Goal: Task Accomplishment & Management: Use online tool/utility

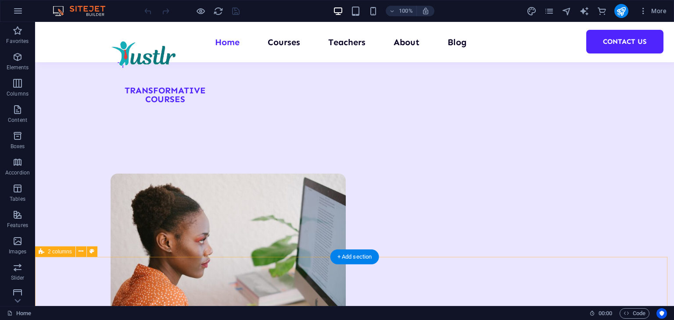
scroll to position [1315, 0]
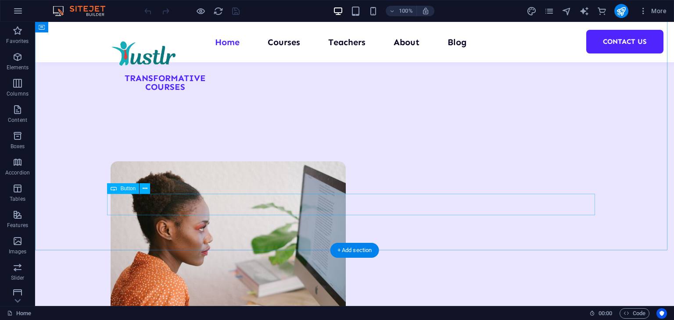
click at [144, 188] on icon at bounding box center [145, 188] width 5 height 9
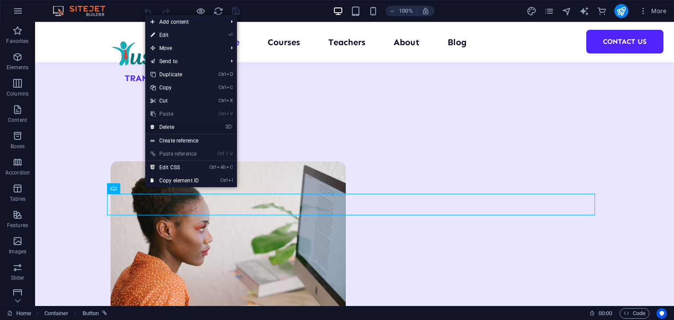
click at [172, 125] on link "⌦ Delete" at bounding box center [174, 127] width 59 height 13
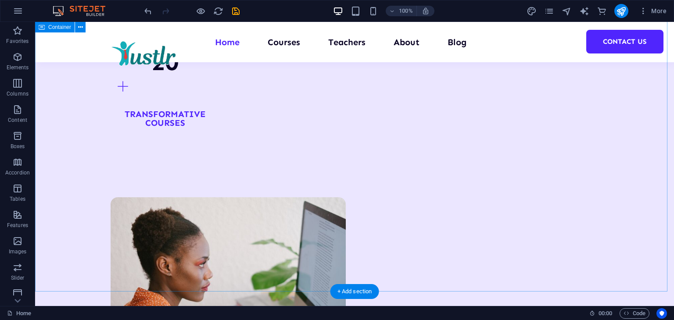
scroll to position [1359, 0]
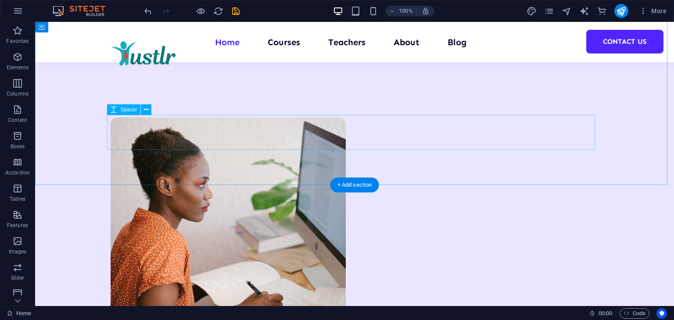
click at [147, 109] on icon at bounding box center [146, 109] width 5 height 9
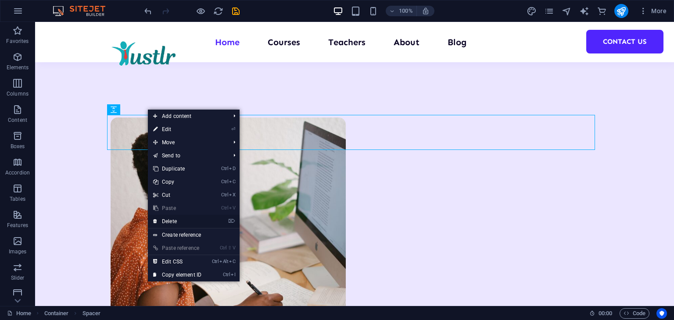
click at [163, 220] on link "⌦ Delete" at bounding box center [177, 221] width 59 height 13
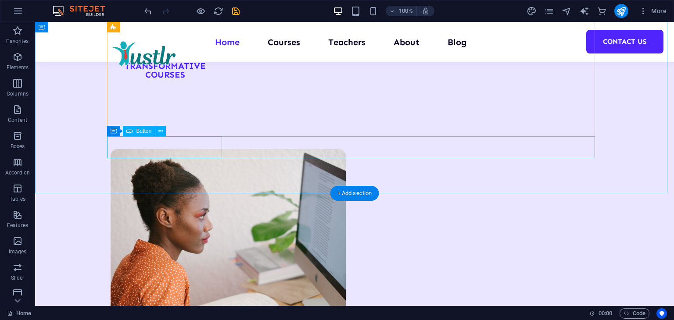
scroll to position [1315, 0]
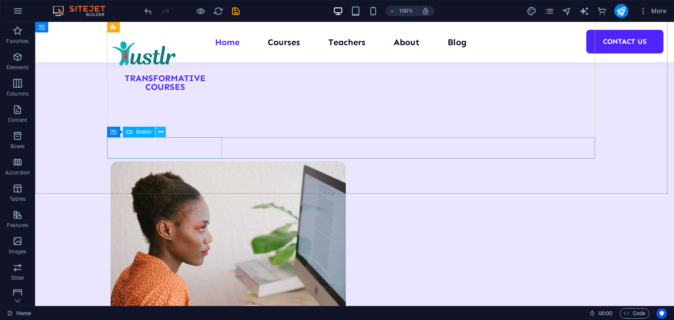
click at [163, 131] on button at bounding box center [160, 132] width 11 height 11
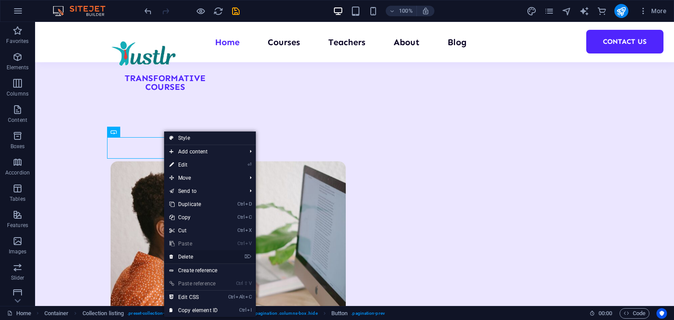
click at [179, 255] on link "⌦ Delete" at bounding box center [193, 256] width 59 height 13
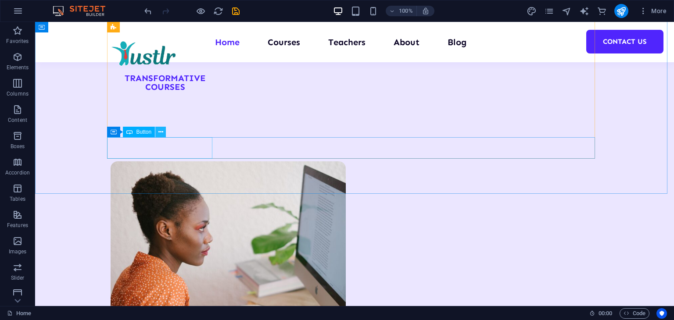
click at [161, 132] on icon at bounding box center [160, 132] width 5 height 9
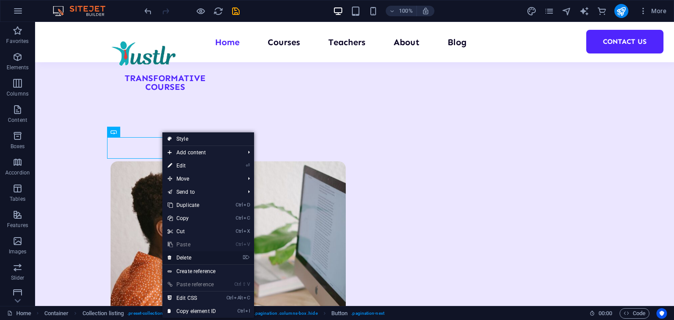
click at [180, 254] on link "⌦ Delete" at bounding box center [191, 257] width 59 height 13
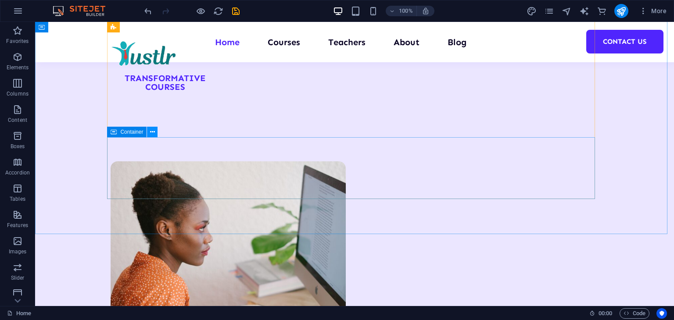
click at [153, 133] on icon at bounding box center [152, 132] width 5 height 9
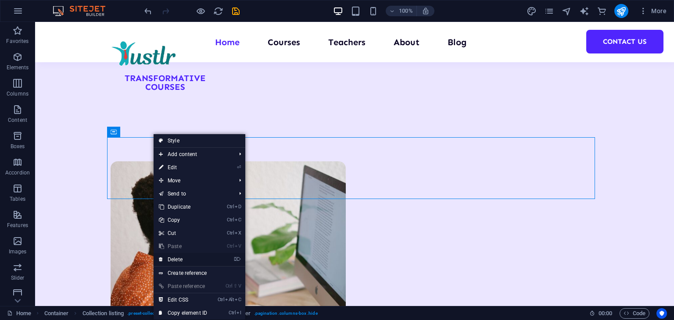
click at [184, 259] on link "⌦ Delete" at bounding box center [182, 259] width 59 height 13
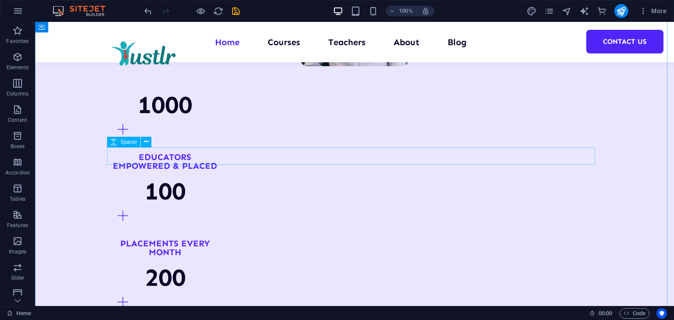
scroll to position [965, 0]
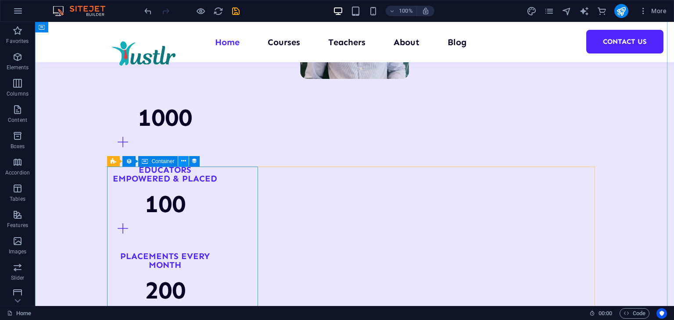
click at [182, 163] on icon at bounding box center [183, 161] width 5 height 9
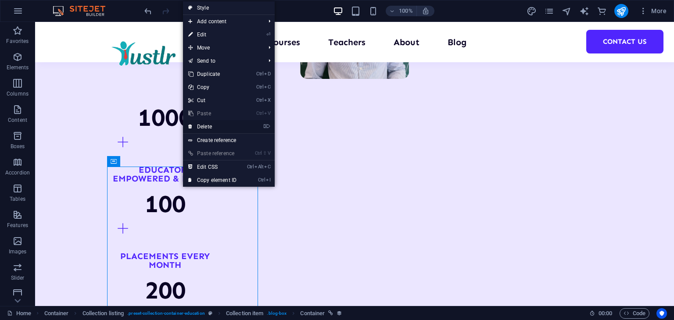
click at [207, 125] on link "⌦ Delete" at bounding box center [212, 126] width 59 height 13
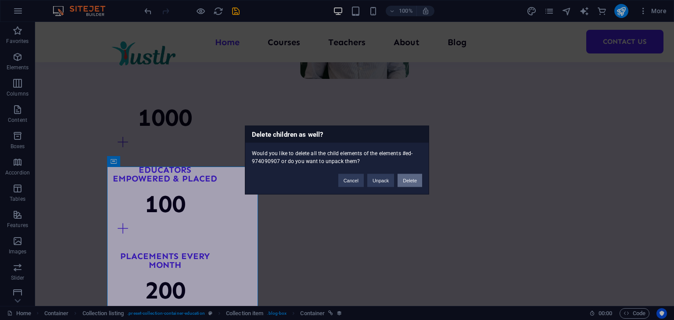
click at [409, 177] on button "Delete" at bounding box center [409, 180] width 25 height 13
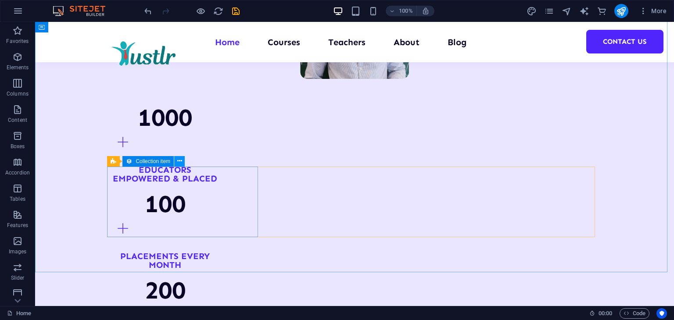
click at [179, 162] on icon at bounding box center [179, 161] width 5 height 9
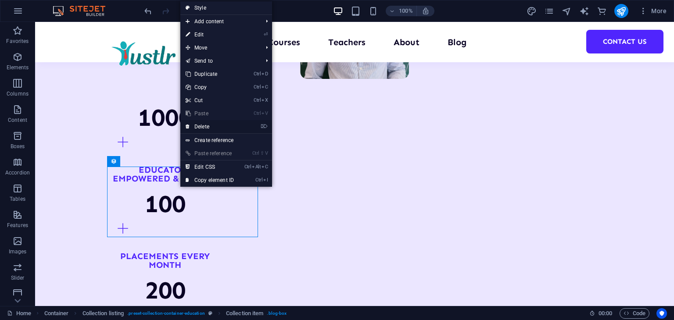
click at [219, 125] on link "⌦ Delete" at bounding box center [209, 126] width 59 height 13
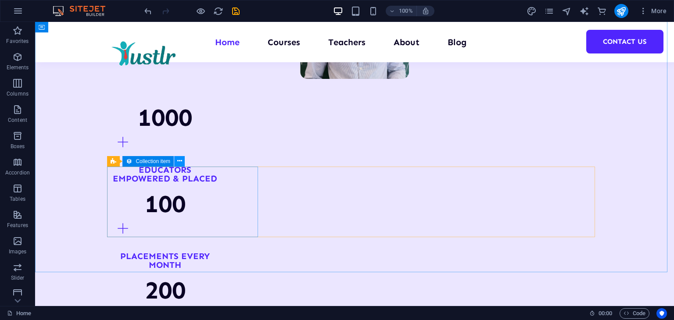
click at [179, 161] on icon at bounding box center [179, 161] width 5 height 9
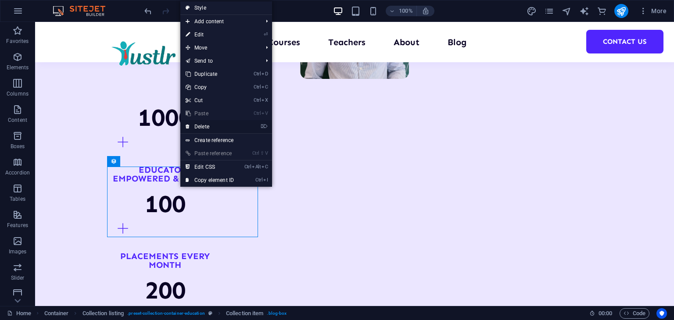
click at [215, 127] on link "⌦ Delete" at bounding box center [209, 126] width 59 height 13
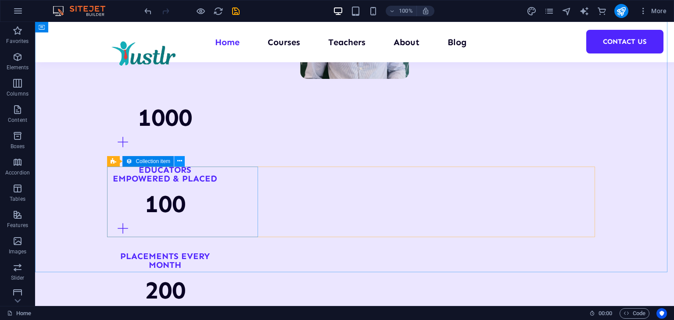
click at [179, 160] on icon at bounding box center [179, 161] width 5 height 9
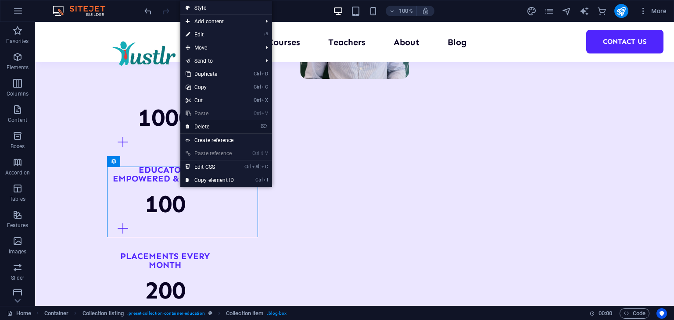
click at [219, 122] on link "⌦ Delete" at bounding box center [209, 126] width 59 height 13
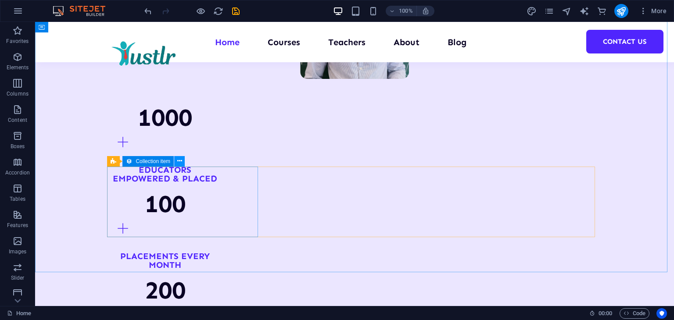
click at [180, 161] on icon at bounding box center [179, 161] width 5 height 9
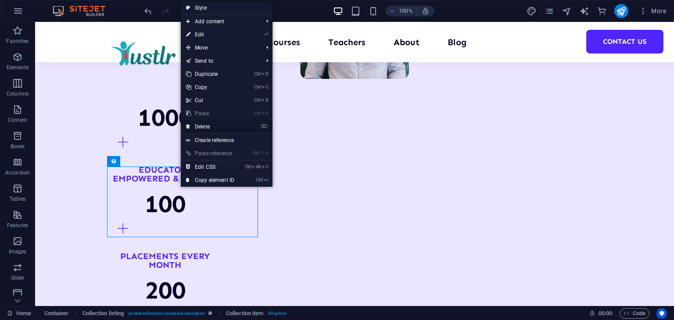
click at [206, 126] on link "⌦ Delete" at bounding box center [210, 126] width 59 height 13
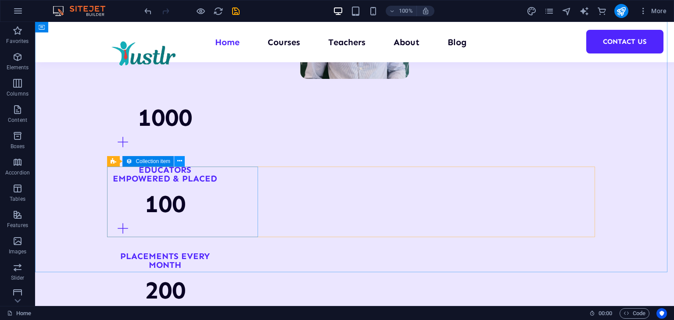
click at [179, 164] on icon at bounding box center [179, 161] width 5 height 9
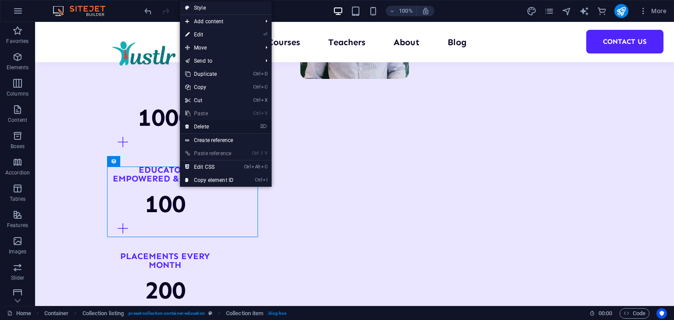
click at [204, 130] on link "⌦ Delete" at bounding box center [209, 126] width 59 height 13
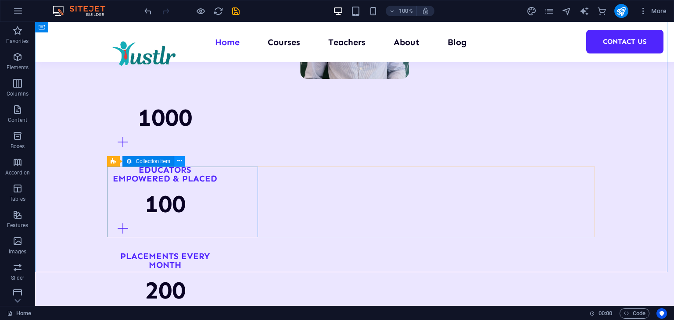
click at [178, 162] on icon at bounding box center [179, 161] width 5 height 9
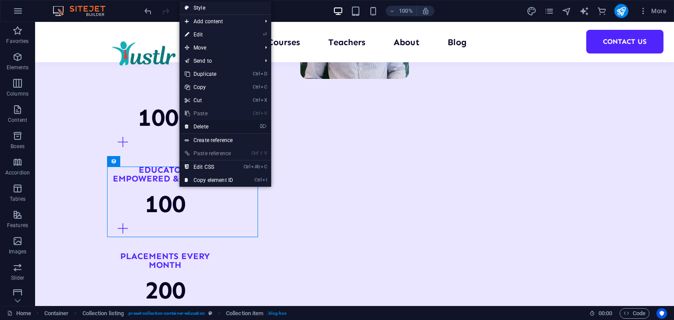
click at [198, 127] on link "⌦ Delete" at bounding box center [208, 126] width 59 height 13
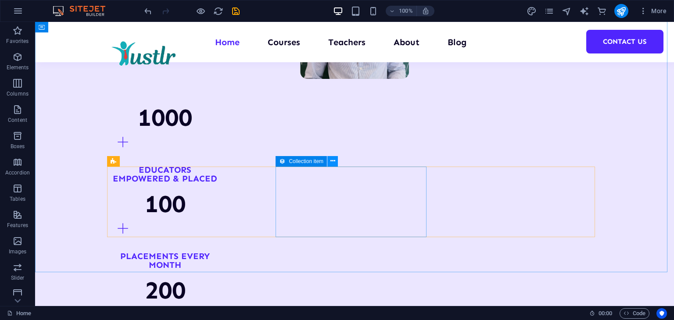
click at [334, 161] on icon at bounding box center [332, 161] width 5 height 9
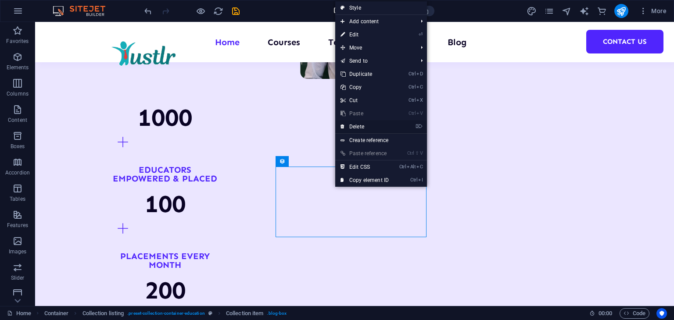
click at [358, 126] on link "⌦ Delete" at bounding box center [364, 126] width 59 height 13
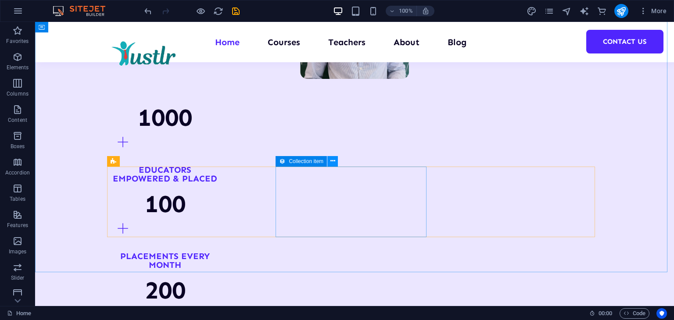
click at [333, 161] on icon at bounding box center [332, 161] width 5 height 9
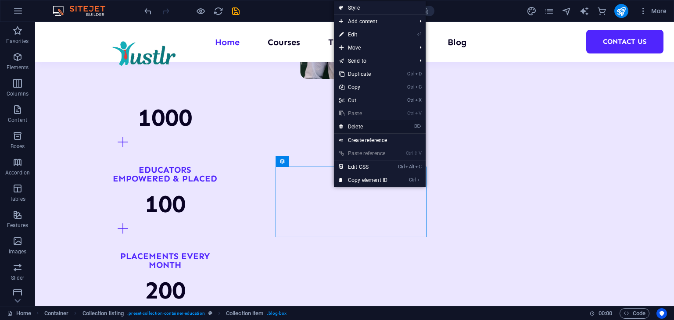
click at [359, 127] on link "⌦ Delete" at bounding box center [363, 126] width 59 height 13
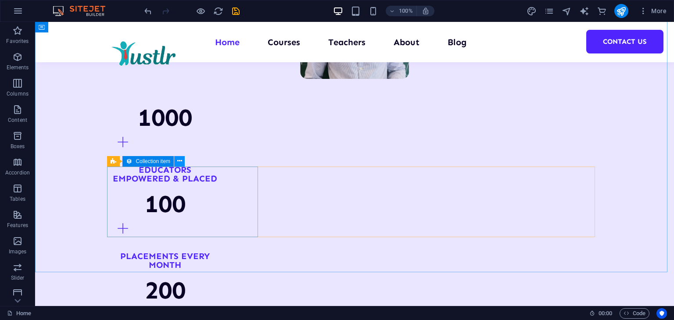
click at [176, 164] on button at bounding box center [179, 161] width 11 height 11
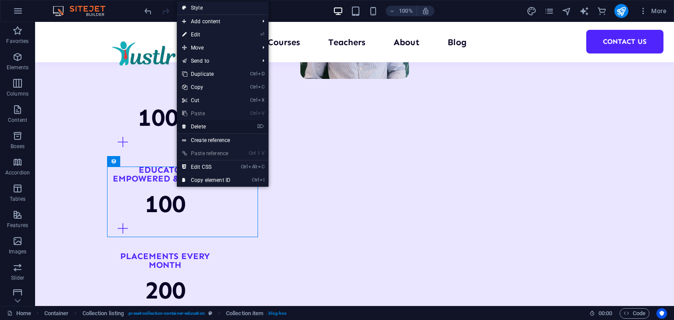
click at [208, 126] on link "⌦ Delete" at bounding box center [206, 126] width 59 height 13
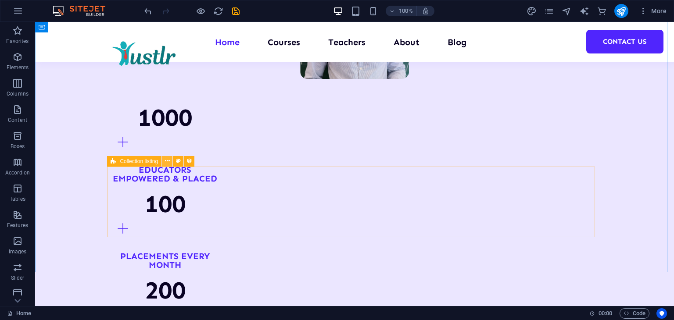
click at [165, 162] on icon at bounding box center [167, 161] width 5 height 9
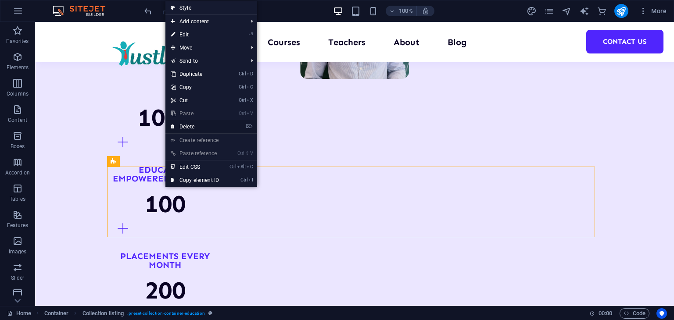
click at [188, 128] on link "⌦ Delete" at bounding box center [194, 126] width 59 height 13
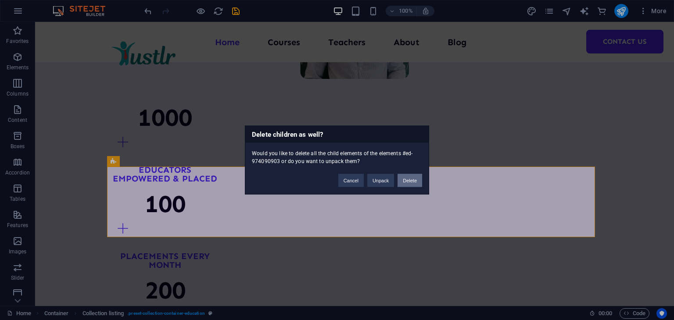
click at [404, 177] on button "Delete" at bounding box center [409, 180] width 25 height 13
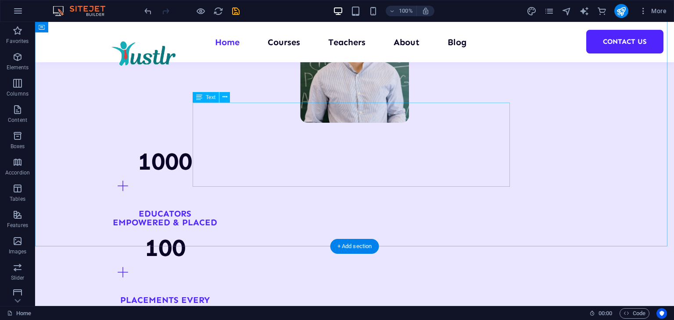
scroll to position [877, 0]
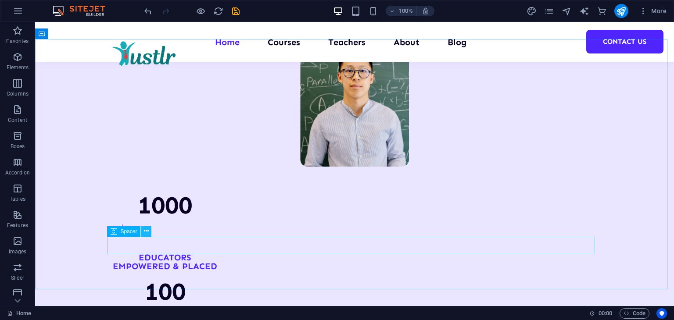
click at [144, 232] on icon at bounding box center [146, 231] width 5 height 9
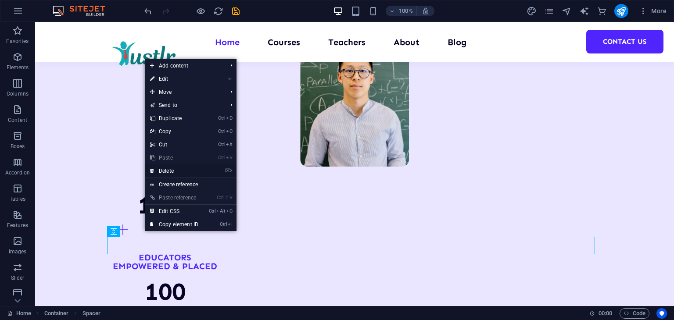
click at [174, 170] on link "⌦ Delete" at bounding box center [174, 170] width 59 height 13
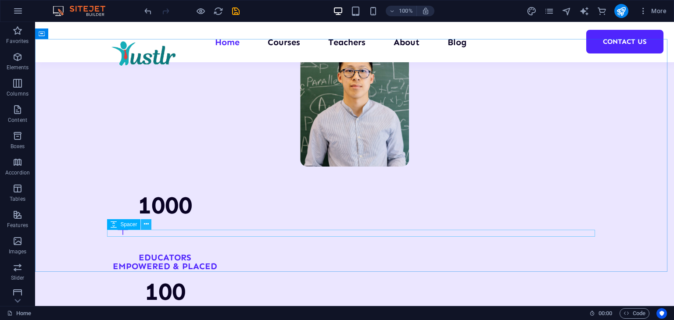
click at [147, 224] on icon at bounding box center [146, 224] width 5 height 9
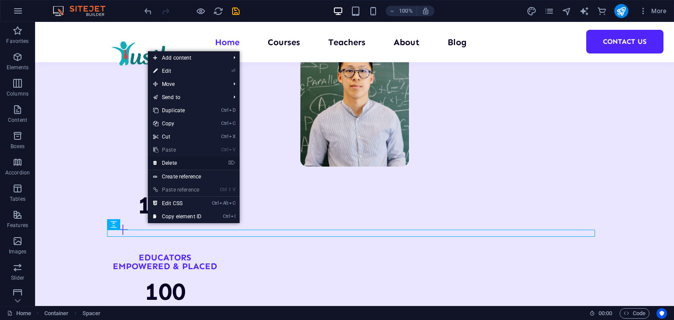
click at [178, 159] on link "⌦ Delete" at bounding box center [177, 163] width 59 height 13
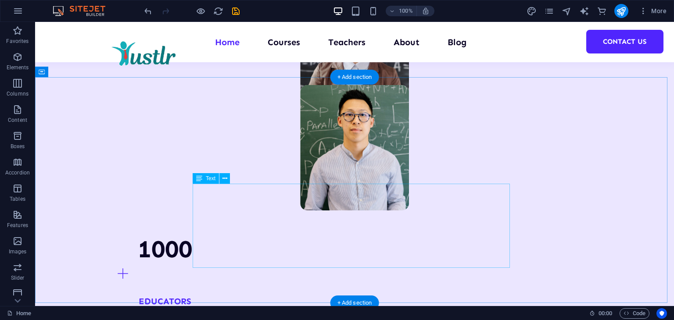
scroll to position [1009, 0]
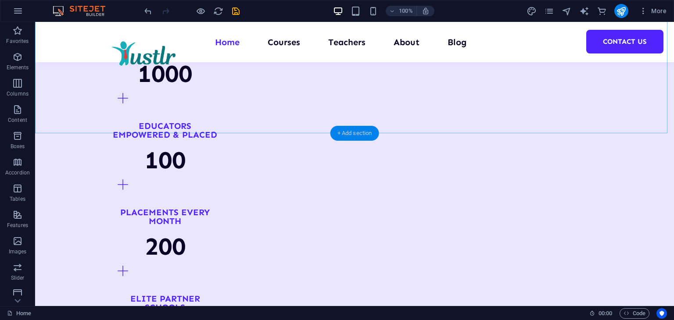
click at [343, 132] on div "+ Add section" at bounding box center [354, 133] width 49 height 15
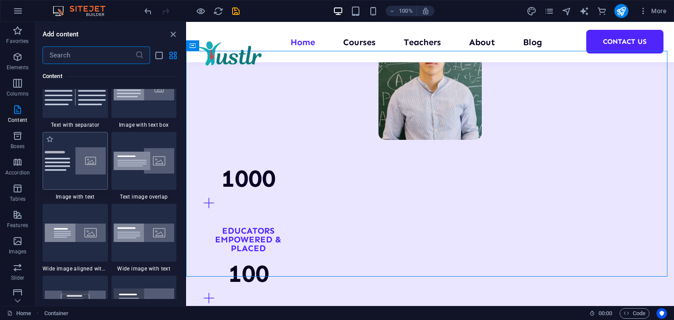
scroll to position [1622, 0]
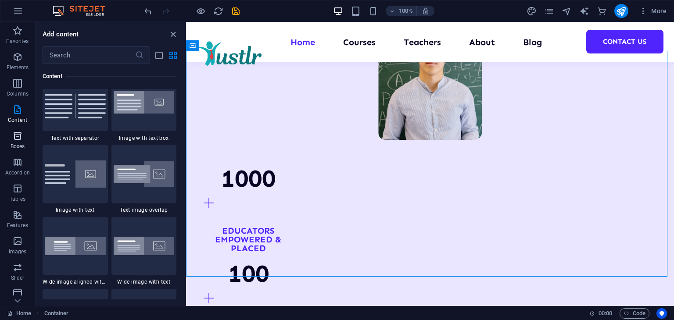
click at [14, 135] on icon "button" at bounding box center [17, 136] width 11 height 11
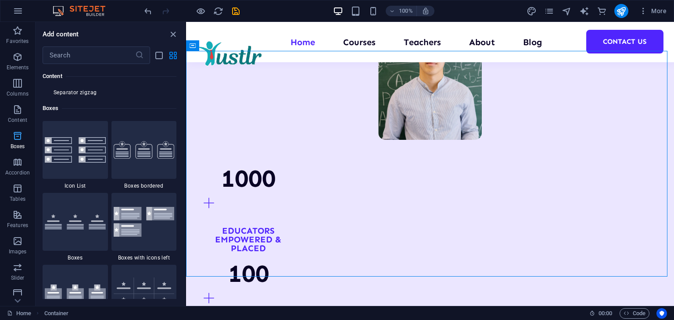
scroll to position [2419, 0]
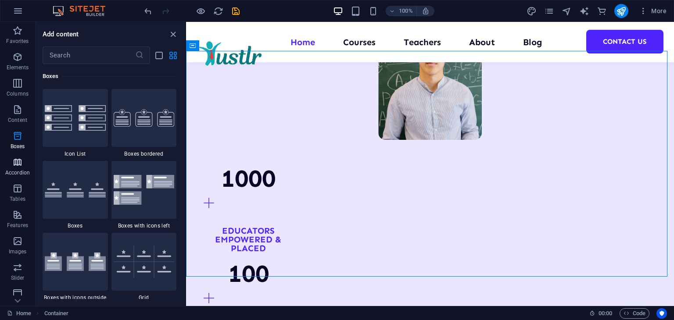
click at [14, 165] on icon "button" at bounding box center [17, 162] width 11 height 11
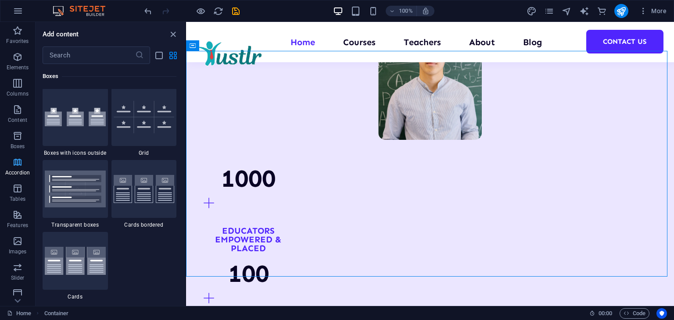
scroll to position [2799, 0]
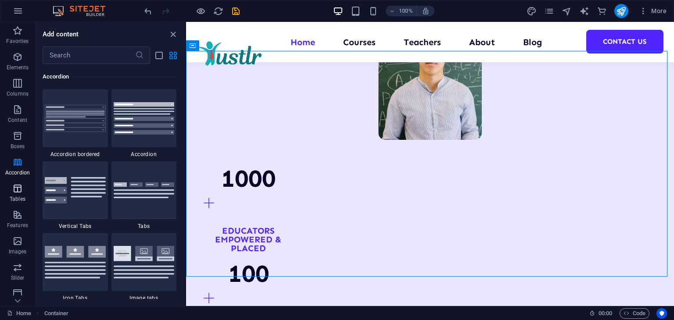
click at [19, 187] on icon "button" at bounding box center [17, 188] width 11 height 11
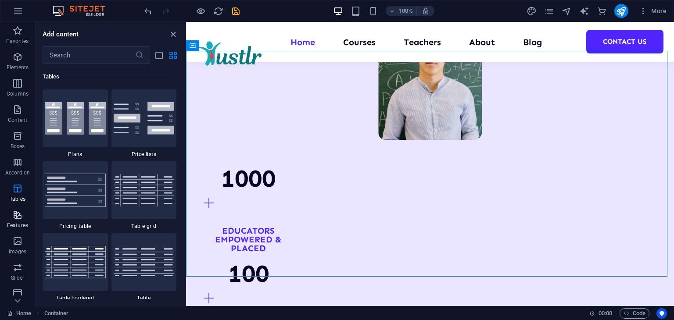
click at [14, 206] on button "Features" at bounding box center [17, 219] width 35 height 26
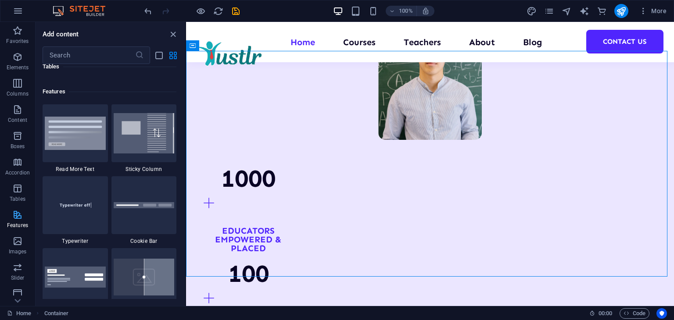
scroll to position [3418, 0]
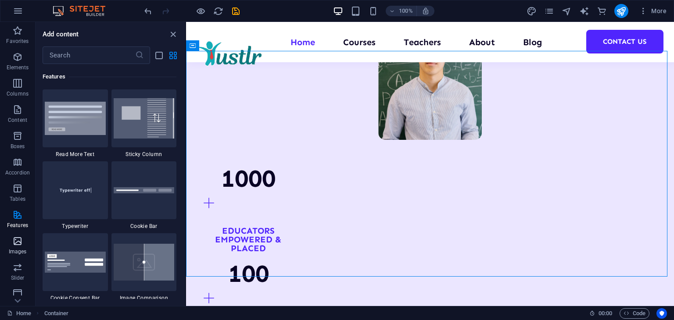
click at [16, 241] on icon "button" at bounding box center [17, 241] width 11 height 11
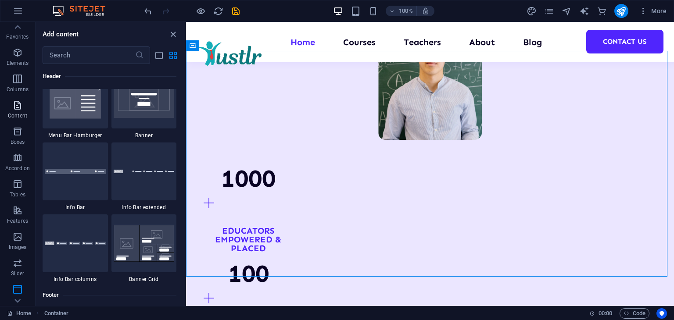
scroll to position [0, 0]
click at [12, 57] on icon "button" at bounding box center [17, 57] width 11 height 11
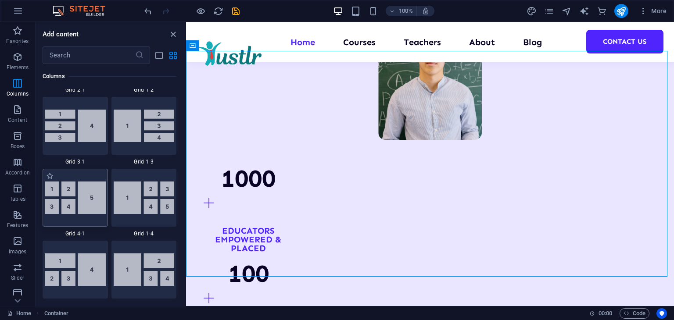
scroll to position [1233, 0]
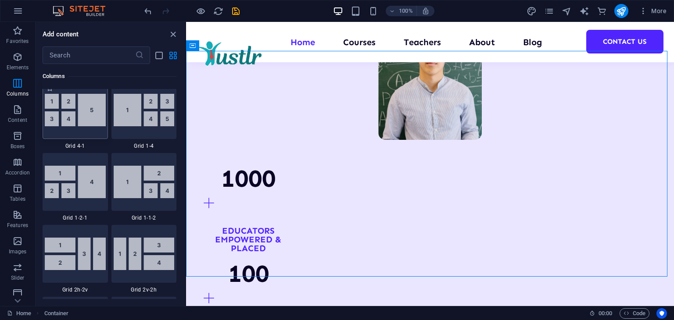
click at [69, 120] on img at bounding box center [75, 110] width 61 height 32
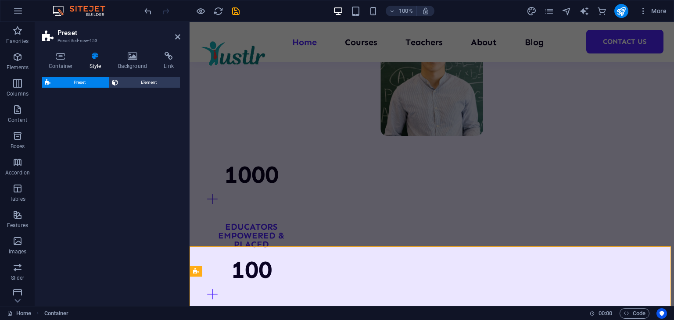
select select "rem"
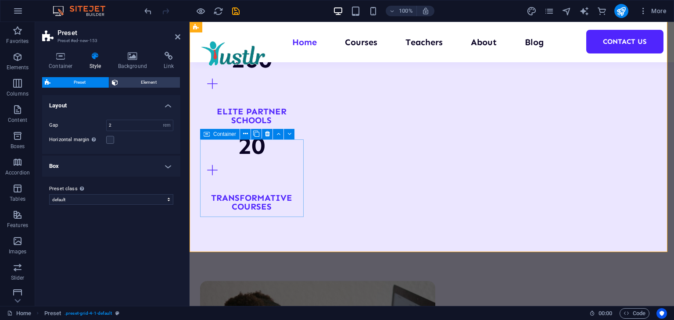
scroll to position [1173, 0]
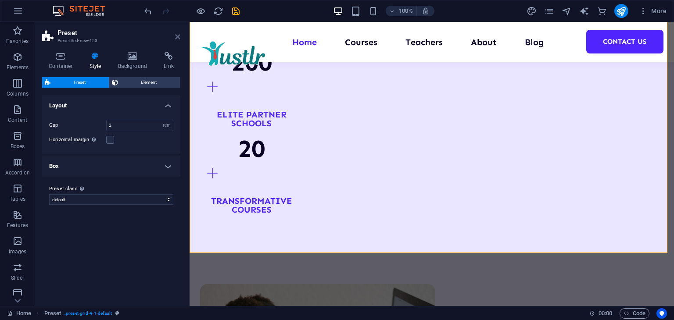
click at [176, 35] on icon at bounding box center [177, 36] width 5 height 7
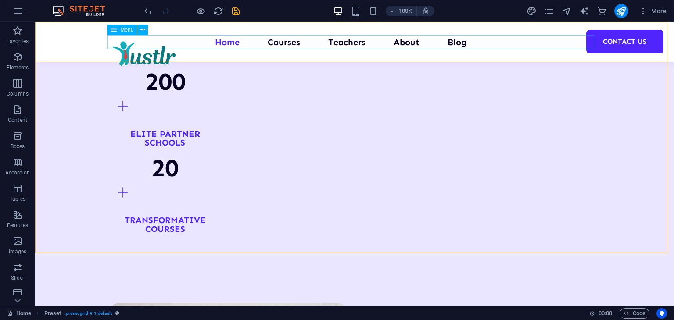
scroll to position [1128, 0]
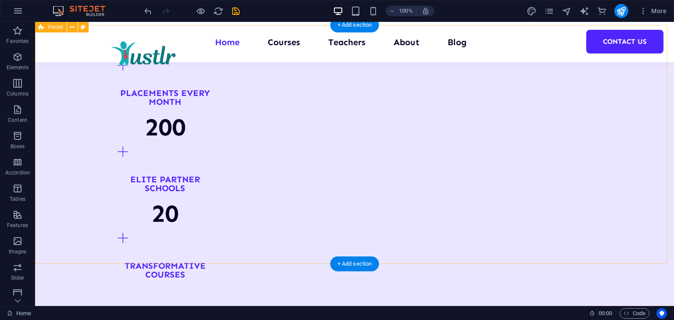
scroll to position [1084, 0]
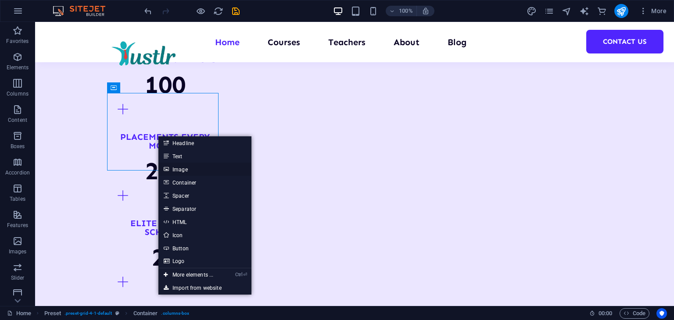
click at [178, 164] on link "Image" at bounding box center [204, 169] width 93 height 13
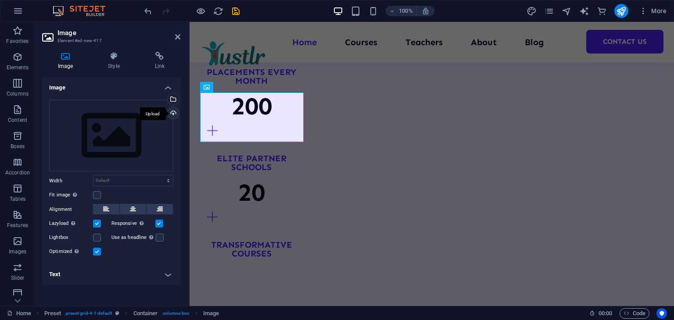
click at [171, 112] on div "Upload" at bounding box center [172, 113] width 13 height 13
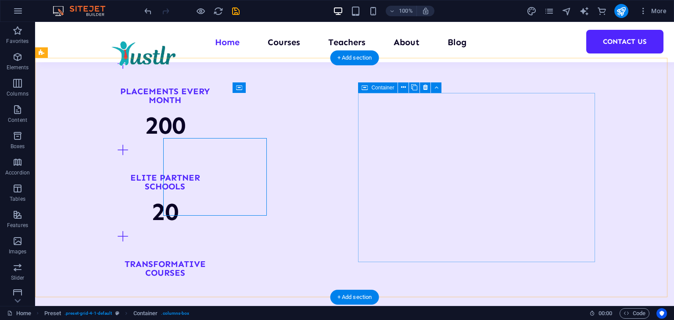
scroll to position [1084, 0]
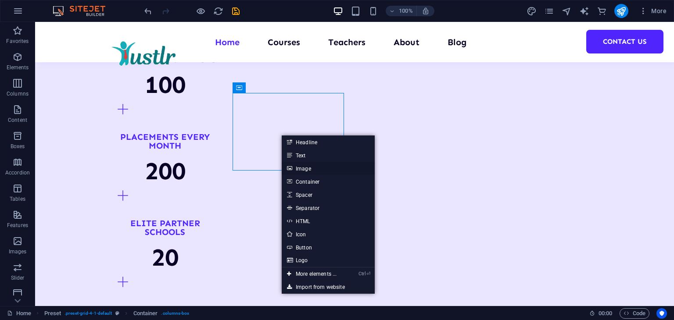
click at [301, 169] on link "Image" at bounding box center [328, 168] width 93 height 13
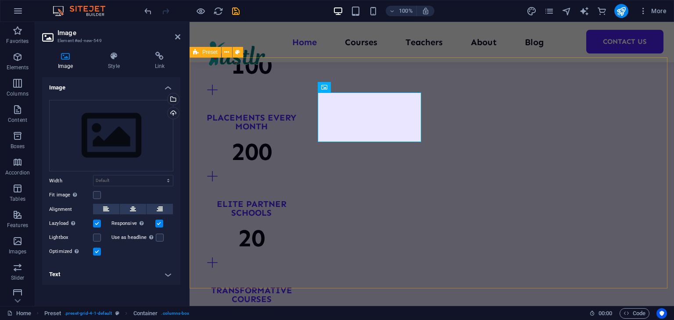
scroll to position [1130, 0]
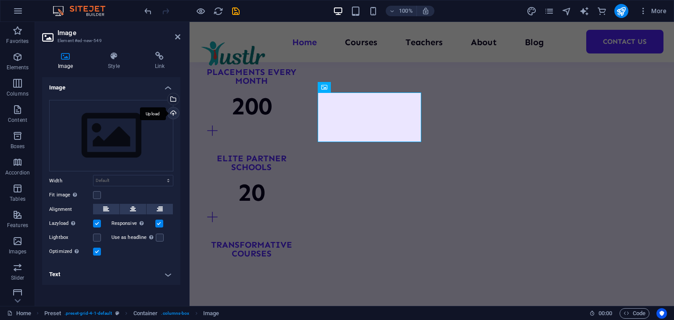
click at [174, 112] on div "Upload" at bounding box center [172, 113] width 13 height 13
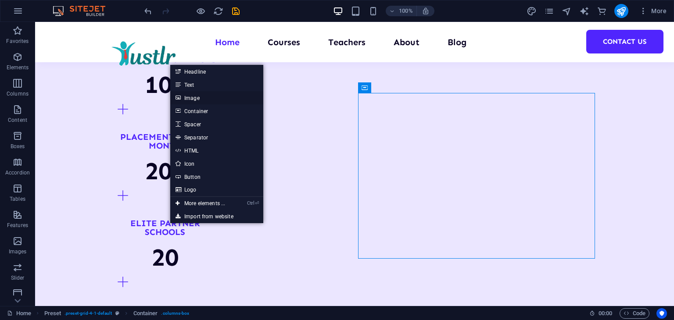
click at [200, 95] on link "Image" at bounding box center [216, 97] width 93 height 13
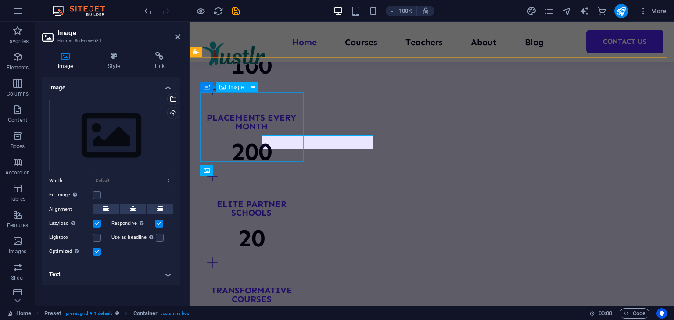
scroll to position [1130, 0]
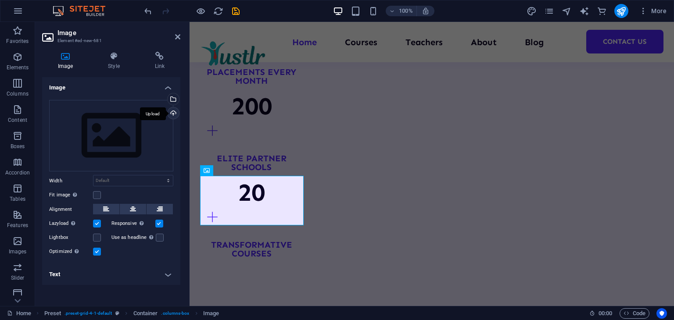
click at [175, 113] on div "Upload" at bounding box center [172, 113] width 13 height 13
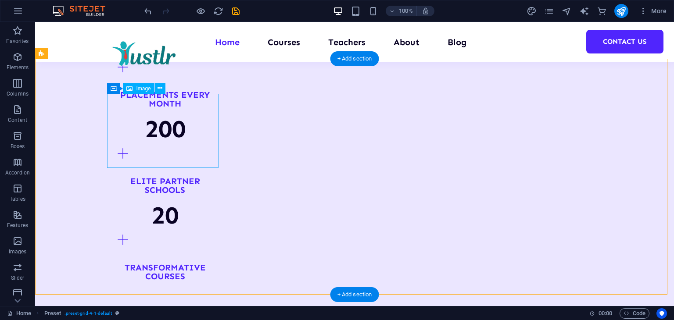
scroll to position [1128, 0]
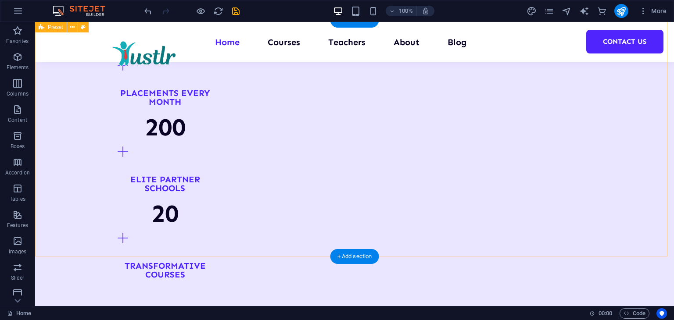
scroll to position [1084, 0]
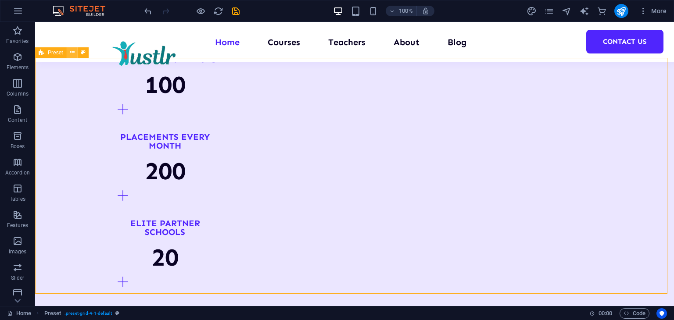
click at [75, 53] on button at bounding box center [72, 52] width 11 height 11
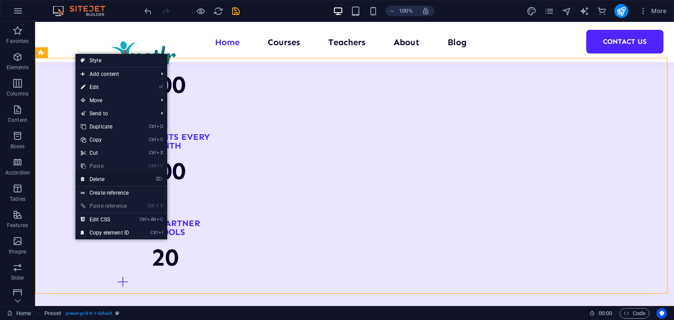
click at [106, 179] on link "⌦ Delete" at bounding box center [104, 179] width 59 height 13
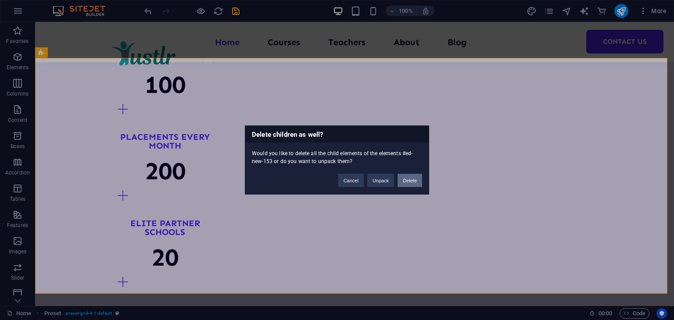
click at [406, 178] on button "Delete" at bounding box center [409, 180] width 25 height 13
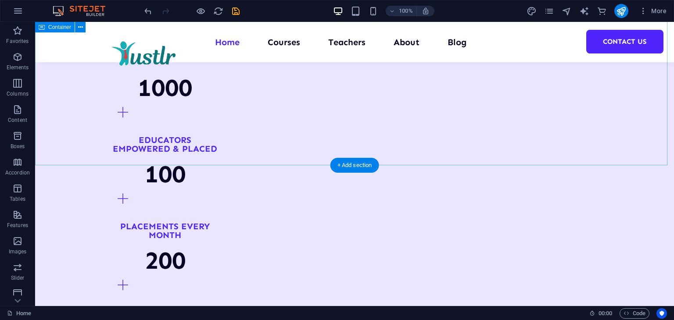
scroll to position [952, 0]
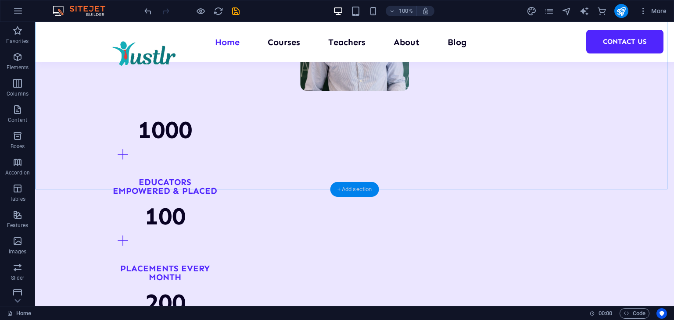
click at [357, 190] on div "+ Add section" at bounding box center [354, 189] width 49 height 15
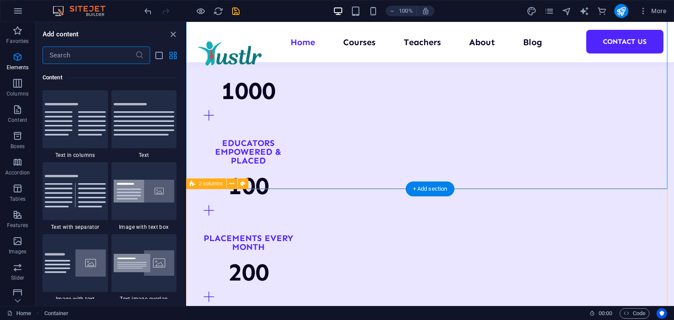
scroll to position [1534, 0]
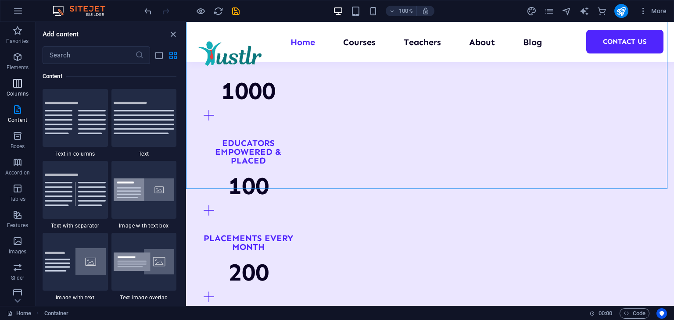
click at [19, 83] on icon "button" at bounding box center [17, 83] width 11 height 11
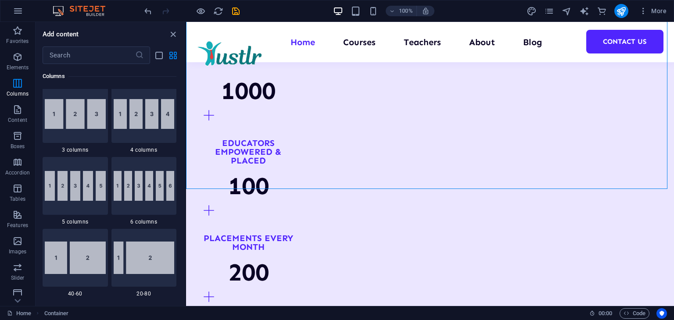
scroll to position [478, 0]
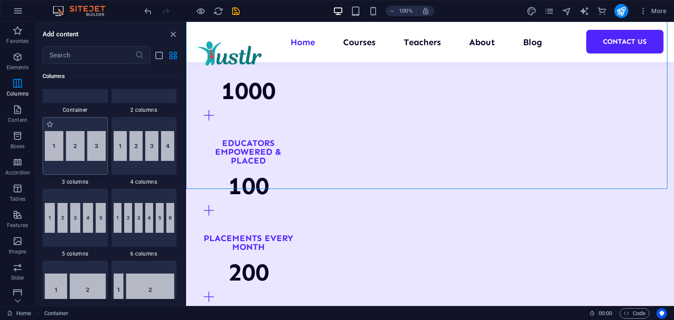
click at [76, 143] on img at bounding box center [75, 146] width 61 height 30
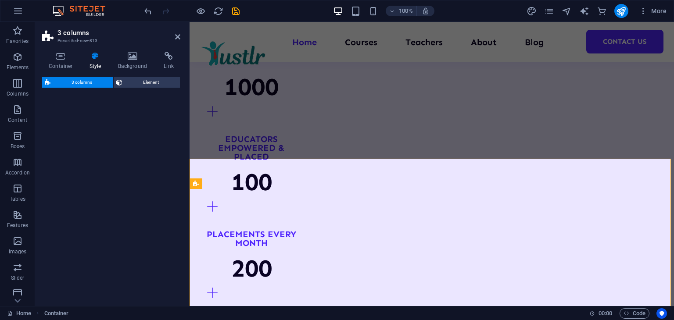
scroll to position [998, 0]
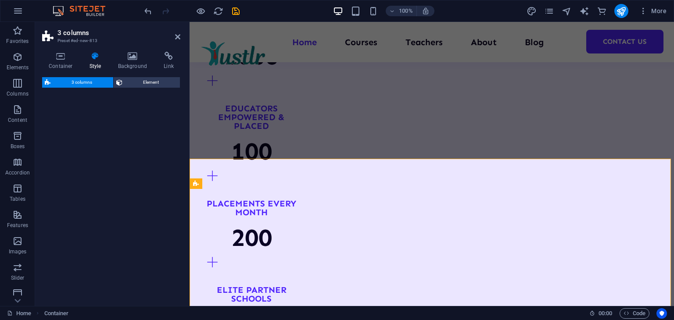
select select "rem"
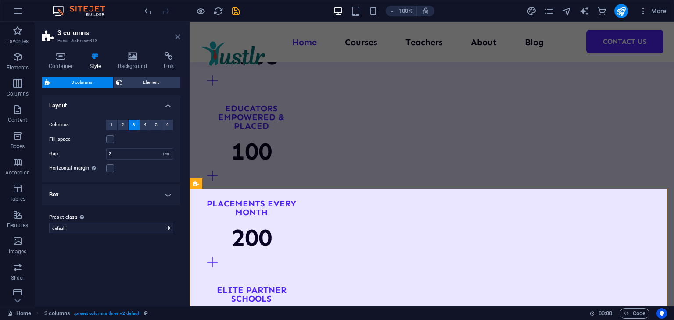
click at [175, 33] on icon at bounding box center [177, 36] width 5 height 7
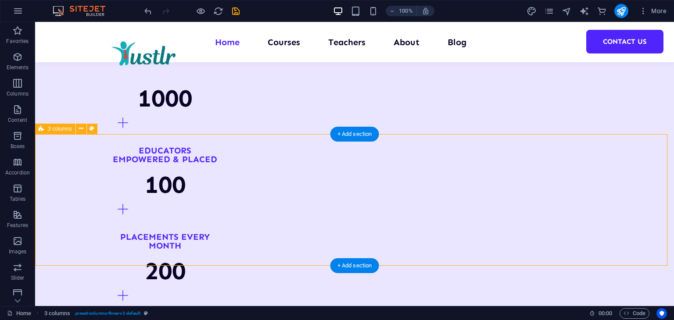
scroll to position [1040, 0]
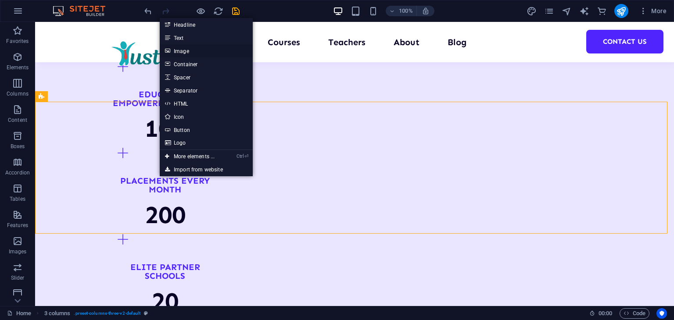
click at [189, 49] on link "Image" at bounding box center [206, 50] width 93 height 13
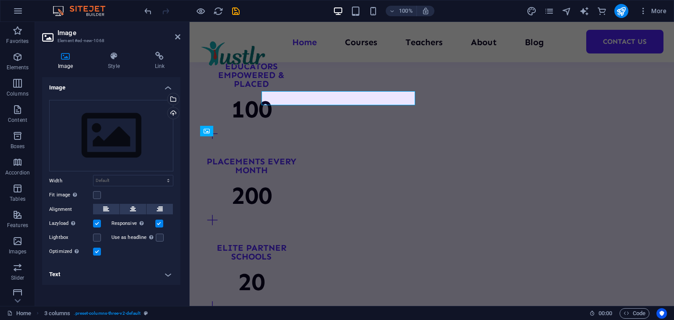
scroll to position [1086, 0]
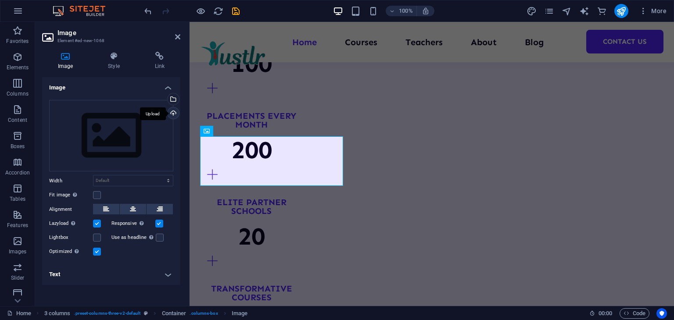
click at [172, 112] on div "Upload" at bounding box center [172, 113] width 13 height 13
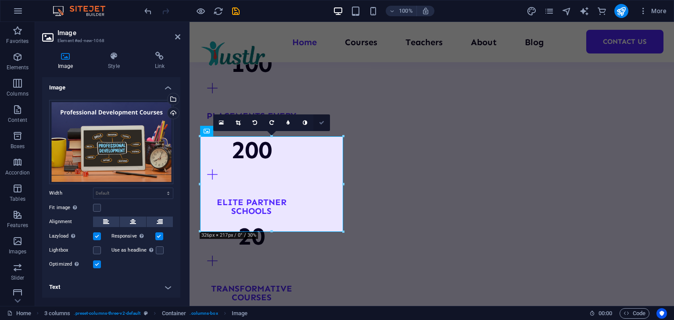
click at [320, 121] on icon at bounding box center [321, 122] width 5 height 5
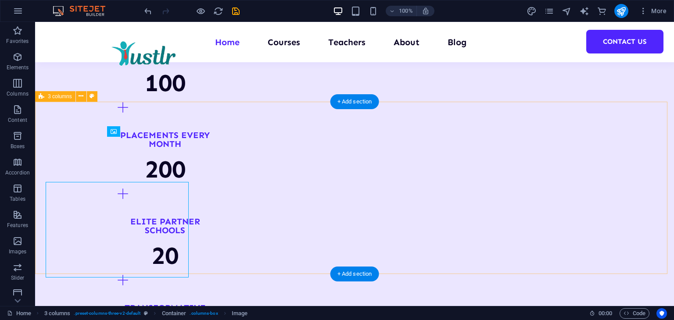
scroll to position [1040, 0]
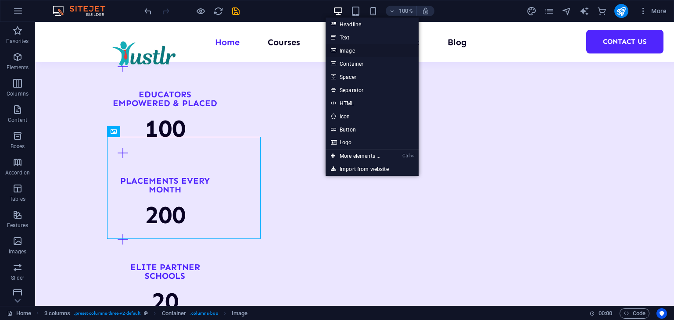
click at [343, 47] on link "Image" at bounding box center [371, 50] width 93 height 13
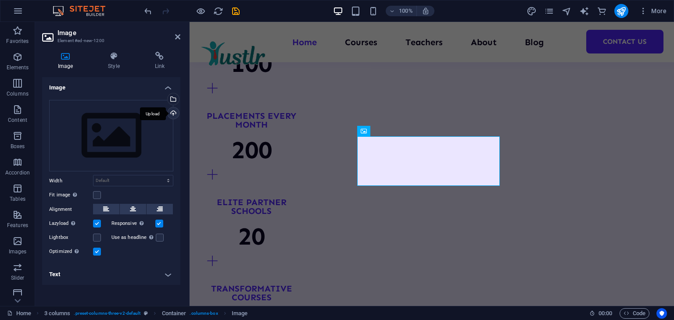
click at [174, 112] on div "Upload" at bounding box center [172, 113] width 13 height 13
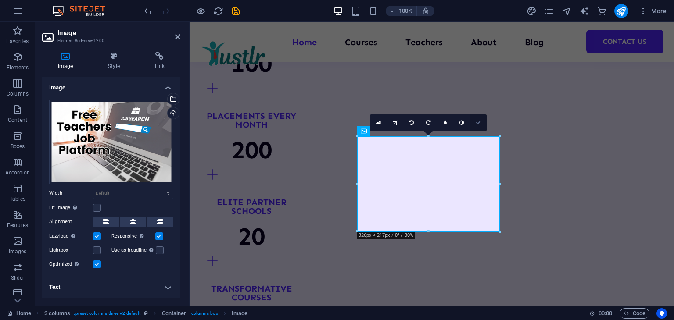
click at [480, 121] on icon at bounding box center [477, 122] width 5 height 5
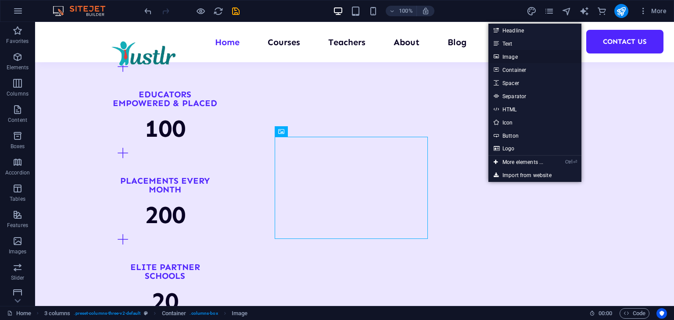
click at [520, 58] on link "Image" at bounding box center [534, 56] width 93 height 13
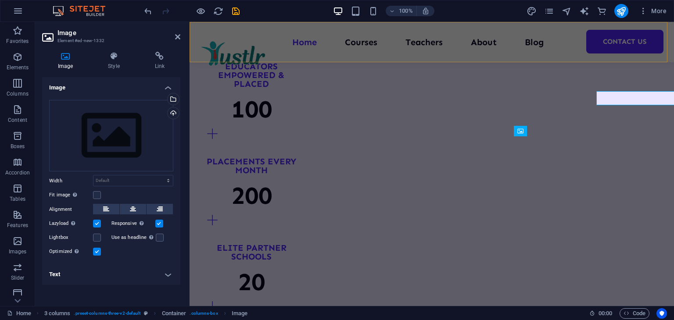
scroll to position [1086, 0]
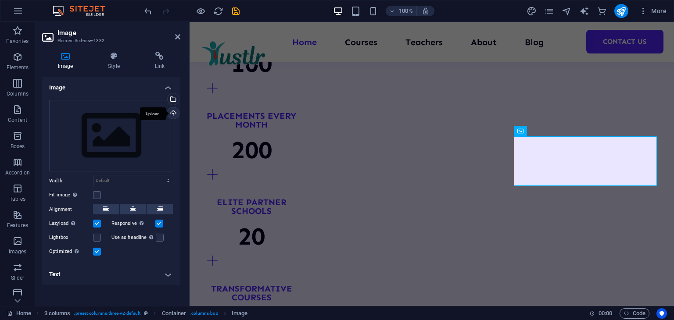
click at [171, 114] on div "Upload" at bounding box center [172, 113] width 13 height 13
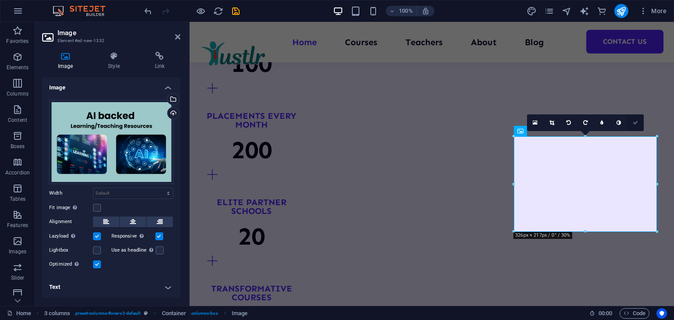
click at [633, 118] on link at bounding box center [635, 122] width 17 height 17
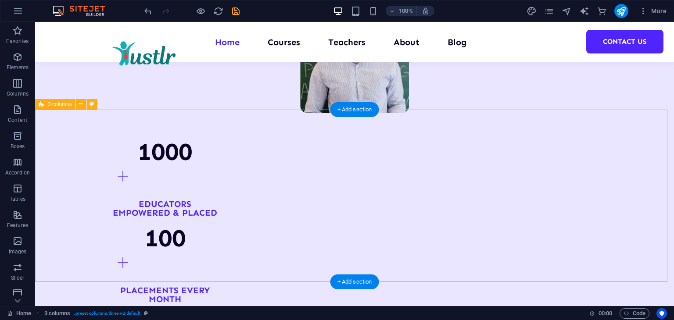
scroll to position [865, 0]
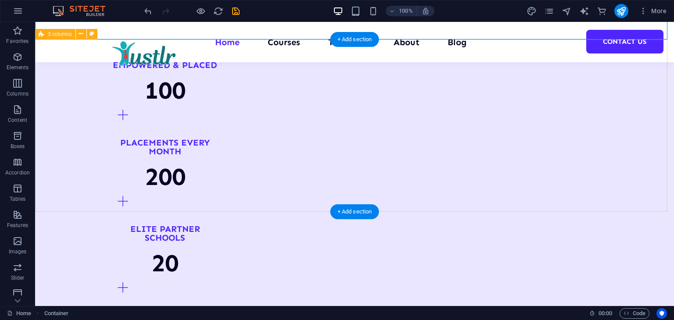
scroll to position [996, 0]
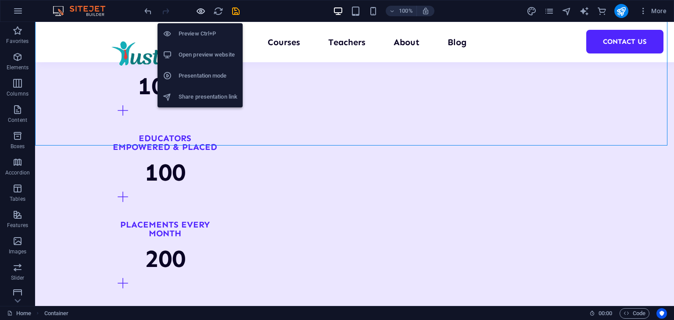
click at [201, 14] on icon "button" at bounding box center [201, 11] width 10 height 10
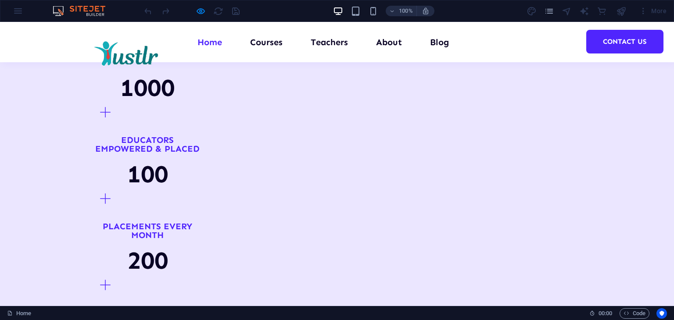
scroll to position [995, 0]
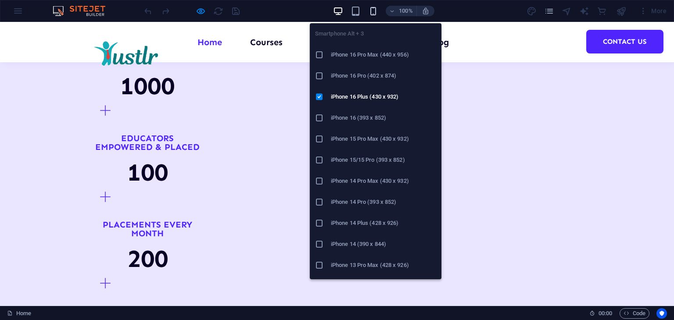
click at [372, 8] on icon "button" at bounding box center [373, 11] width 10 height 10
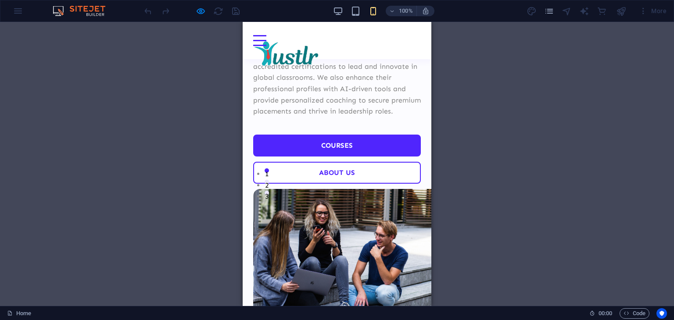
scroll to position [0, 0]
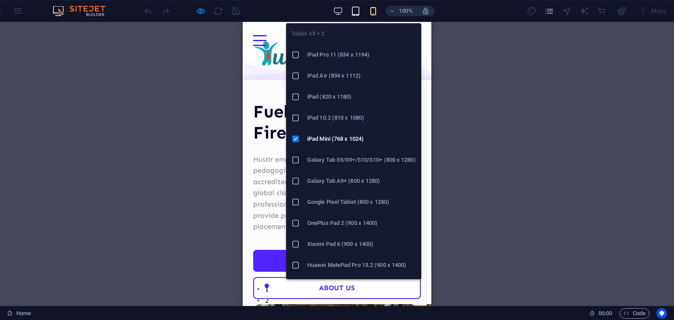
click at [350, 11] on icon "button" at bounding box center [355, 11] width 10 height 10
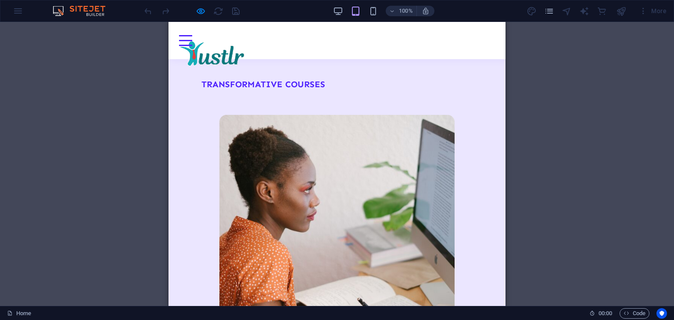
scroll to position [1447, 0]
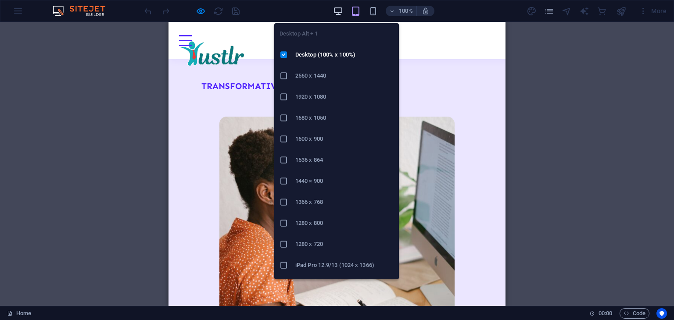
click at [340, 12] on icon "button" at bounding box center [338, 11] width 10 height 10
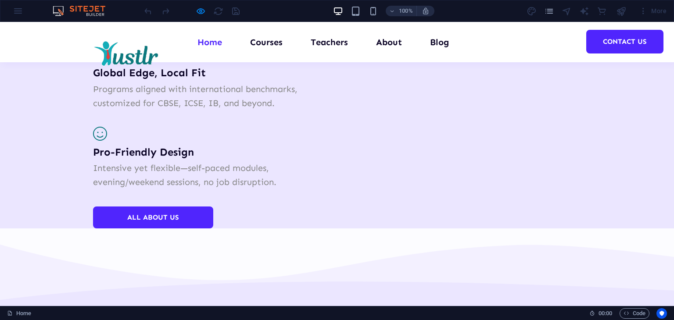
scroll to position [1757, 0]
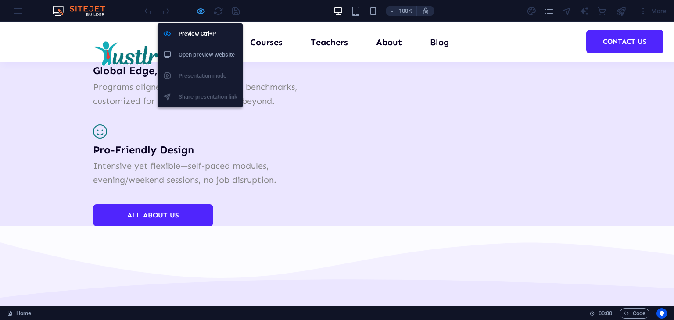
click at [200, 10] on icon "button" at bounding box center [201, 11] width 10 height 10
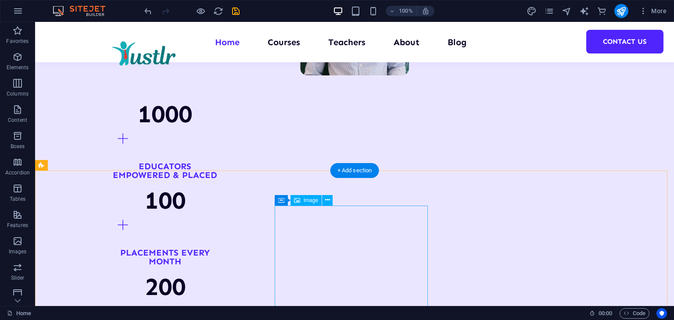
scroll to position [1012, 0]
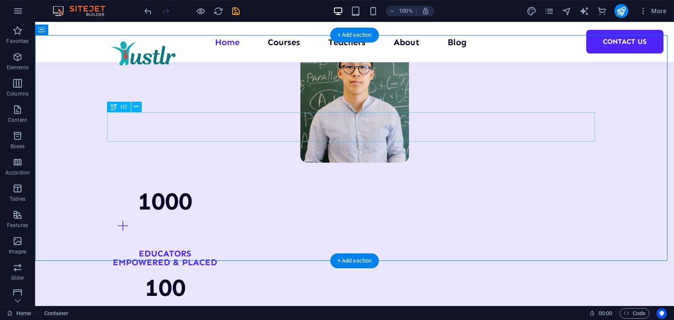
scroll to position [881, 0]
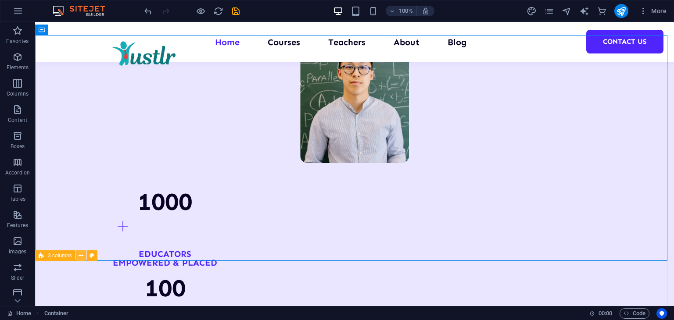
click at [81, 256] on icon at bounding box center [80, 255] width 5 height 9
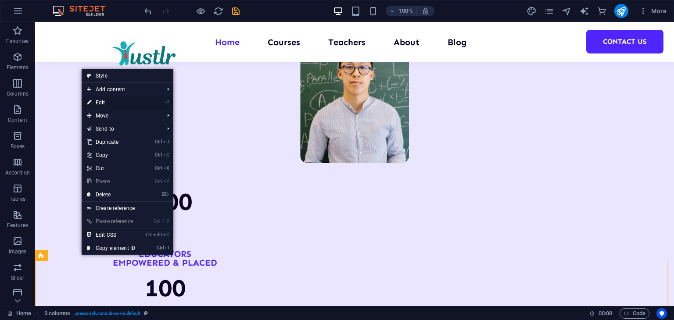
click at [121, 98] on link "⏎ Edit" at bounding box center [111, 102] width 59 height 13
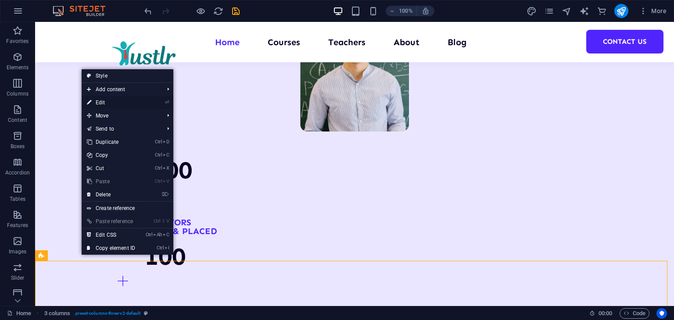
select select "rem"
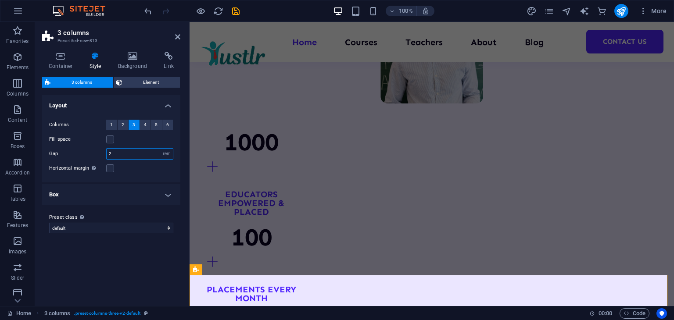
click at [131, 154] on input "2" at bounding box center [140, 154] width 66 height 11
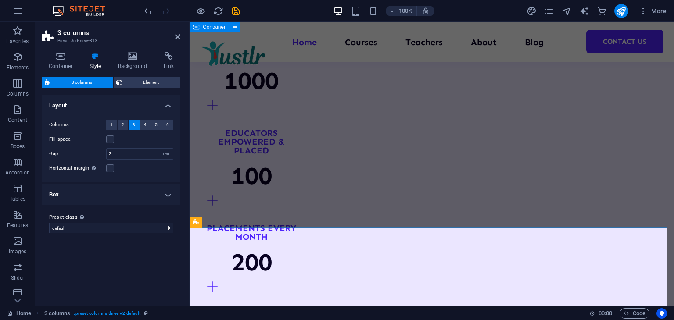
scroll to position [1044, 0]
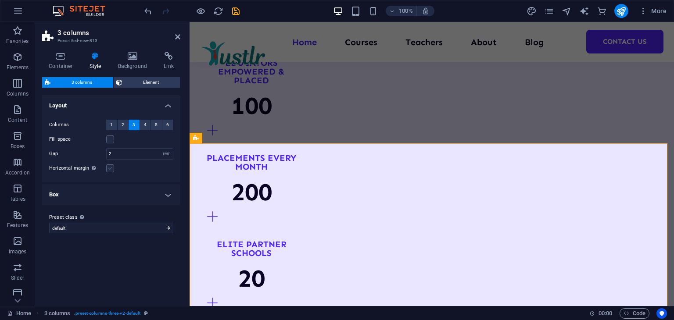
click at [111, 167] on label at bounding box center [110, 168] width 8 height 8
click at [0, 0] on input "Horizontal margin Only if the containers "Content width" is not set to "Default"" at bounding box center [0, 0] width 0 height 0
click at [111, 167] on label at bounding box center [110, 168] width 8 height 8
click at [0, 0] on input "Horizontal margin Only if the containers "Content width" is not set to "Default"" at bounding box center [0, 0] width 0 height 0
click at [118, 188] on h4 "Box" at bounding box center [111, 194] width 138 height 21
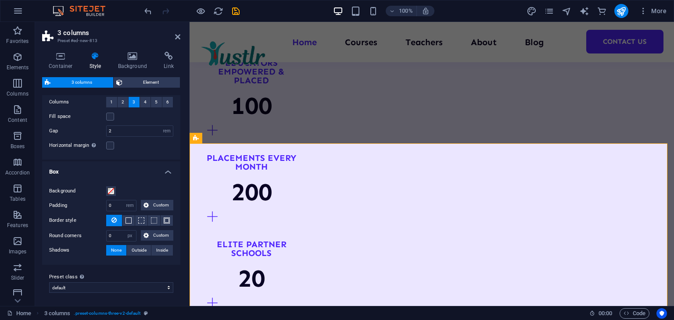
scroll to position [0, 0]
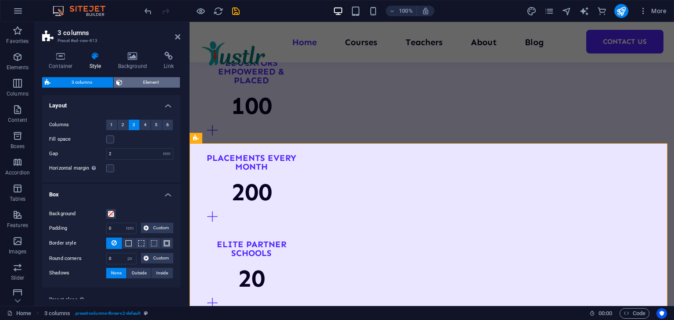
click at [133, 84] on span "Element" at bounding box center [151, 82] width 53 height 11
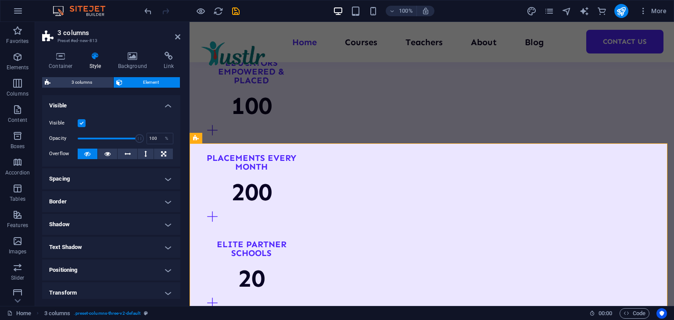
click at [111, 182] on h4 "Spacing" at bounding box center [111, 178] width 138 height 21
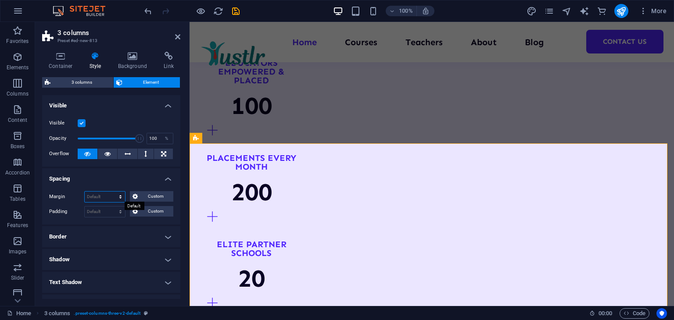
click at [111, 199] on select "Default auto px % rem vw vh Custom" at bounding box center [105, 197] width 40 height 11
click at [104, 192] on select "Default auto px % rem vw vh Custom" at bounding box center [105, 197] width 40 height 11
click at [120, 211] on select "Default px rem % vh vw Custom" at bounding box center [105, 212] width 40 height 11
select select "px"
click at [112, 207] on select "Default px rem % vh vw Custom" at bounding box center [105, 212] width 40 height 11
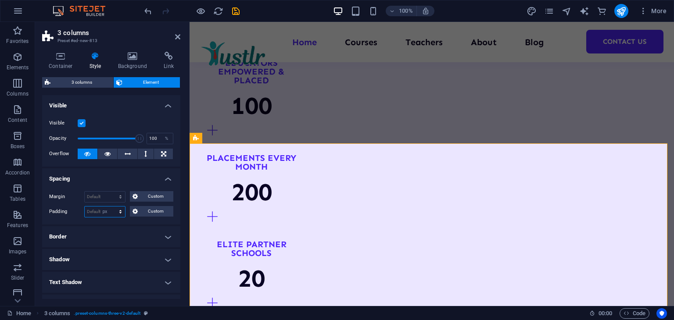
type input "0"
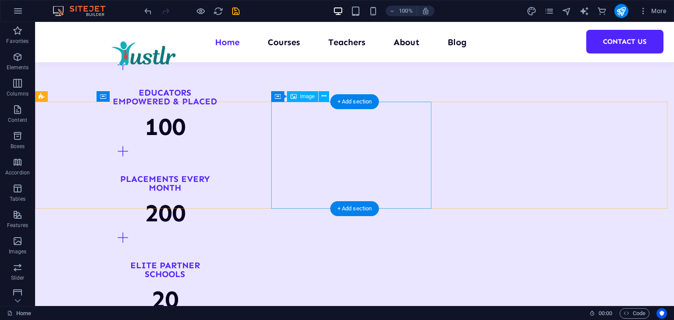
scroll to position [954, 0]
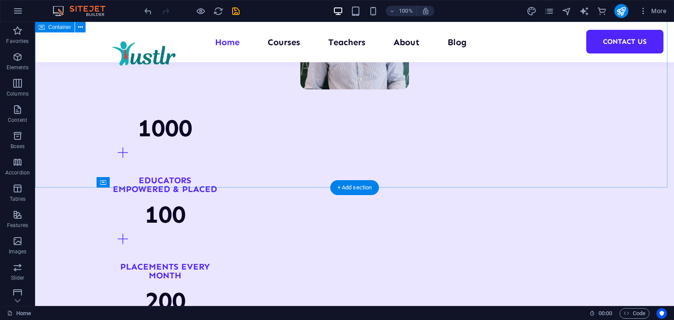
select select "multiple-waves"
select select "em"
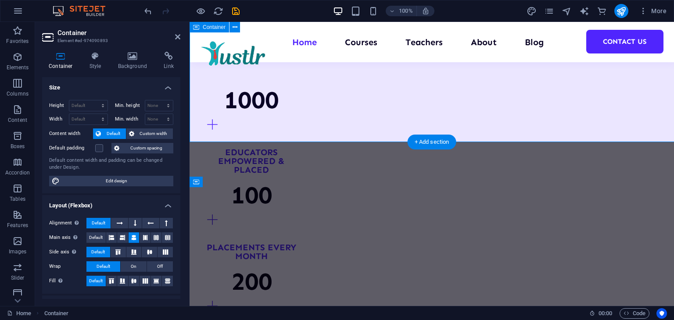
scroll to position [1000, 0]
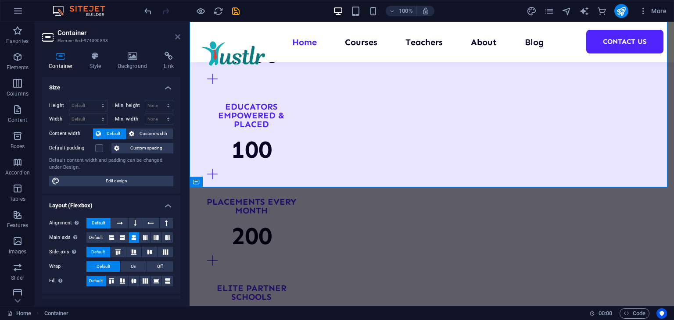
click at [179, 37] on icon at bounding box center [177, 36] width 5 height 7
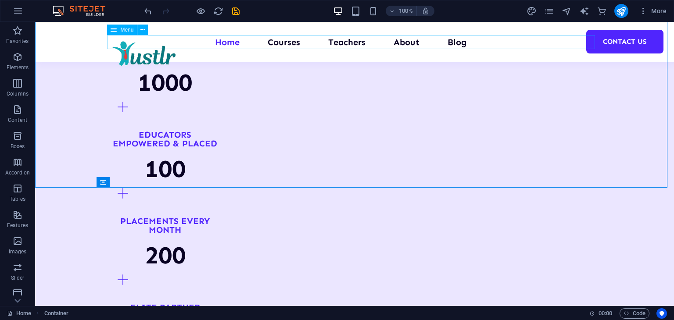
scroll to position [954, 0]
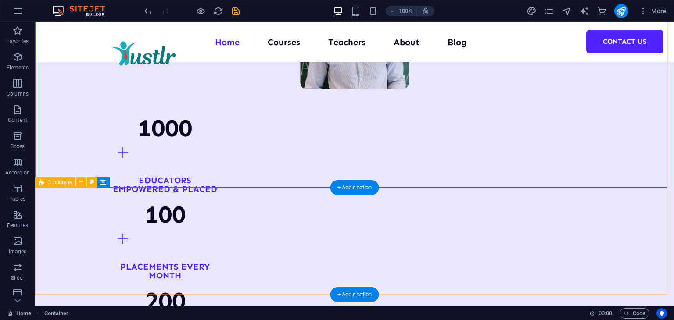
scroll to position [1000, 0]
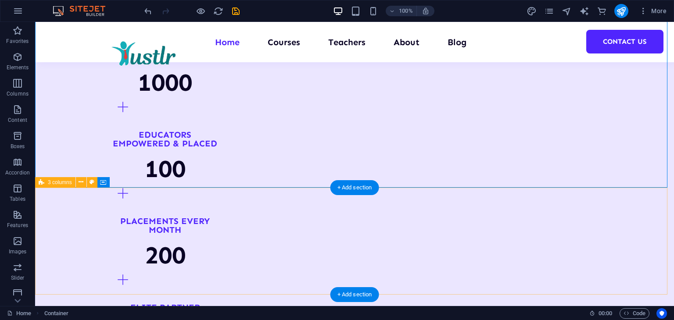
select select "multiple-waves"
select select "em"
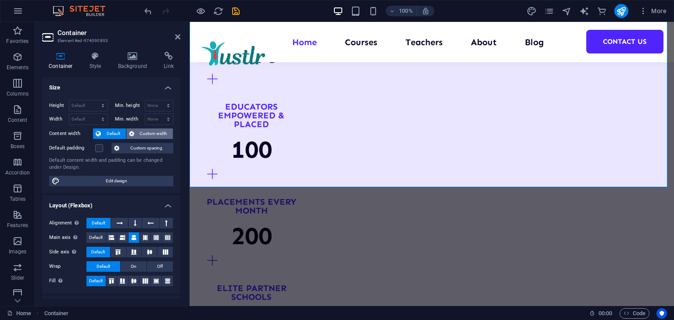
click at [155, 133] on span "Custom width" at bounding box center [154, 133] width 34 height 11
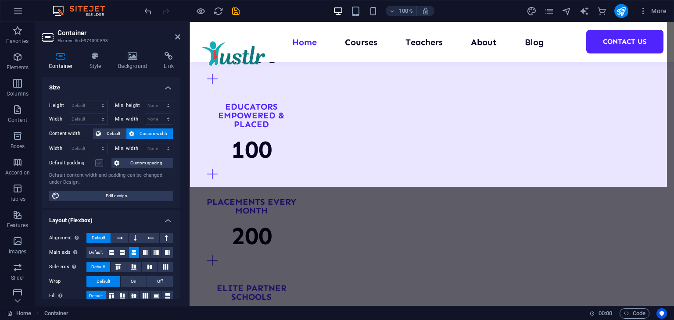
click at [99, 165] on label at bounding box center [99, 163] width 8 height 8
click at [0, 0] on input "Default padding" at bounding box center [0, 0] width 0 height 0
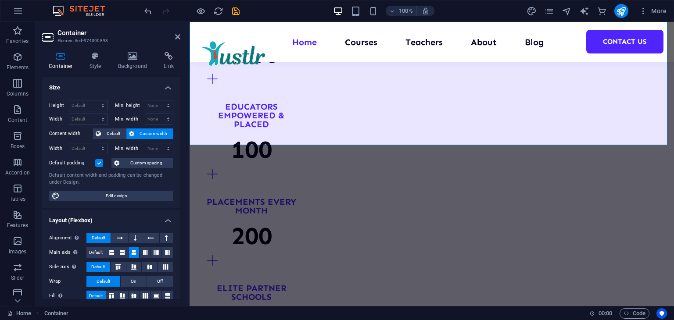
click at [99, 165] on label at bounding box center [99, 163] width 8 height 8
click at [0, 0] on input "Default padding" at bounding box center [0, 0] width 0 height 0
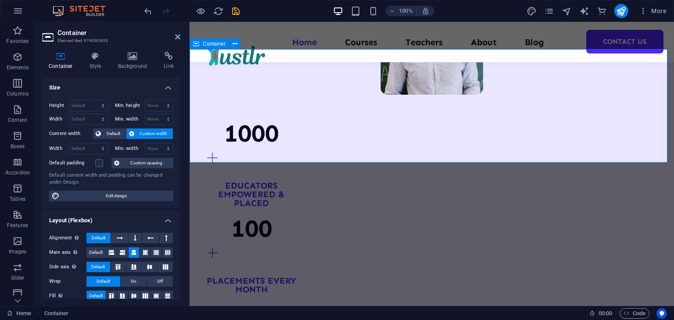
scroll to position [912, 0]
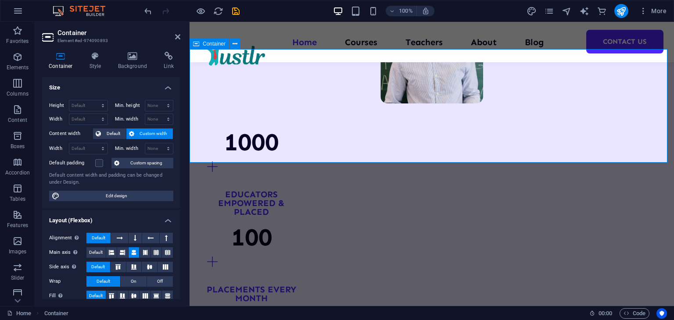
click at [177, 36] on icon at bounding box center [177, 36] width 5 height 7
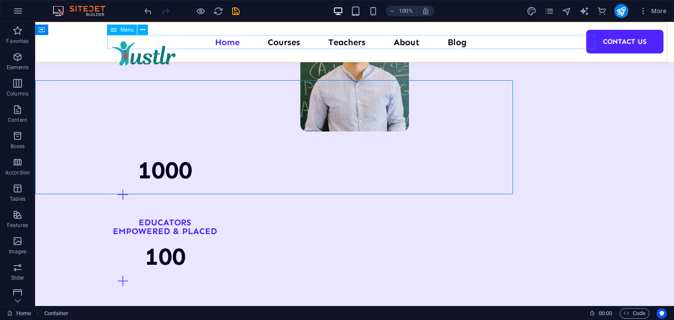
scroll to position [881, 0]
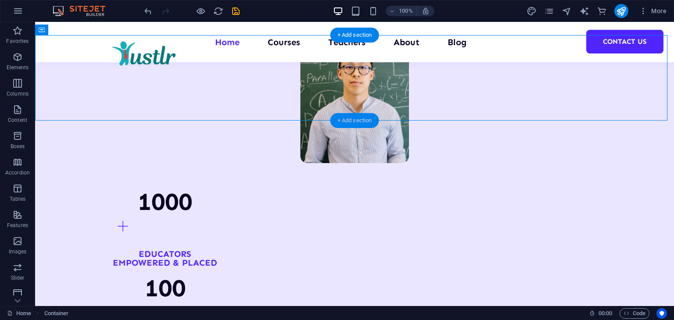
click at [361, 121] on div "+ Add section" at bounding box center [354, 120] width 49 height 15
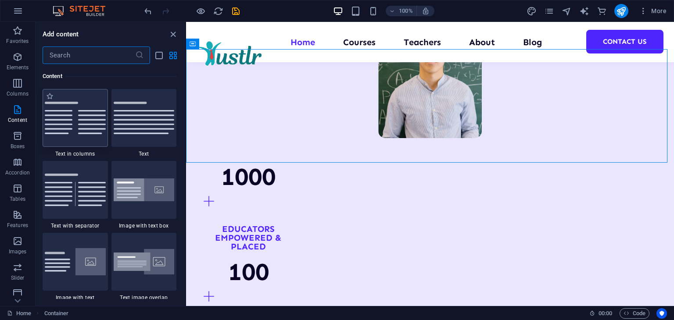
scroll to position [1447, 0]
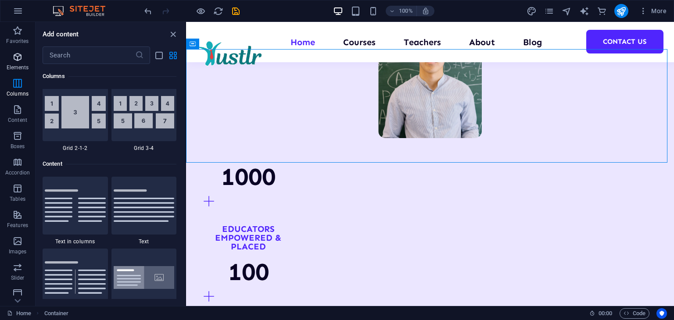
click at [14, 54] on icon "button" at bounding box center [17, 57] width 11 height 11
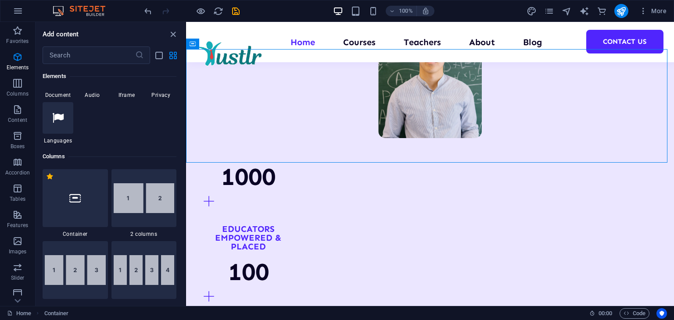
scroll to position [356, 0]
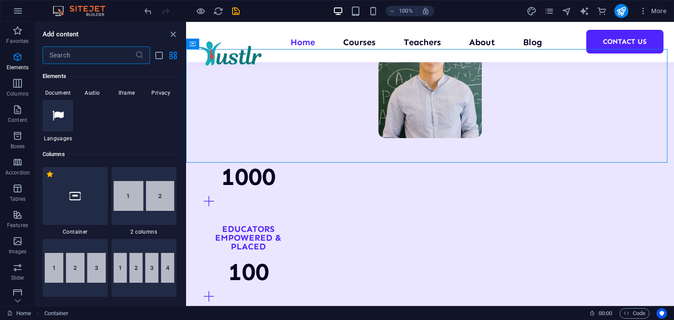
click at [103, 48] on input "text" at bounding box center [89, 55] width 93 height 18
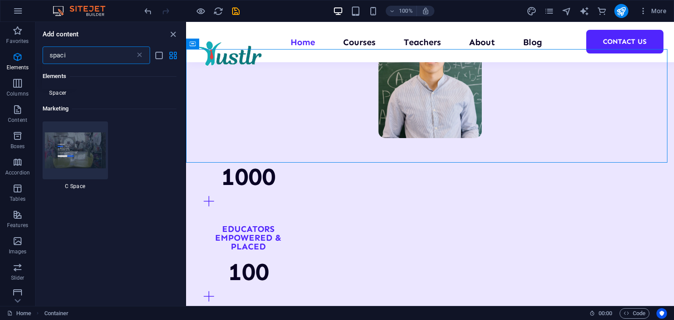
scroll to position [0, 0]
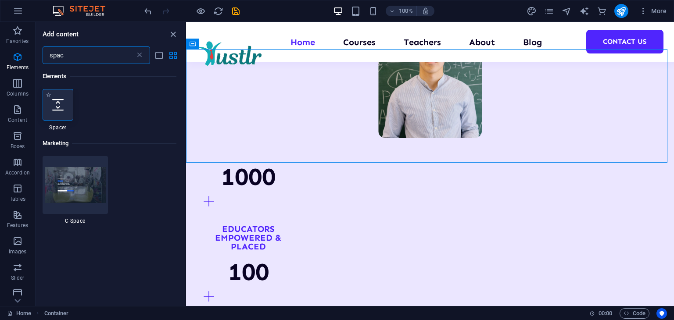
type input "spac"
click at [54, 105] on icon at bounding box center [57, 104] width 11 height 11
select select "px"
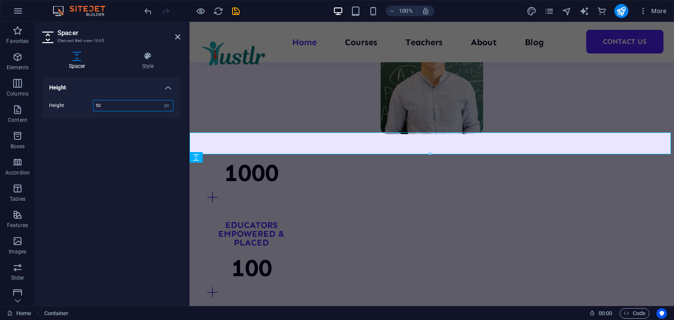
scroll to position [912, 0]
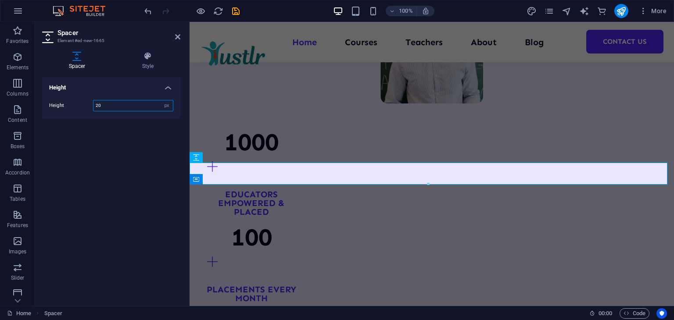
type input "20"
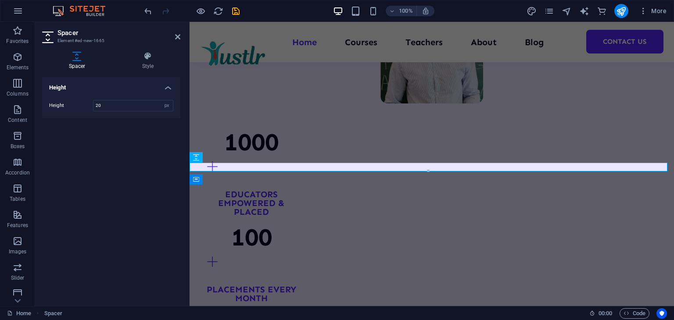
click at [181, 36] on aside "Spacer Element #ed-new-1665 Spacer Style Height Height 20 px rem vh vw Preset E…" at bounding box center [112, 164] width 154 height 284
click at [178, 36] on icon at bounding box center [177, 36] width 5 height 7
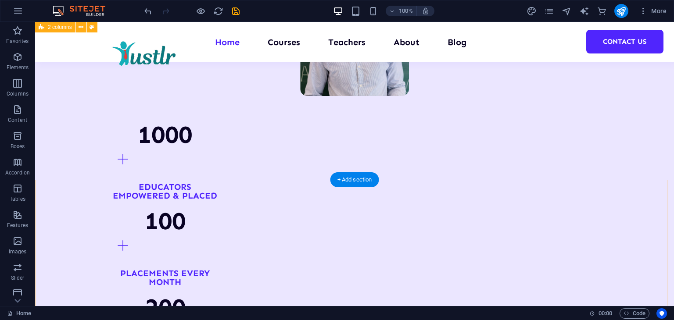
scroll to position [910, 0]
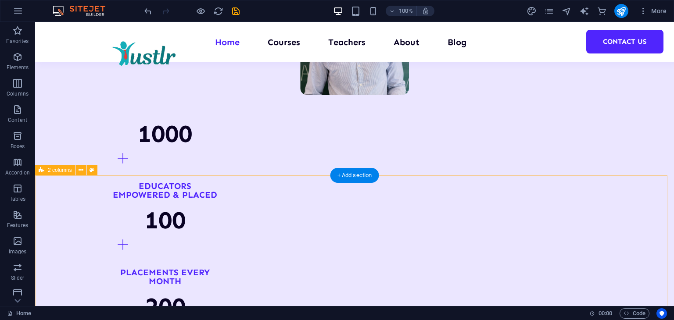
scroll to position [940, 0]
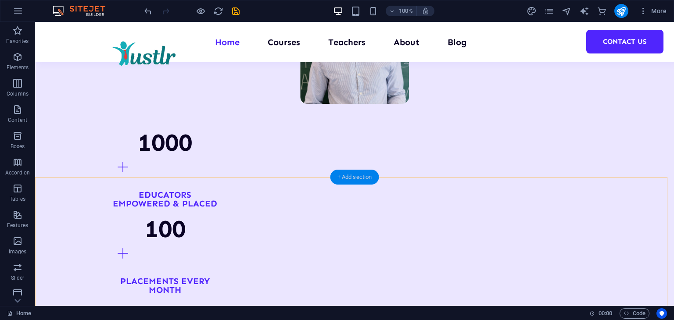
click at [351, 177] on div "+ Add section" at bounding box center [354, 177] width 49 height 15
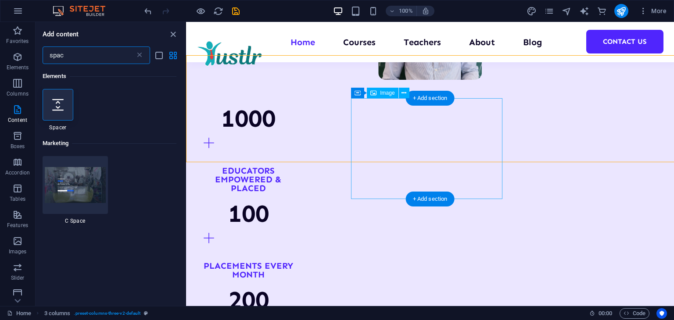
scroll to position [955, 0]
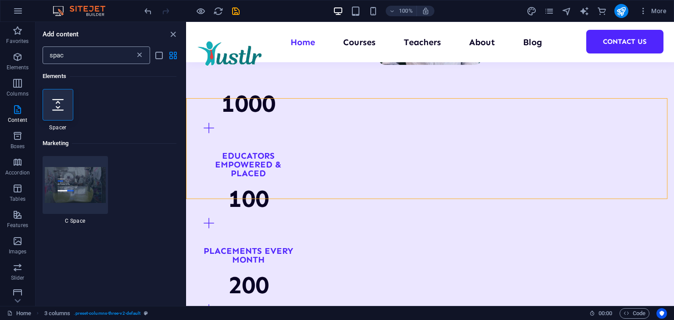
click at [140, 53] on icon at bounding box center [139, 55] width 9 height 9
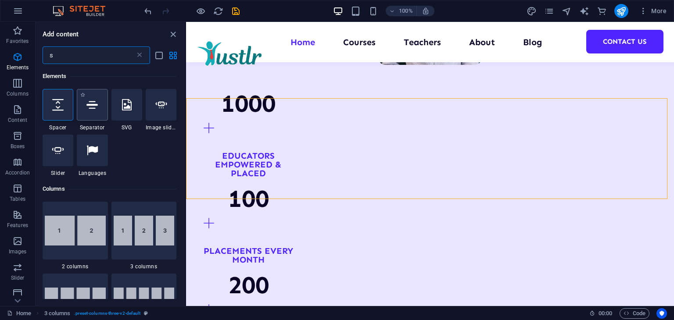
type input "s"
click at [92, 104] on icon at bounding box center [91, 104] width 11 height 11
select select "%"
select select "px"
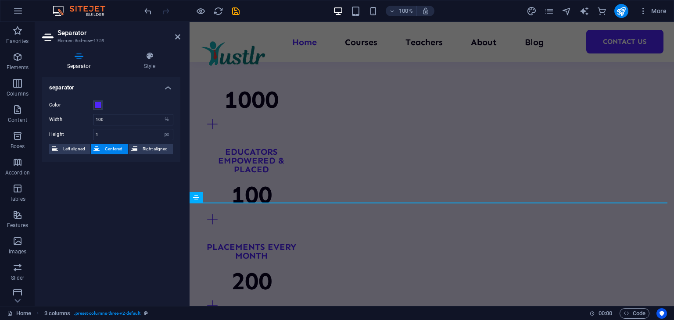
scroll to position [985, 0]
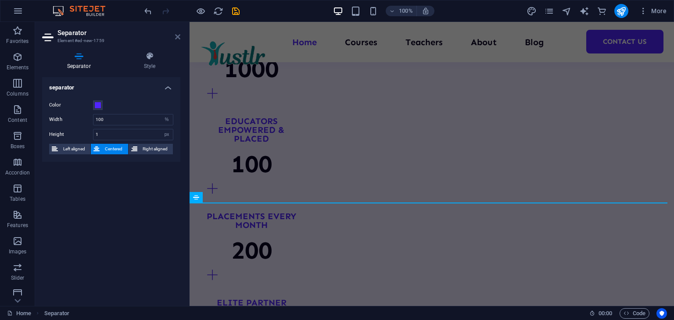
click at [177, 36] on icon at bounding box center [177, 36] width 5 height 7
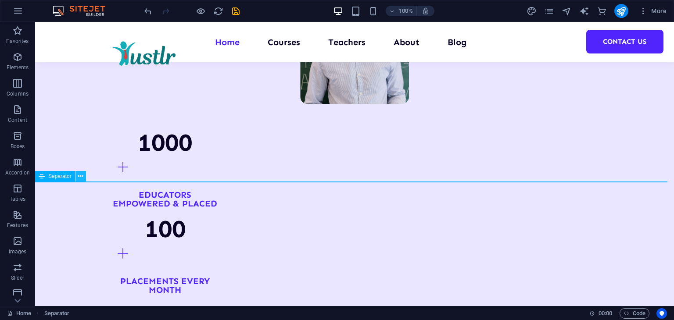
click at [80, 178] on icon at bounding box center [80, 176] width 5 height 9
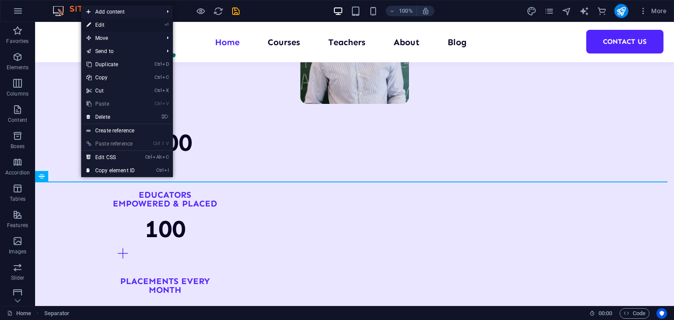
click at [104, 27] on link "⏎ Edit" at bounding box center [110, 24] width 59 height 13
select select "%"
select select "px"
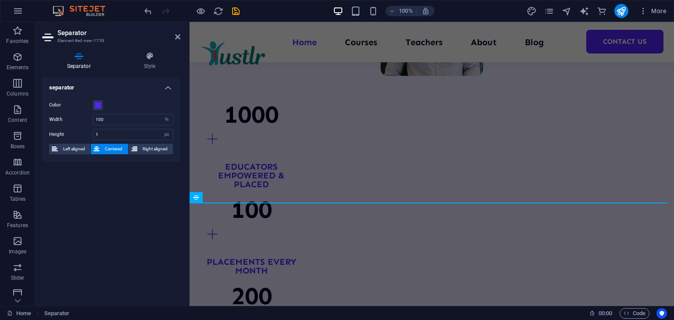
scroll to position [985, 0]
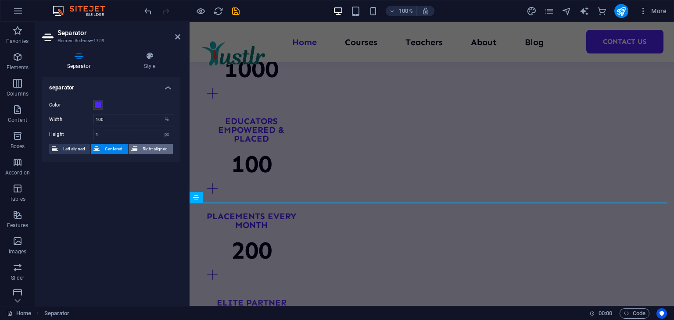
click at [148, 150] on span "Right aligned" at bounding box center [155, 149] width 30 height 11
click at [65, 150] on span "Left aligned" at bounding box center [74, 149] width 27 height 11
click at [110, 147] on span "Centered" at bounding box center [113, 149] width 23 height 11
click at [107, 137] on input "1" at bounding box center [132, 134] width 79 height 11
drag, startPoint x: 107, startPoint y: 131, endPoint x: 93, endPoint y: 130, distance: 14.1
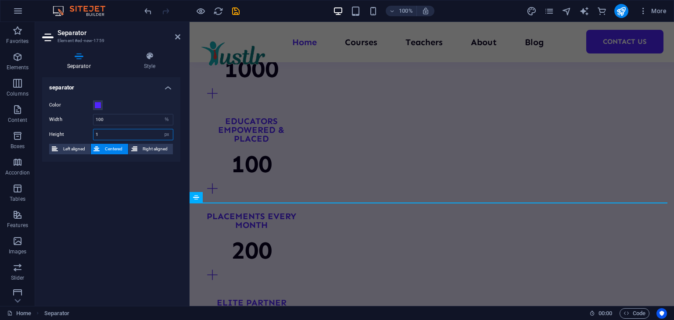
click at [93, 130] on div "1 px rem vh vw" at bounding box center [133, 134] width 80 height 11
type input "2"
click at [177, 37] on icon at bounding box center [177, 36] width 5 height 7
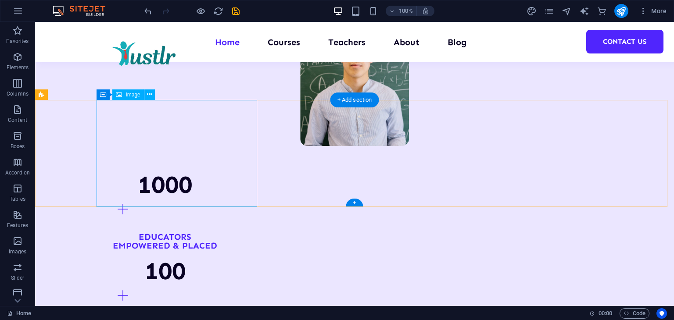
scroll to position [910, 0]
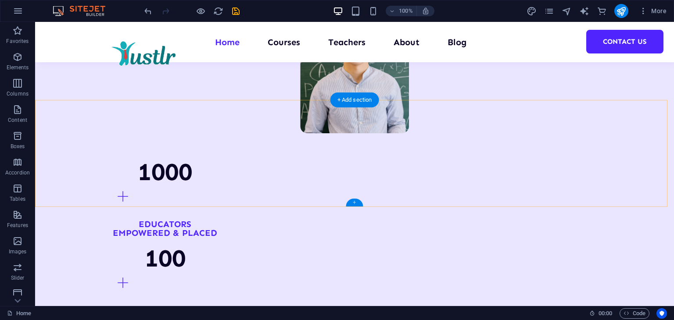
click at [356, 203] on div "+" at bounding box center [354, 203] width 17 height 8
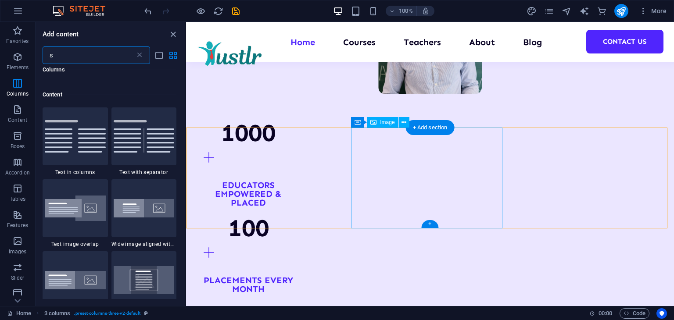
scroll to position [781, 0]
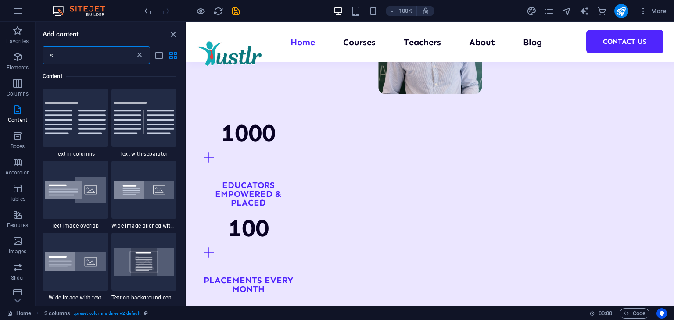
click at [137, 55] on icon at bounding box center [139, 55] width 9 height 9
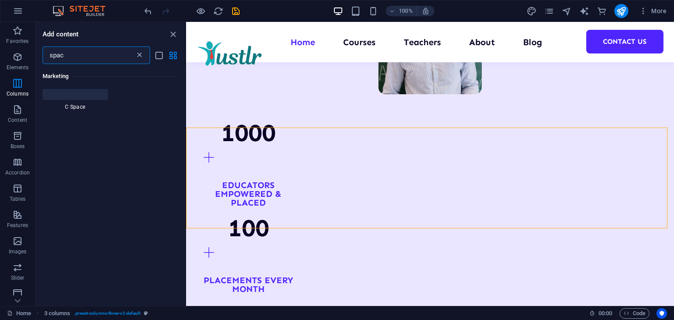
scroll to position [0, 0]
type input "spacer"
click at [58, 117] on div at bounding box center [58, 105] width 31 height 32
select select "px"
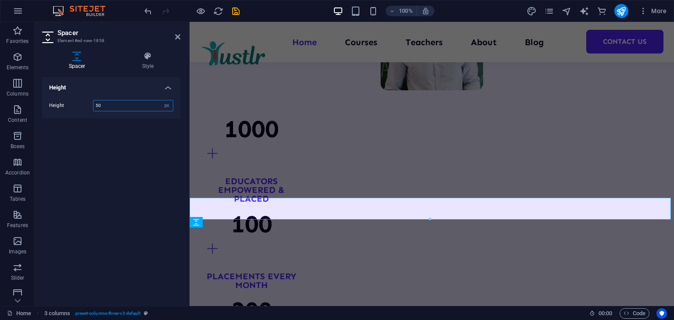
scroll to position [956, 0]
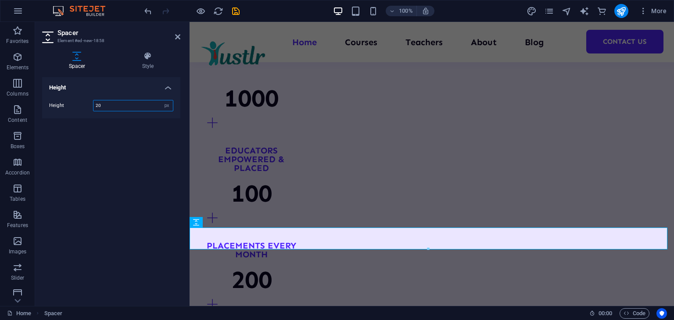
type input "20"
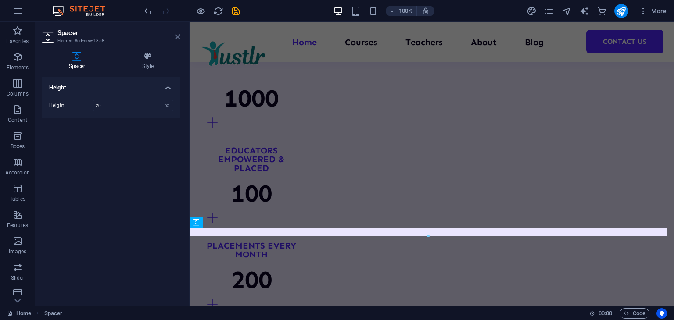
click at [176, 36] on icon at bounding box center [177, 36] width 5 height 7
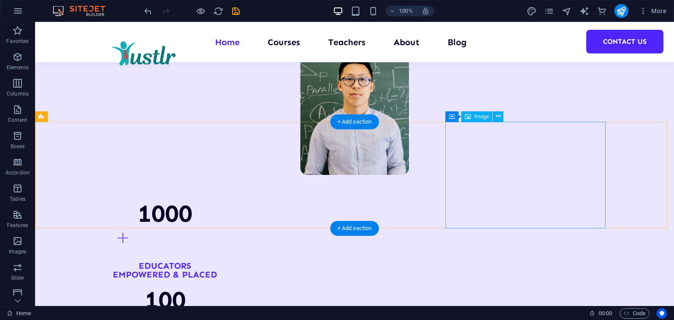
scroll to position [808, 0]
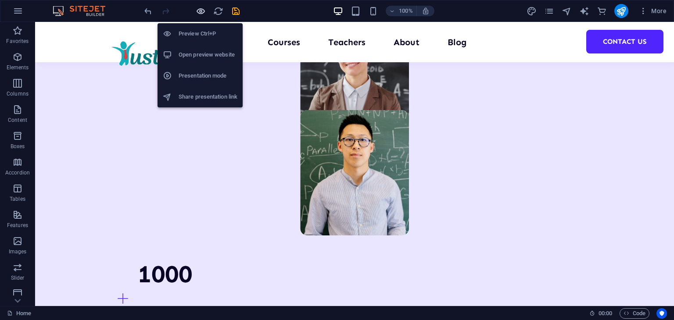
click at [197, 10] on icon "button" at bounding box center [201, 11] width 10 height 10
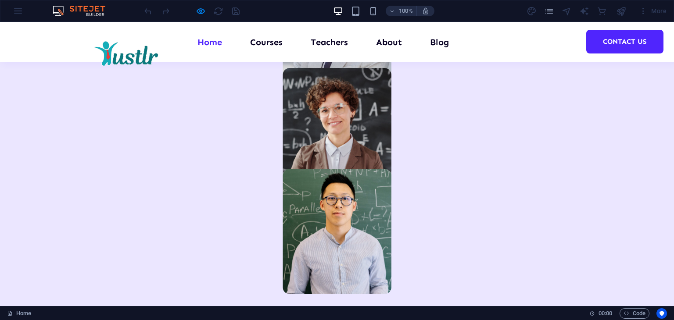
scroll to position [763, 0]
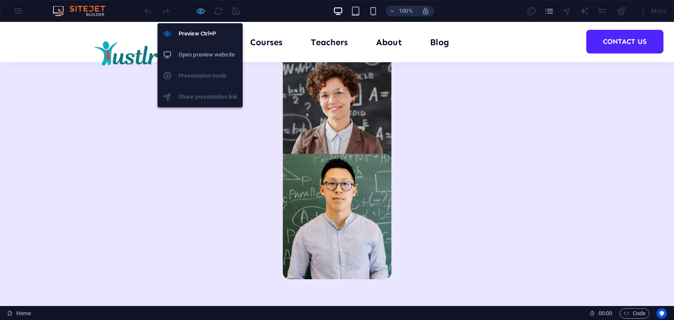
click at [203, 11] on icon "button" at bounding box center [201, 11] width 10 height 10
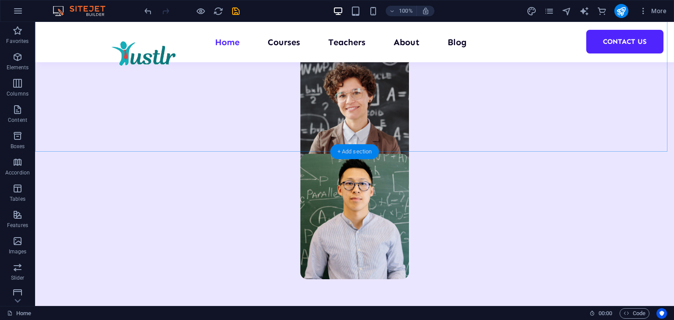
click at [347, 148] on div "+ Add section" at bounding box center [354, 151] width 49 height 15
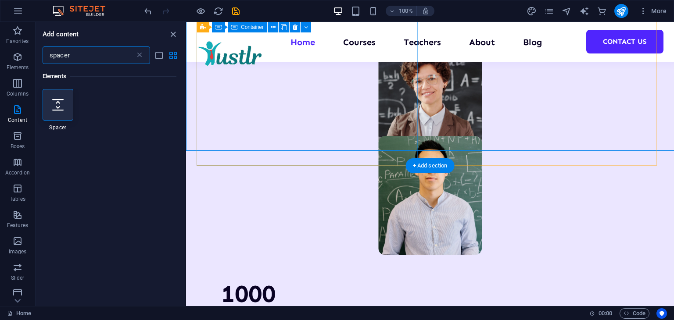
scroll to position [765, 0]
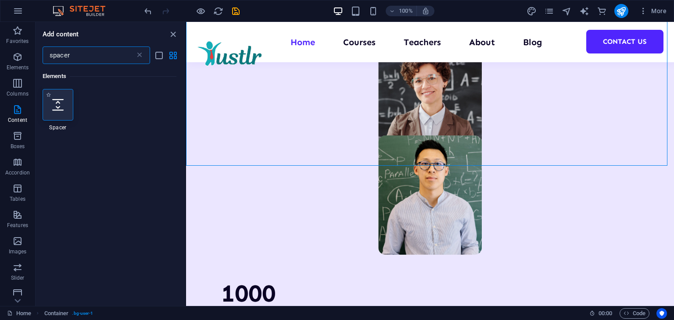
click at [62, 107] on icon at bounding box center [57, 104] width 11 height 11
select select "px"
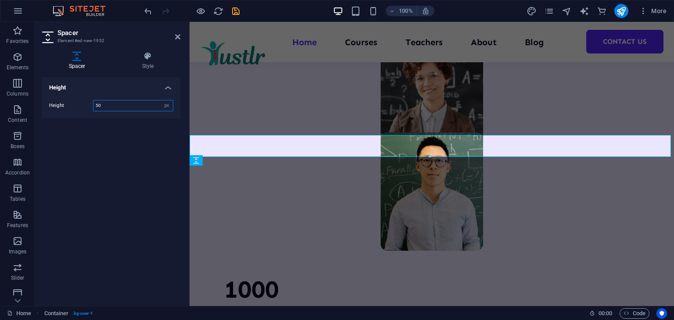
scroll to position [795, 0]
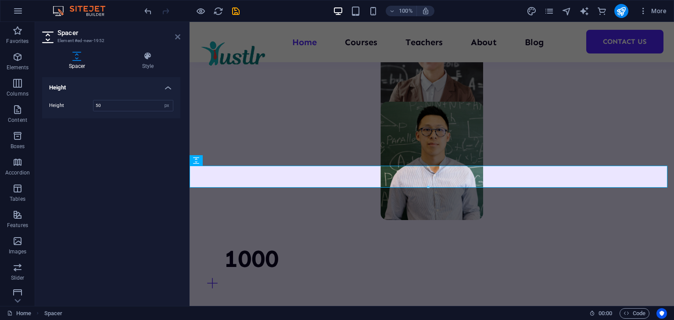
click at [175, 33] on icon at bounding box center [177, 36] width 5 height 7
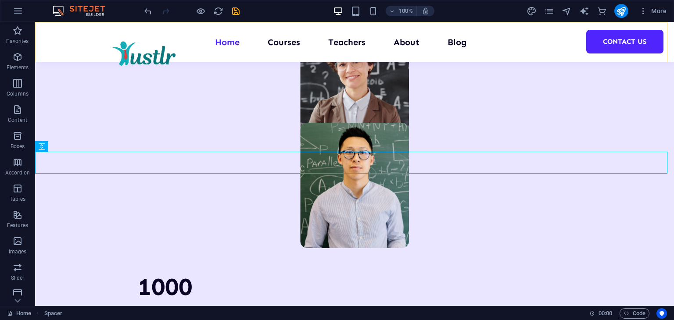
scroll to position [764, 0]
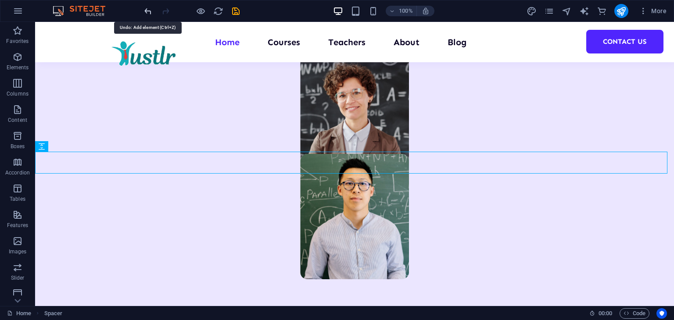
click at [147, 10] on icon "undo" at bounding box center [148, 11] width 10 height 10
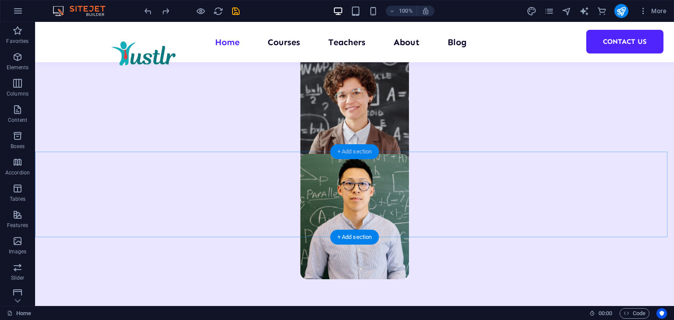
click at [341, 150] on div "+ Add section" at bounding box center [354, 151] width 49 height 15
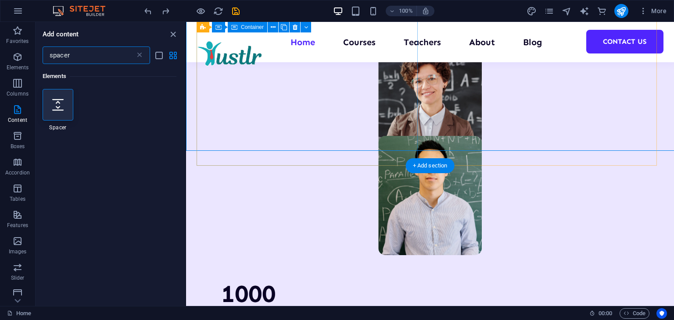
scroll to position [765, 0]
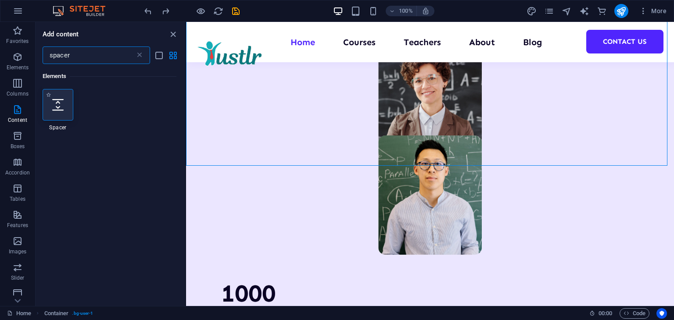
click at [59, 99] on div at bounding box center [58, 105] width 31 height 32
select select "px"
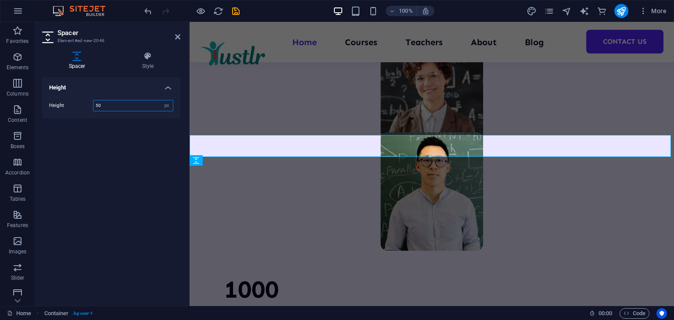
scroll to position [795, 0]
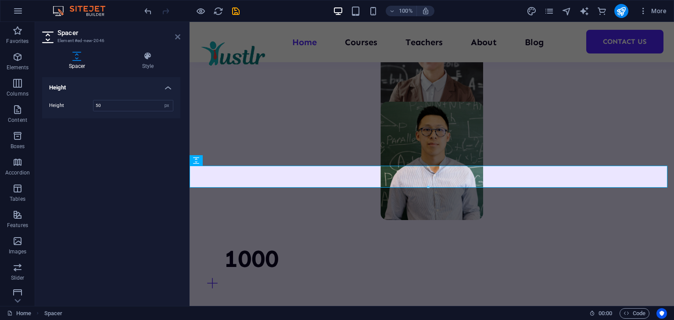
click at [176, 35] on icon at bounding box center [177, 36] width 5 height 7
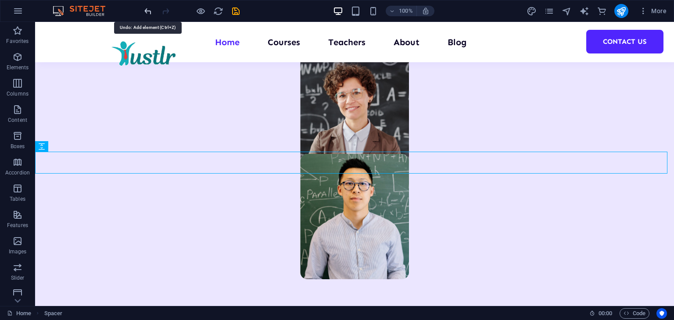
click at [148, 11] on icon "undo" at bounding box center [148, 11] width 10 height 10
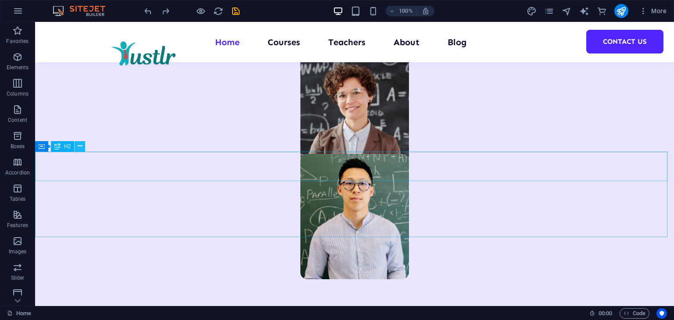
click at [78, 144] on icon at bounding box center [80, 146] width 5 height 9
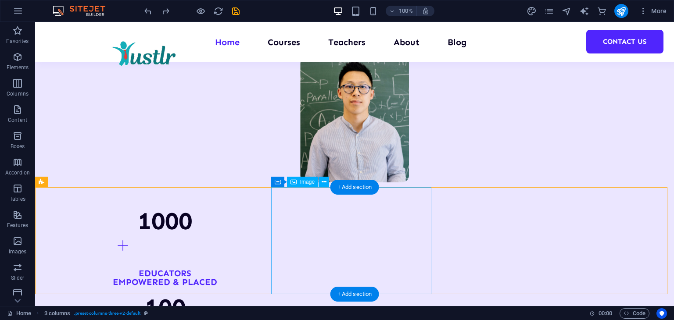
scroll to position [808, 0]
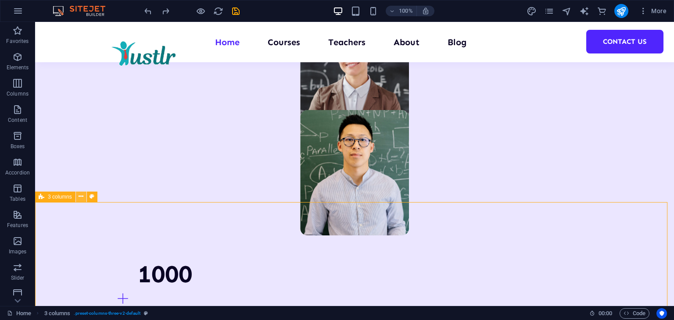
click at [80, 197] on icon at bounding box center [80, 196] width 5 height 9
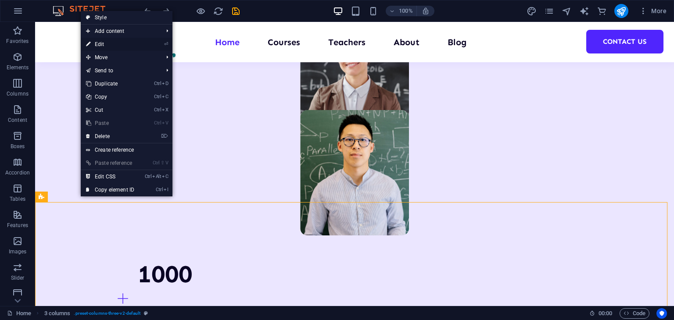
click at [120, 45] on link "⏎ Edit" at bounding box center [110, 44] width 59 height 13
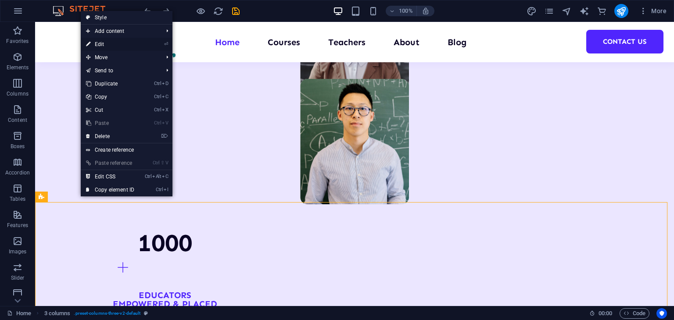
select select "px"
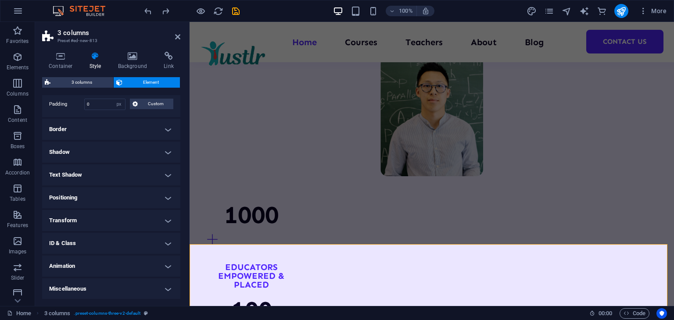
scroll to position [0, 0]
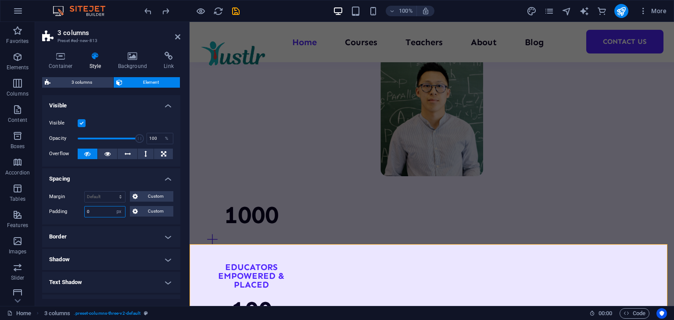
click at [101, 213] on input "0" at bounding box center [105, 212] width 40 height 11
type input "5"
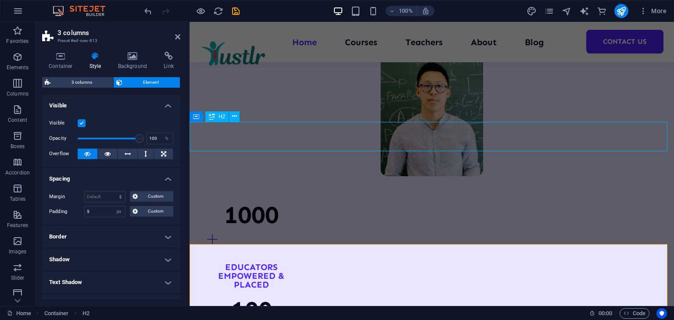
scroll to position [808, 0]
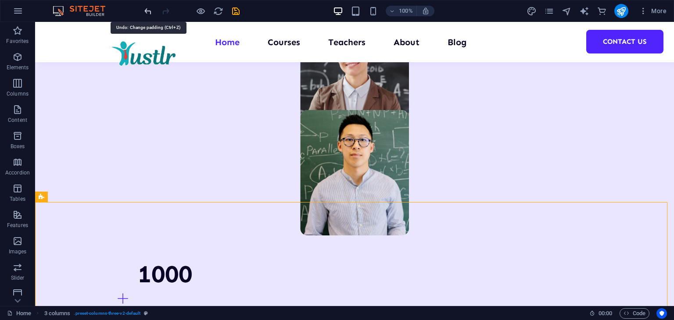
click at [147, 13] on icon "undo" at bounding box center [148, 11] width 10 height 10
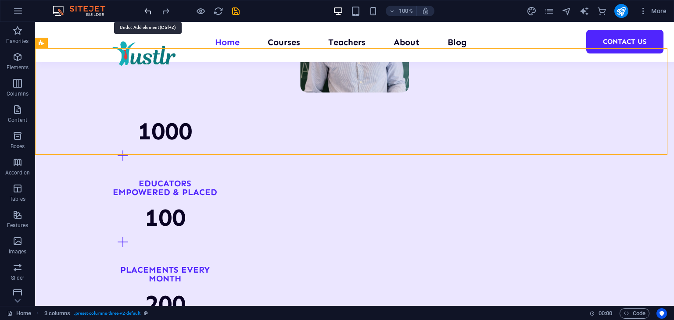
scroll to position [964, 0]
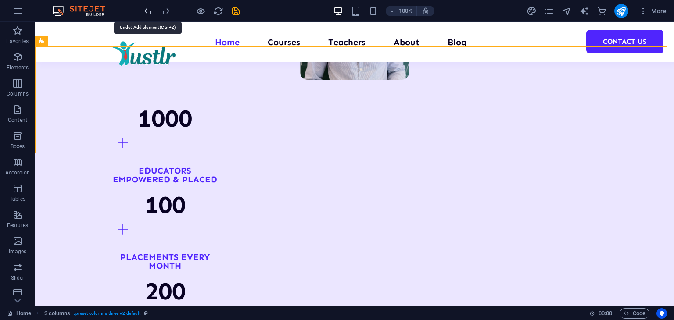
click at [147, 13] on icon "undo" at bounding box center [148, 11] width 10 height 10
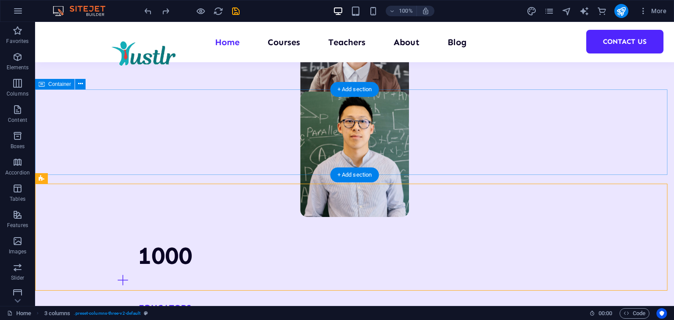
scroll to position [826, 0]
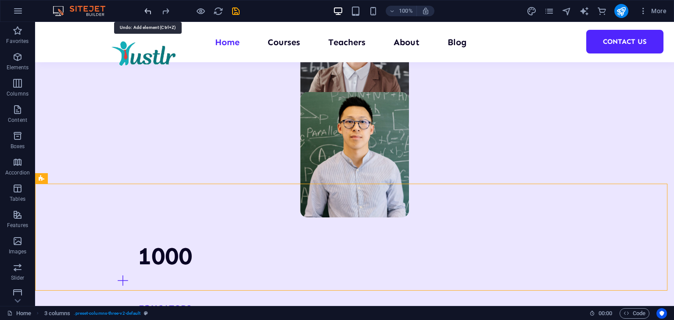
click at [148, 14] on icon "undo" at bounding box center [148, 11] width 10 height 10
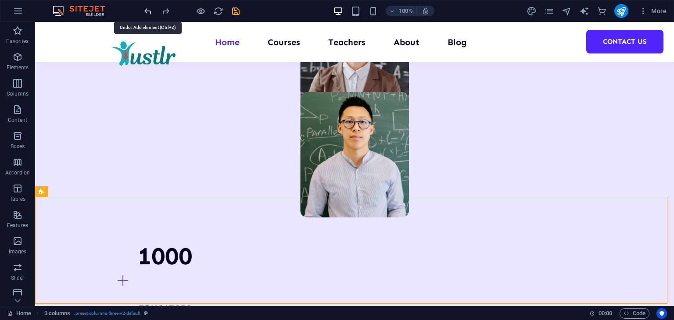
click at [148, 14] on icon "undo" at bounding box center [148, 11] width 10 height 10
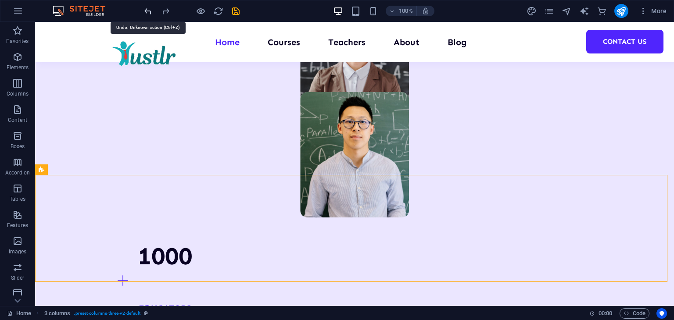
click at [148, 14] on icon "undo" at bounding box center [148, 11] width 10 height 10
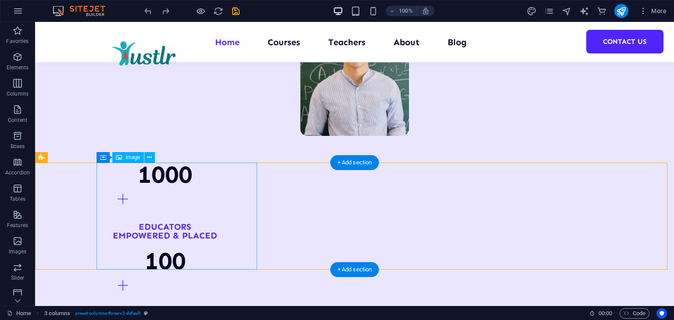
scroll to position [909, 0]
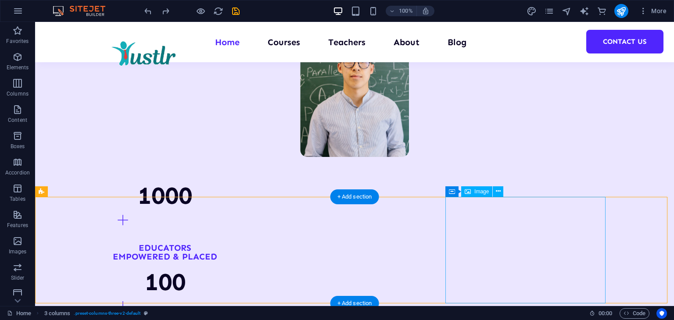
scroll to position [873, 0]
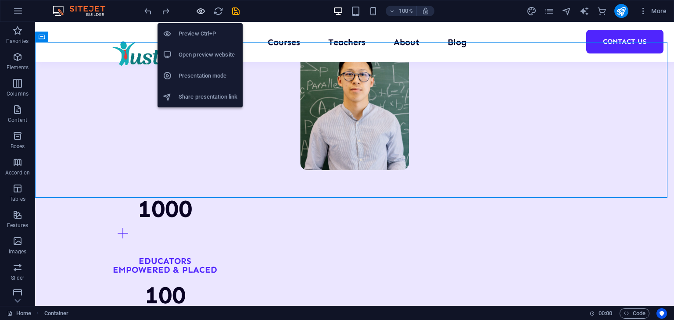
click at [197, 9] on icon "button" at bounding box center [201, 11] width 10 height 10
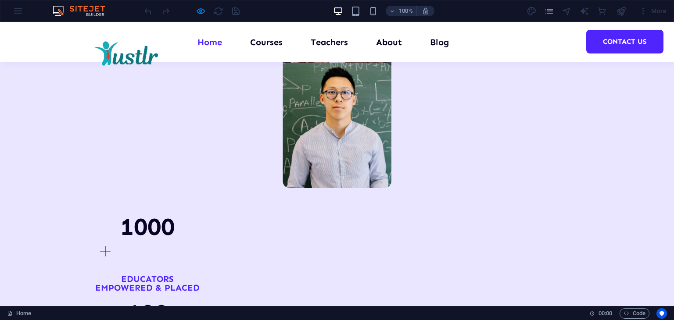
scroll to position [873, 0]
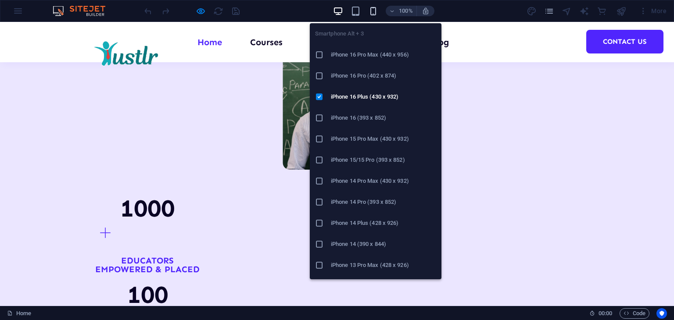
click at [374, 10] on icon "button" at bounding box center [373, 11] width 10 height 10
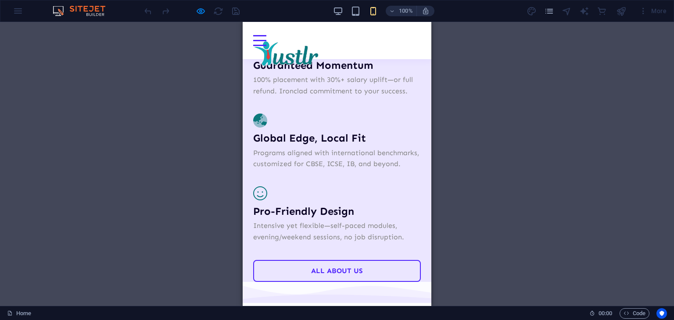
scroll to position [1265, 0]
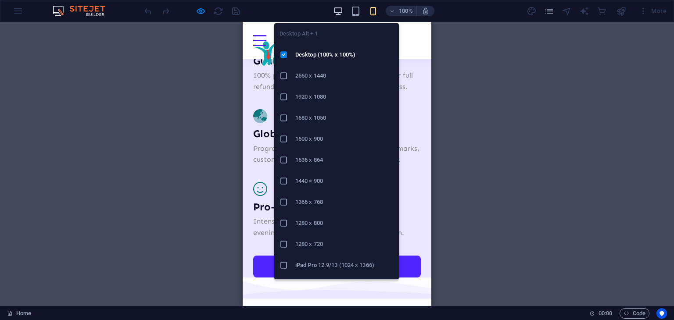
click at [338, 7] on icon "button" at bounding box center [338, 11] width 10 height 10
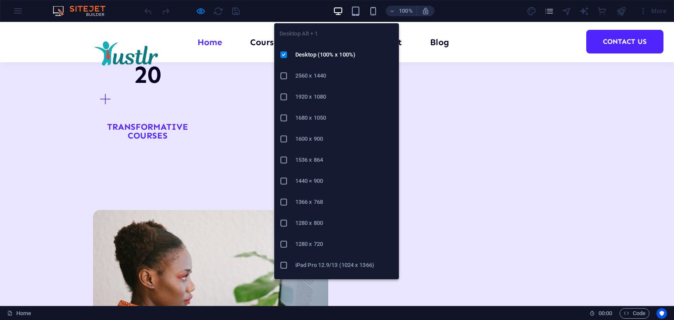
scroll to position [1268, 0]
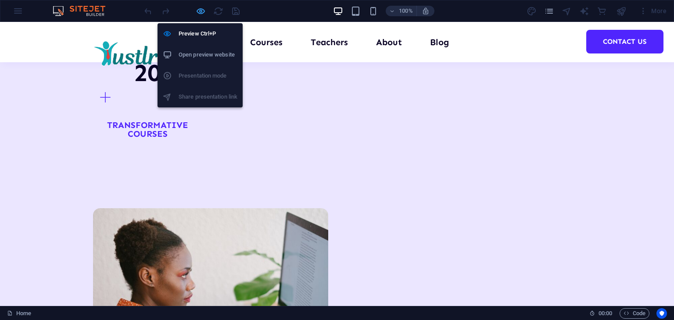
click at [196, 11] on icon "button" at bounding box center [201, 11] width 10 height 10
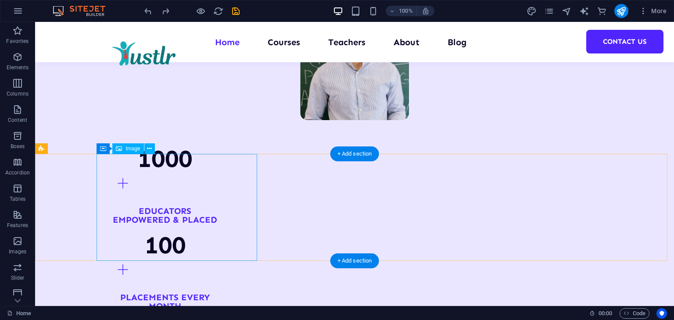
scroll to position [961, 0]
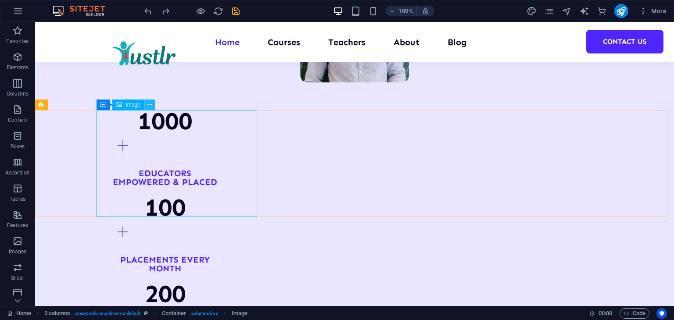
click at [150, 107] on icon at bounding box center [149, 104] width 5 height 9
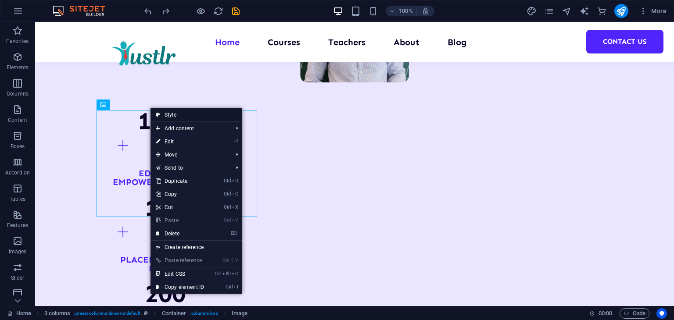
click at [175, 111] on link "Style" at bounding box center [196, 114] width 92 height 13
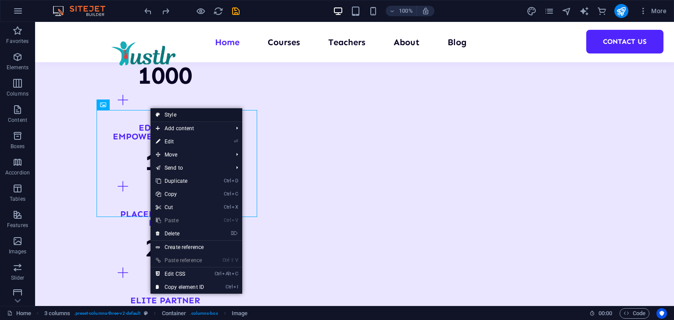
select select "rem"
select select "px"
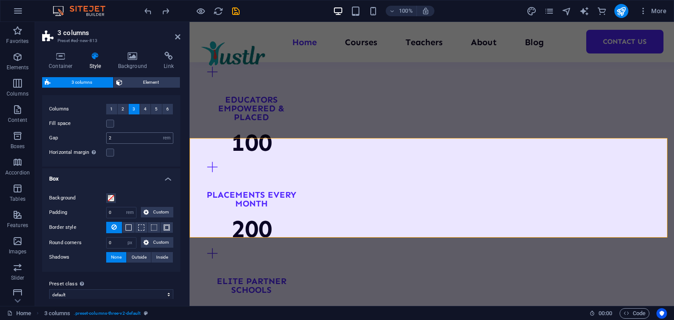
scroll to position [23, 0]
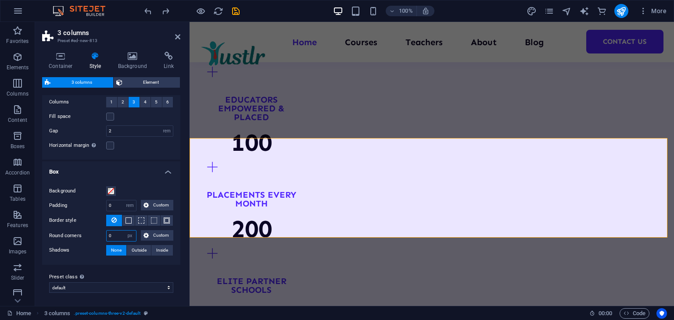
click at [113, 235] on input "0" at bounding box center [121, 236] width 29 height 11
click at [109, 234] on input "0" at bounding box center [121, 236] width 29 height 11
click at [109, 234] on input "1" at bounding box center [121, 236] width 29 height 11
type input "1"
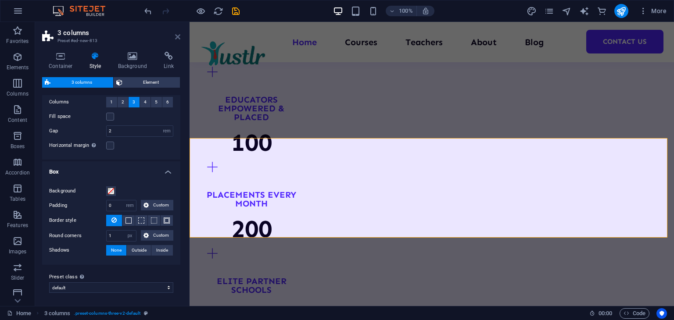
click at [178, 36] on icon at bounding box center [177, 36] width 5 height 7
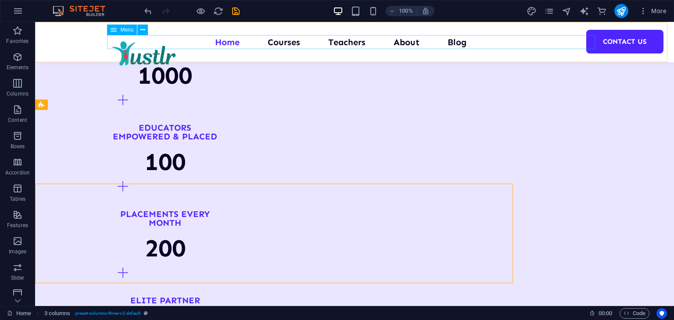
scroll to position [961, 0]
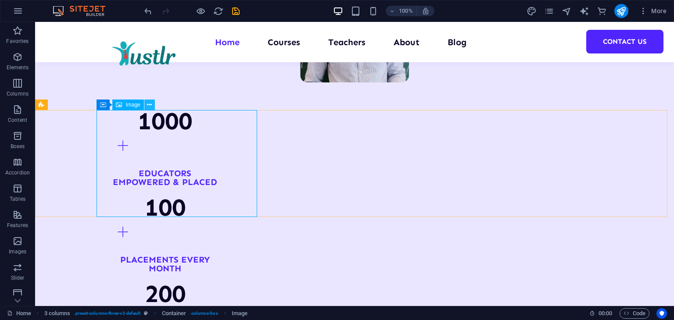
click at [151, 103] on icon at bounding box center [149, 104] width 5 height 9
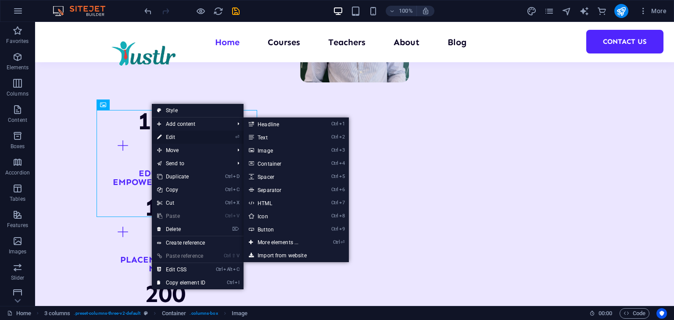
click at [178, 133] on link "⏎ Edit" at bounding box center [181, 137] width 59 height 13
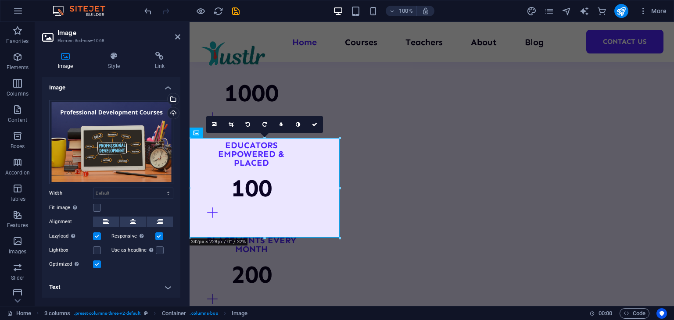
scroll to position [1007, 0]
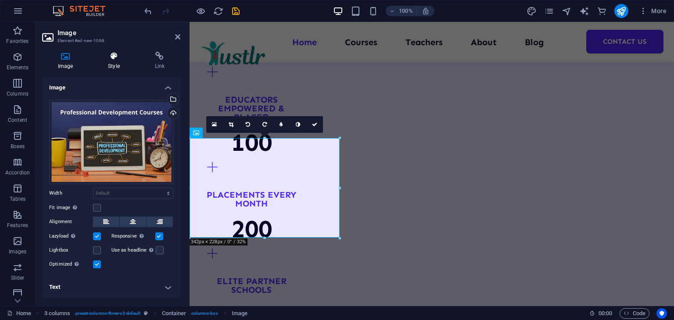
click at [119, 54] on icon at bounding box center [113, 56] width 43 height 9
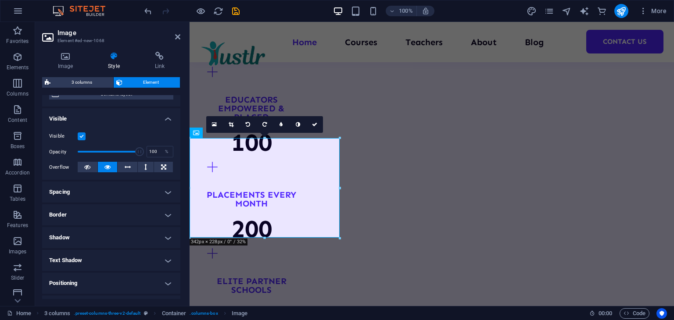
scroll to position [88, 0]
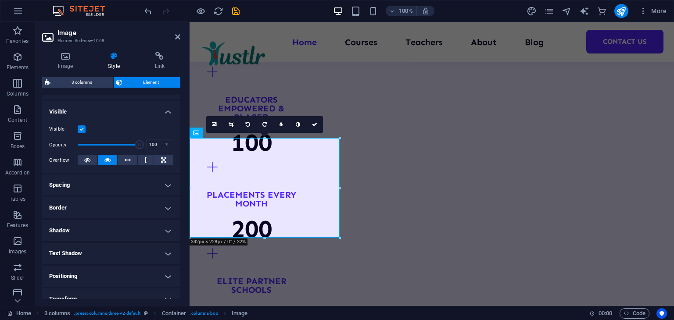
click at [114, 208] on h4 "Border" at bounding box center [111, 207] width 138 height 21
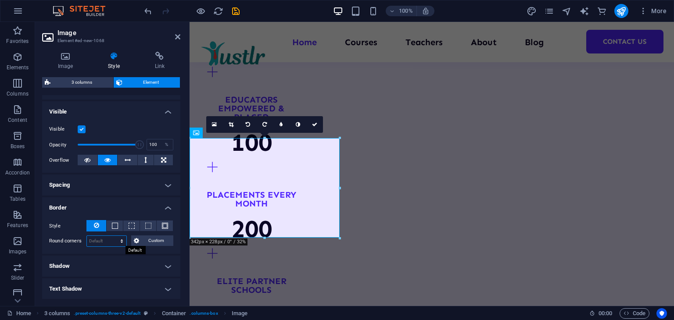
click at [109, 240] on select "Default px rem % vh vw Custom" at bounding box center [106, 241] width 39 height 11
select select "px"
click at [113, 236] on select "Default px rem % vh vw Custom" at bounding box center [106, 241] width 39 height 11
type input "0"
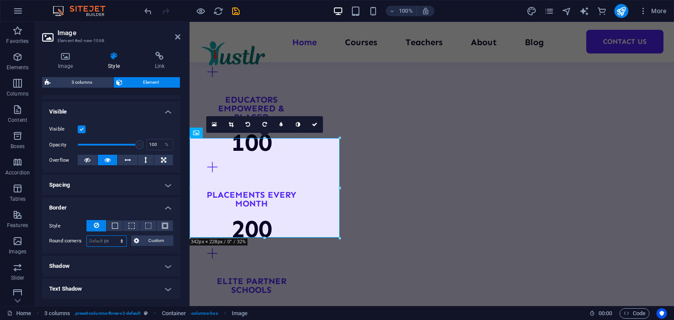
type input "0"
click at [140, 242] on button "Custom" at bounding box center [152, 240] width 43 height 11
click at [77, 254] on input "0" at bounding box center [84, 256] width 49 height 11
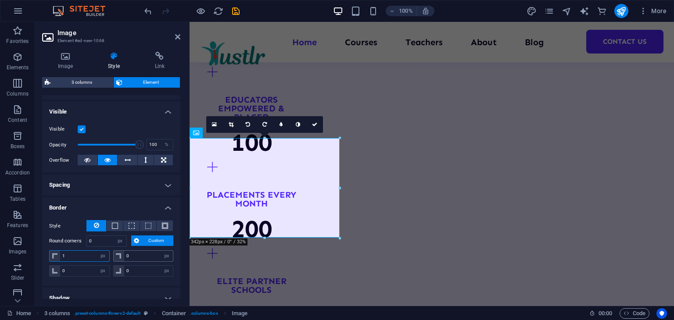
type input "1"
select select "DISABLED_OPTION_VALUE"
click at [141, 249] on div "Round corners Default px rem % vh vw Custom Custom 1 px rem % vh vw 0 px rem % …" at bounding box center [111, 256] width 124 height 43
click at [140, 251] on input "0" at bounding box center [148, 256] width 49 height 11
type input "1"
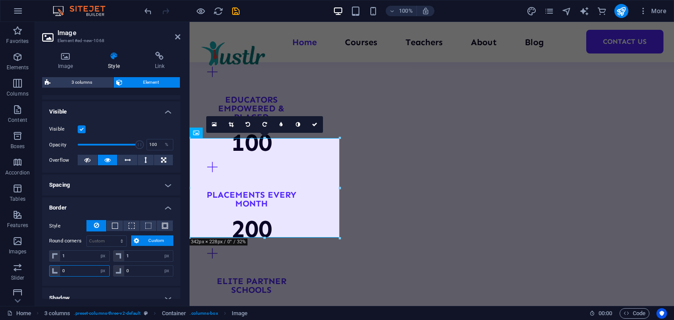
click at [70, 274] on input "0" at bounding box center [84, 271] width 49 height 11
type input "1"
click at [137, 265] on div "0 px rem % vh vw" at bounding box center [143, 270] width 61 height 11
click at [138, 267] on input "0" at bounding box center [148, 271] width 49 height 11
type input "1"
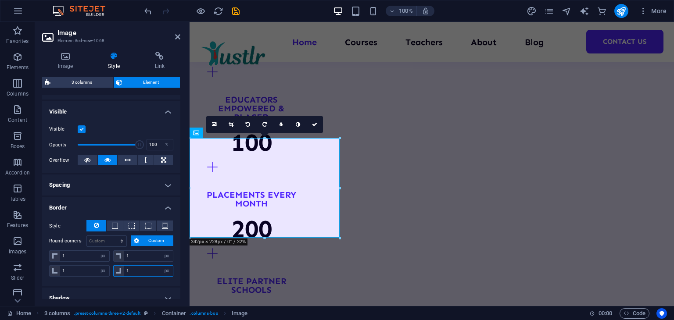
type input "1"
select select "px"
type input "1"
click at [316, 123] on icon at bounding box center [314, 124] width 5 height 5
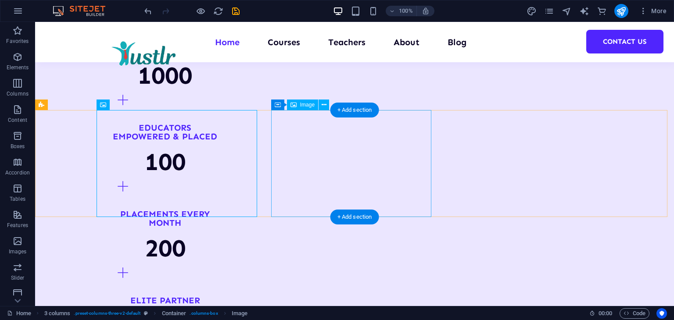
scroll to position [961, 0]
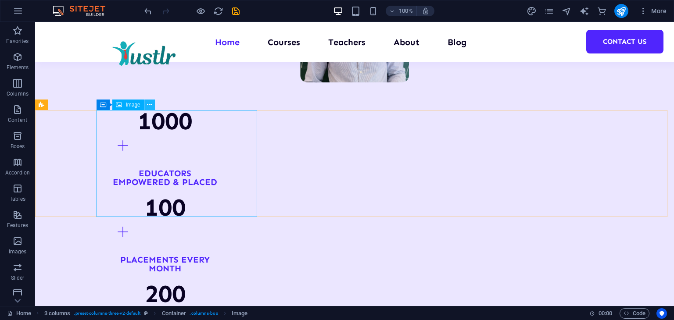
click at [147, 107] on icon at bounding box center [149, 104] width 5 height 9
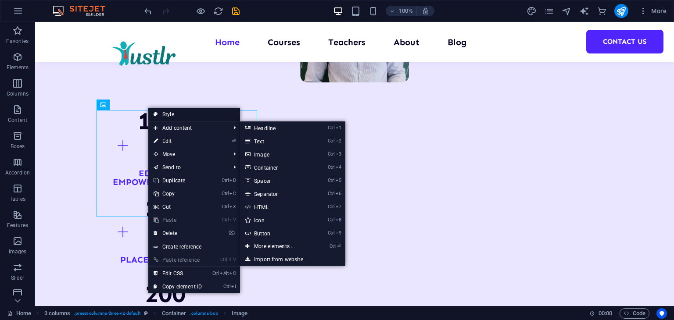
click at [168, 114] on link "Style" at bounding box center [194, 114] width 92 height 13
select select "rem"
select select "px"
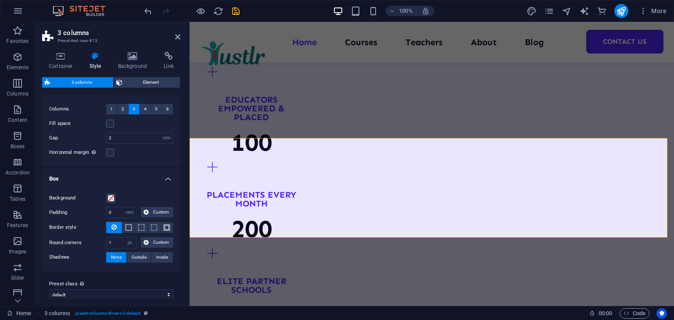
scroll to position [23, 0]
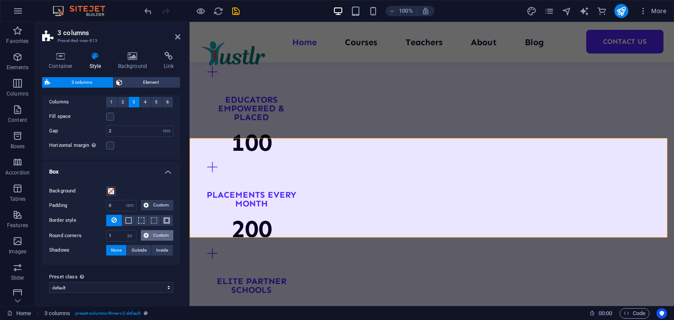
click at [155, 235] on span "Custom" at bounding box center [160, 235] width 19 height 11
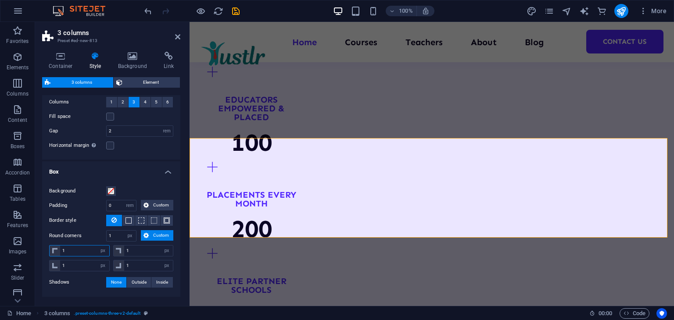
click at [72, 247] on input "1" at bounding box center [84, 251] width 49 height 11
drag, startPoint x: 74, startPoint y: 250, endPoint x: 60, endPoint y: 247, distance: 13.8
click at [60, 247] on input "1" at bounding box center [84, 251] width 49 height 11
type input "5"
select select "DISABLED_OPTION_VALUE"
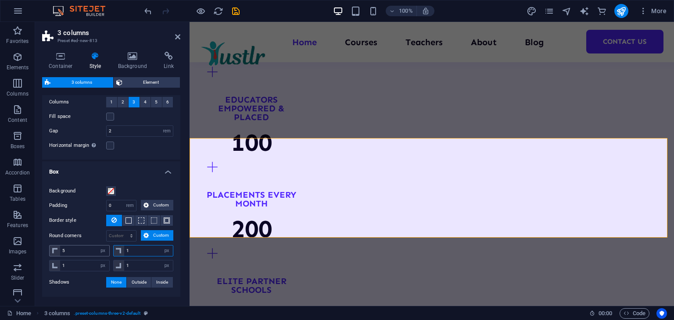
drag, startPoint x: 134, startPoint y: 248, endPoint x: 108, endPoint y: 245, distance: 25.6
click at [108, 245] on div "5 px rem % vh vw 1 px rem % vh vw" at bounding box center [111, 251] width 124 height 13
type input "5"
drag, startPoint x: 91, startPoint y: 263, endPoint x: 0, endPoint y: 260, distance: 91.3
click at [0, 260] on section "Favorites Elements Columns Content Boxes Accordion Tables Features Images Slide…" at bounding box center [337, 164] width 674 height 284
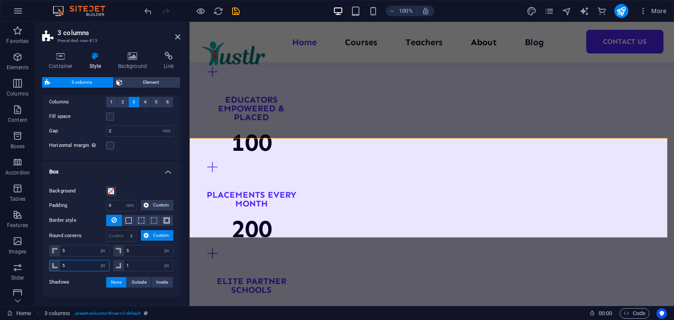
type input "5"
click at [135, 267] on input "1" at bounding box center [148, 265] width 49 height 11
type input "2"
type input "5"
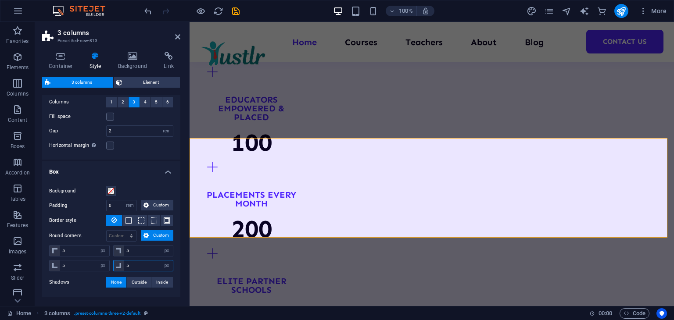
select select "px"
type input "5"
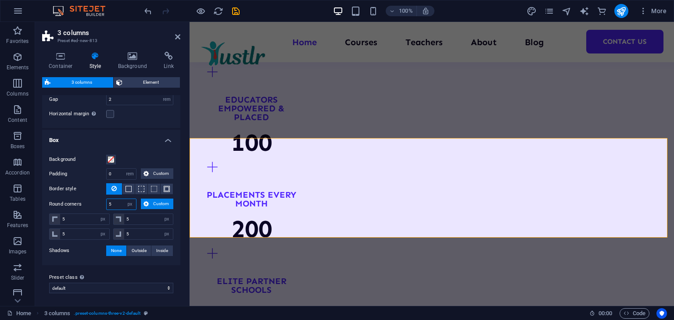
click at [118, 200] on input "5" at bounding box center [121, 204] width 29 height 11
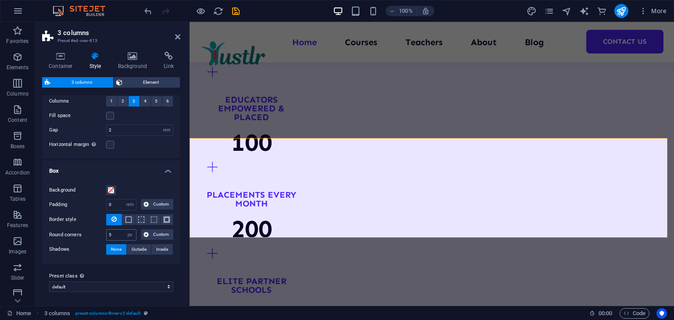
scroll to position [23, 0]
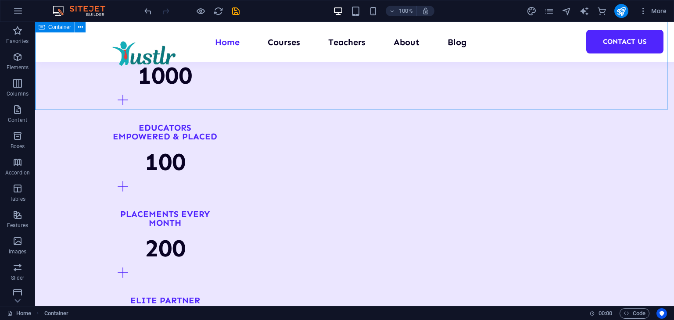
scroll to position [961, 0]
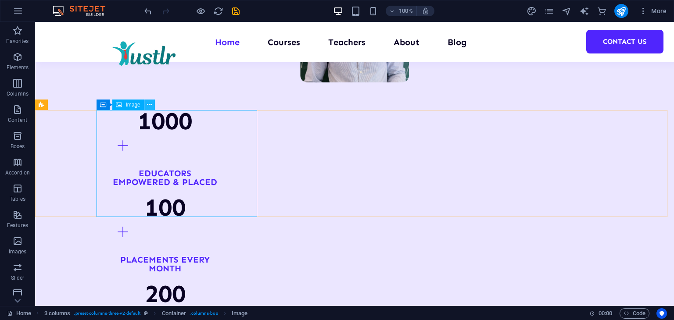
click at [151, 109] on icon at bounding box center [149, 104] width 5 height 9
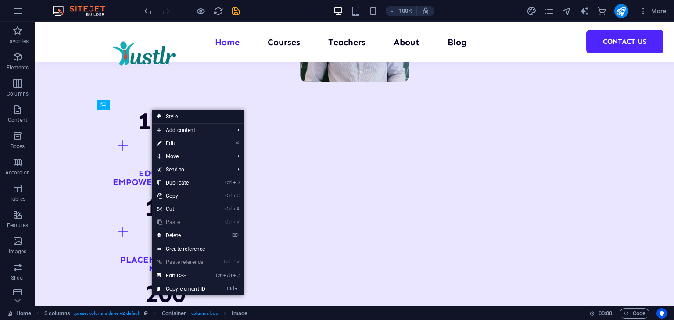
click at [183, 116] on link "Style" at bounding box center [198, 116] width 92 height 13
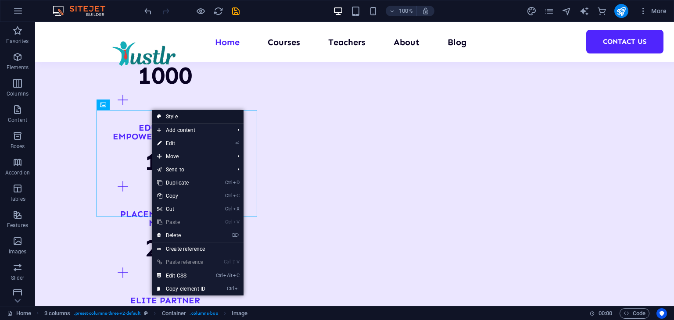
select select "rem"
select select "px"
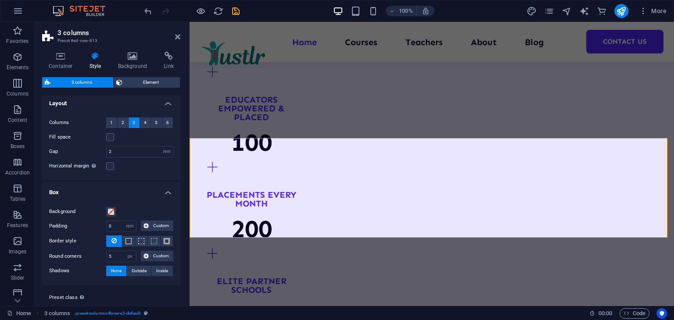
scroll to position [0, 0]
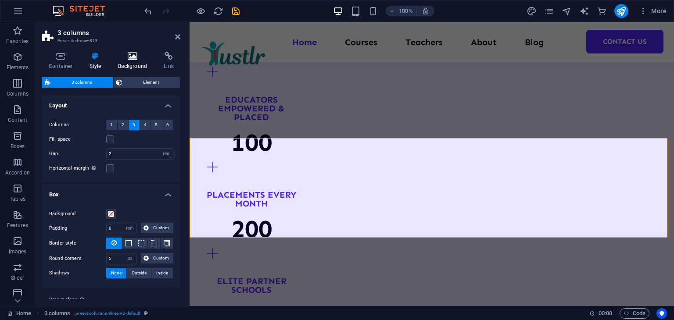
click at [140, 54] on icon at bounding box center [132, 56] width 43 height 9
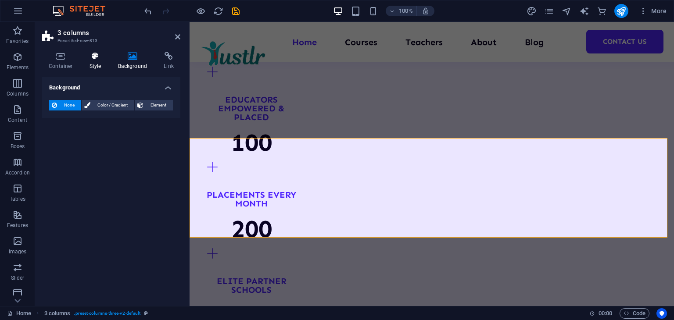
click at [83, 64] on h4 "Style" at bounding box center [97, 61] width 29 height 18
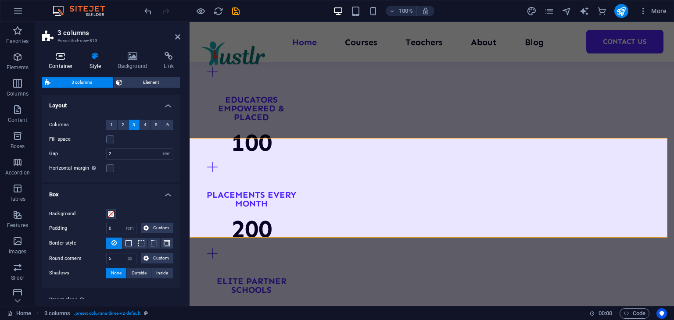
click at [61, 56] on icon at bounding box center [60, 56] width 37 height 9
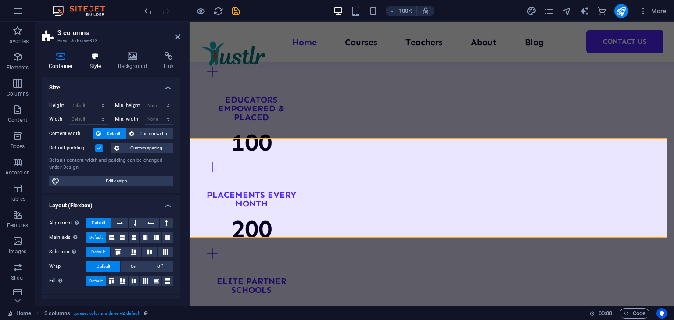
click at [102, 58] on icon at bounding box center [95, 56] width 25 height 9
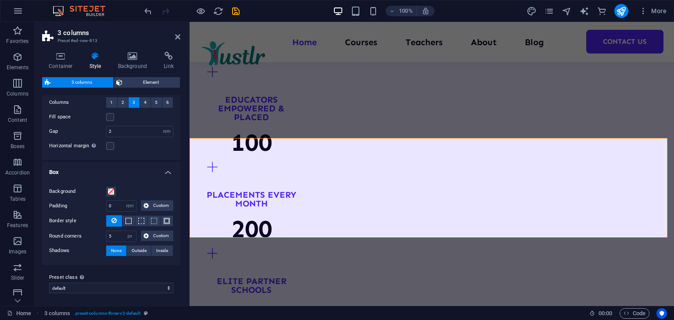
scroll to position [23, 0]
click at [69, 60] on icon at bounding box center [60, 56] width 37 height 9
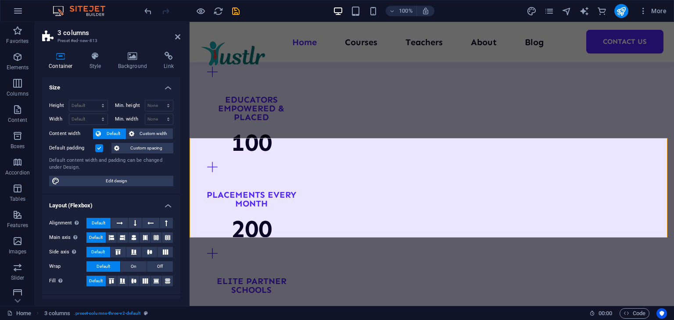
scroll to position [118, 0]
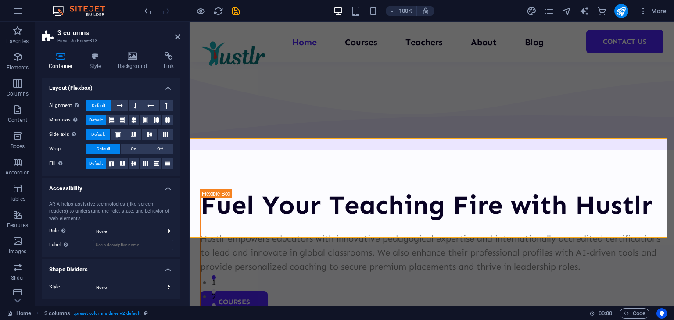
scroll to position [1007, 0]
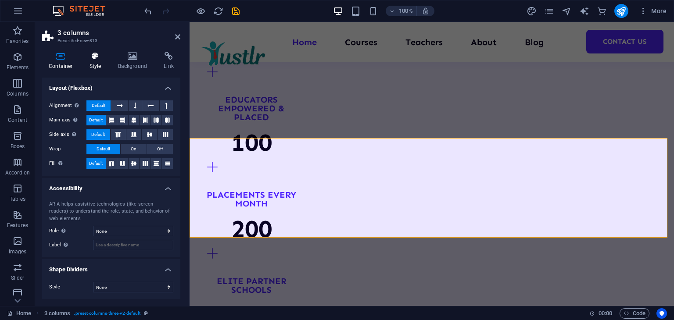
click at [93, 58] on icon at bounding box center [95, 56] width 25 height 9
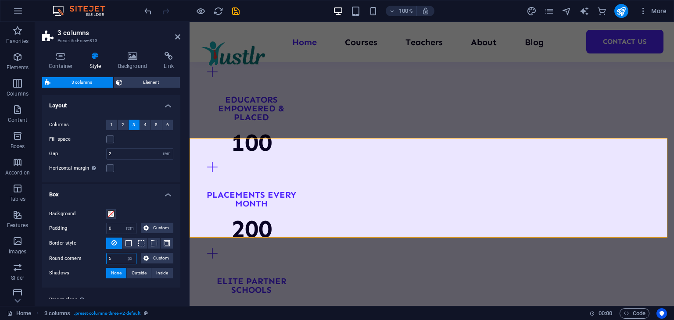
click at [121, 253] on input "5" at bounding box center [121, 258] width 29 height 11
click at [164, 253] on span "Custom" at bounding box center [160, 258] width 19 height 11
click at [136, 300] on span "Outside" at bounding box center [139, 305] width 15 height 11
type input "2"
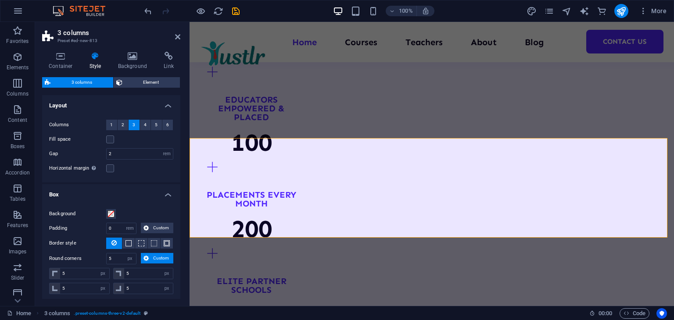
type input "4"
click at [136, 300] on span "Outside" at bounding box center [139, 305] width 15 height 11
click at [110, 300] on button "None" at bounding box center [116, 305] width 20 height 11
click at [122, 253] on input "5" at bounding box center [121, 258] width 29 height 11
drag, startPoint x: 118, startPoint y: 232, endPoint x: 84, endPoint y: 239, distance: 35.3
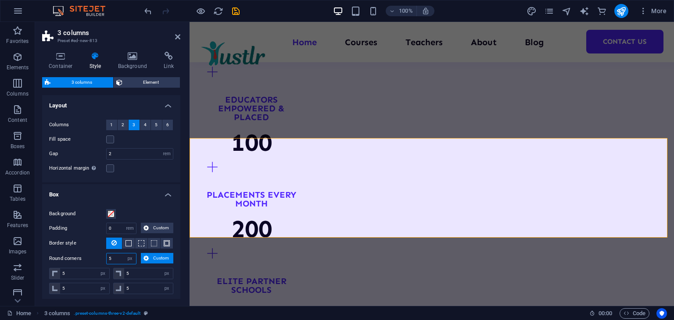
click at [84, 253] on div "Round corners 5 px rem % vh vw Custom Custom" at bounding box center [111, 258] width 124 height 11
click at [121, 253] on input "5" at bounding box center [121, 258] width 29 height 11
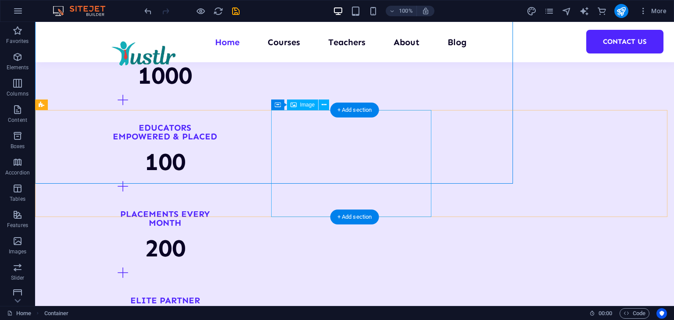
scroll to position [961, 0]
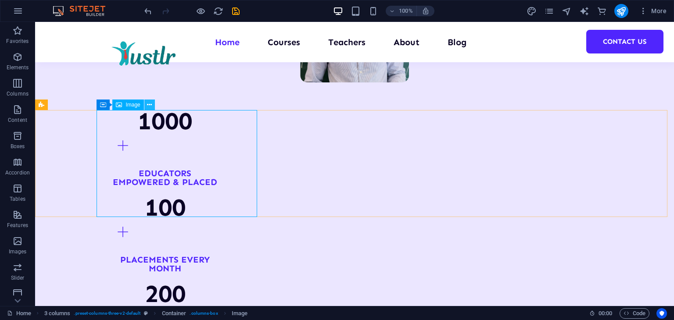
click at [146, 107] on button at bounding box center [149, 105] width 11 height 11
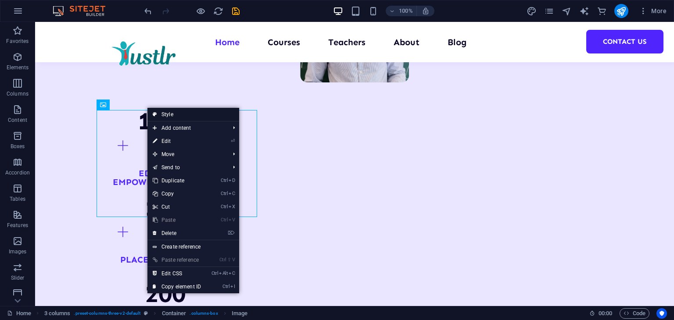
click at [170, 114] on link "Style" at bounding box center [193, 114] width 92 height 13
select select "rem"
select select "px"
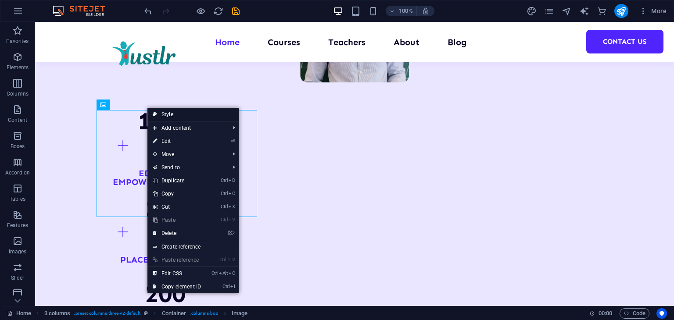
select select "px"
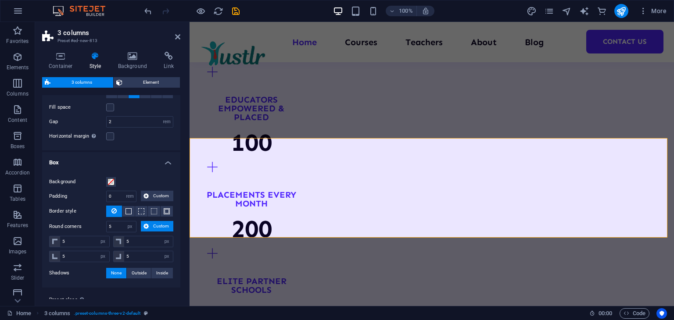
scroll to position [54, 0]
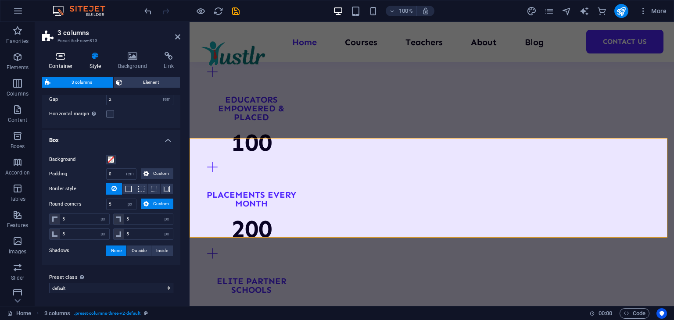
click at [51, 55] on icon at bounding box center [60, 56] width 37 height 9
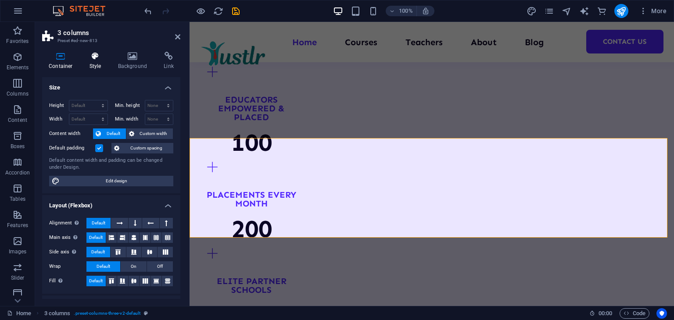
click at [103, 55] on icon at bounding box center [95, 56] width 25 height 9
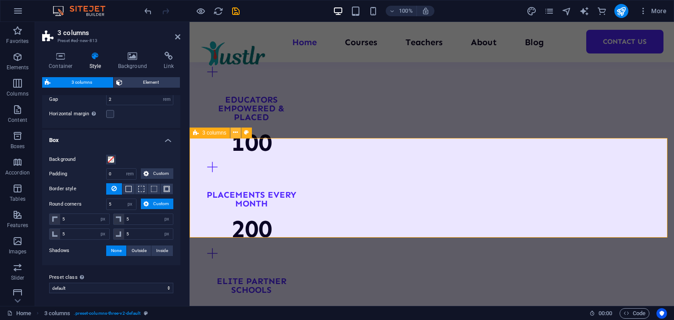
click at [237, 130] on button at bounding box center [235, 133] width 11 height 11
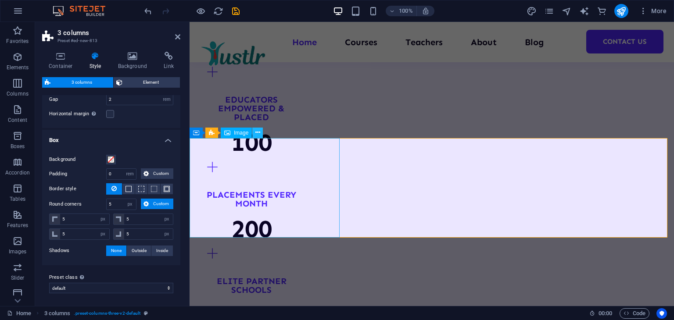
click at [256, 135] on icon at bounding box center [257, 132] width 5 height 9
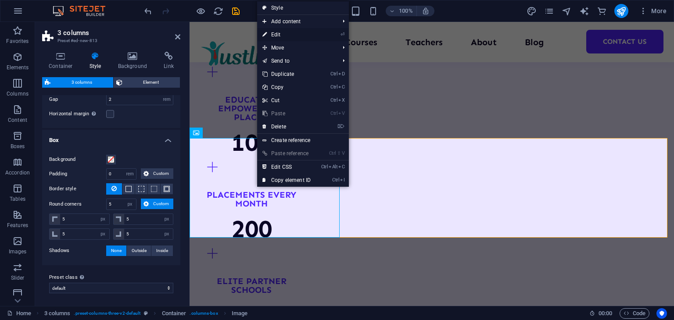
click at [309, 33] on link "⏎ Edit" at bounding box center [286, 34] width 59 height 13
select select "px"
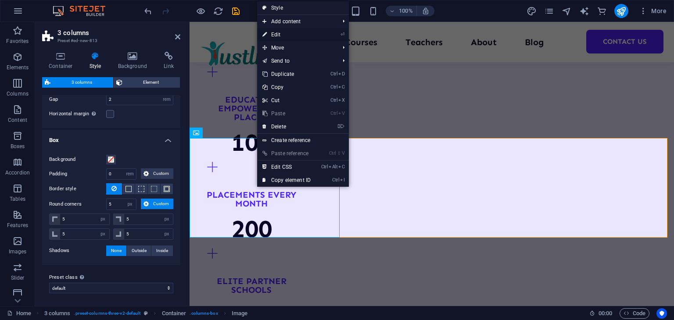
select select "px"
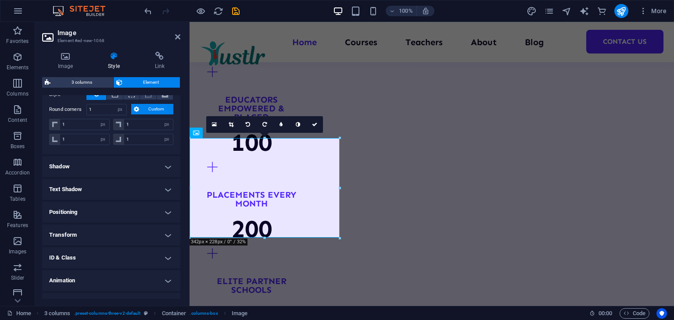
scroll to position [132, 0]
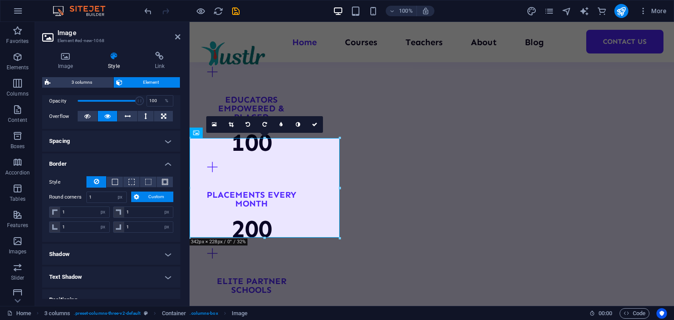
click at [70, 194] on label "Round corners" at bounding box center [67, 197] width 37 height 11
click at [167, 164] on h4 "Border" at bounding box center [111, 161] width 138 height 16
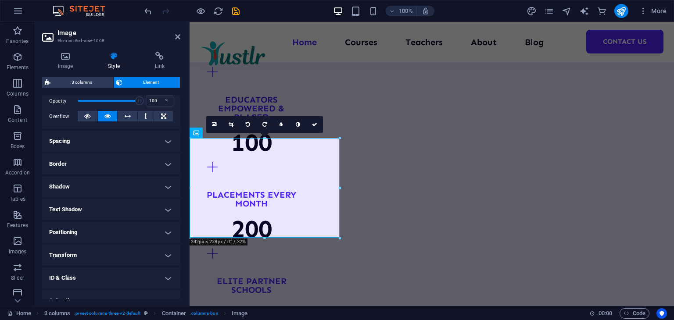
click at [163, 161] on h4 "Border" at bounding box center [111, 163] width 138 height 21
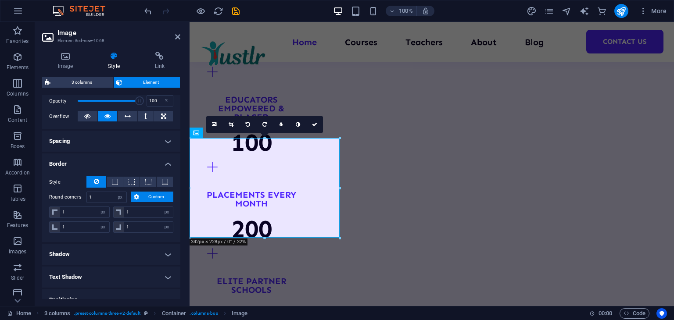
click at [153, 193] on span "Custom" at bounding box center [156, 197] width 29 height 11
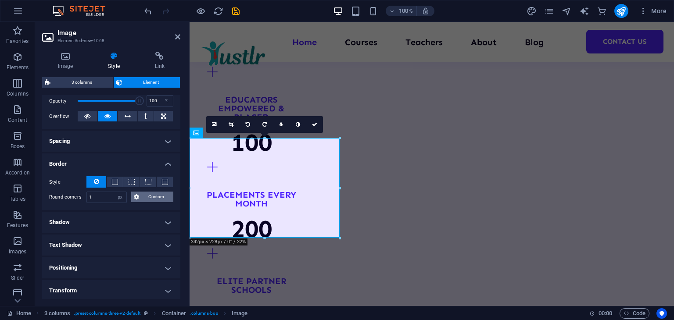
click at [153, 193] on span "Custom" at bounding box center [156, 197] width 29 height 11
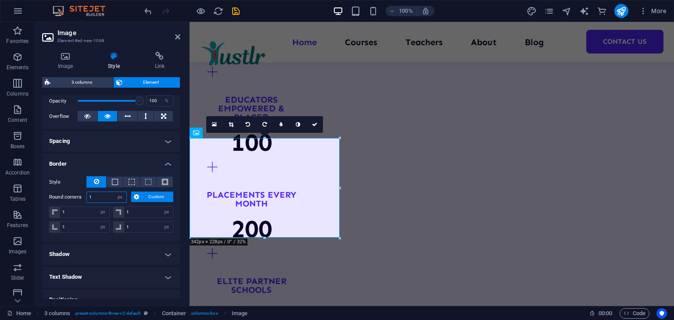
click at [106, 193] on input "1" at bounding box center [106, 197] width 39 height 11
drag, startPoint x: 105, startPoint y: 197, endPoint x: 89, endPoint y: 195, distance: 16.8
click at [89, 195] on input "1" at bounding box center [106, 197] width 39 height 11
click at [132, 197] on button "Custom" at bounding box center [152, 197] width 43 height 11
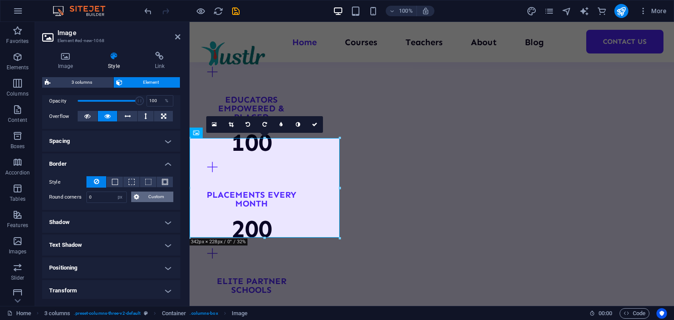
click at [144, 193] on span "Custom" at bounding box center [156, 197] width 29 height 11
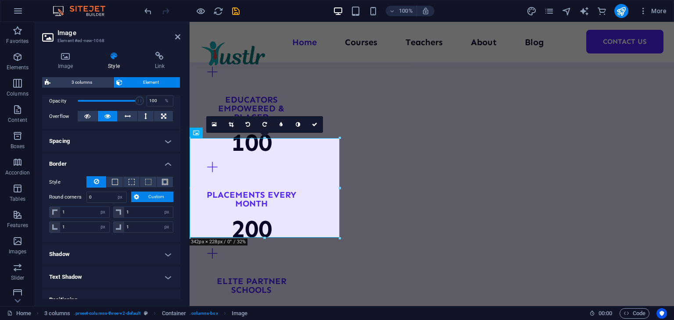
click at [144, 193] on span "Custom" at bounding box center [156, 197] width 29 height 11
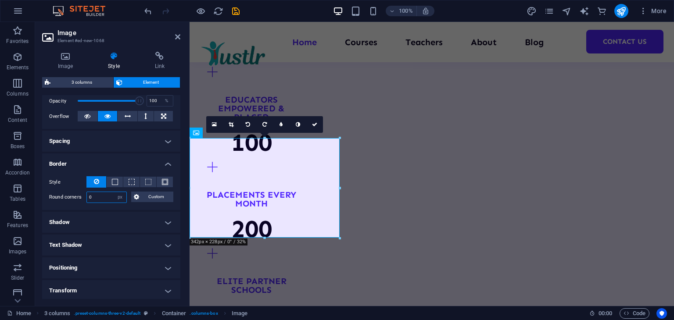
drag, startPoint x: 100, startPoint y: 194, endPoint x: 88, endPoint y: 195, distance: 12.3
click at [88, 195] on input "0" at bounding box center [106, 197] width 39 height 11
type input "50"
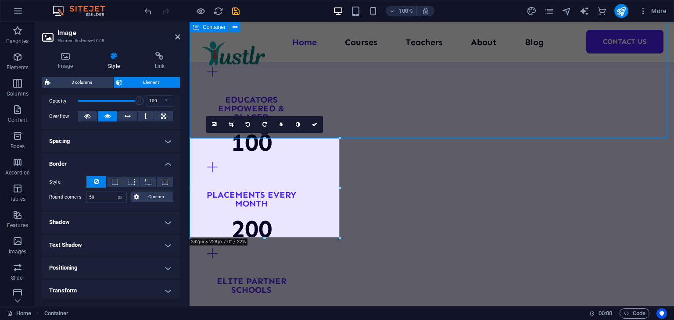
scroll to position [961, 0]
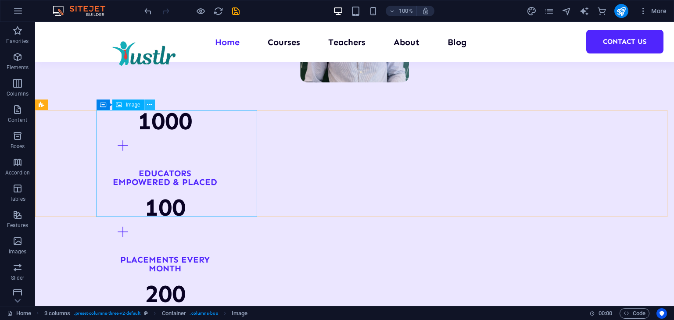
click at [152, 104] on button at bounding box center [149, 105] width 11 height 11
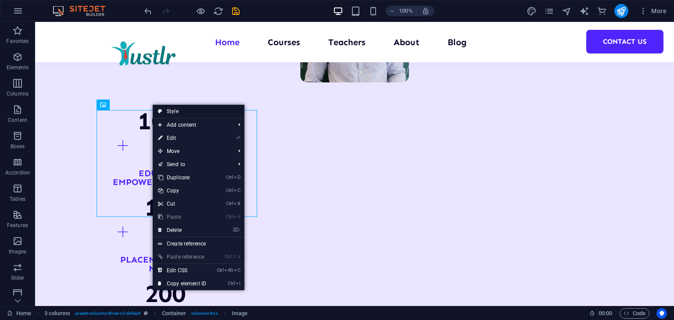
click at [186, 110] on link "Style" at bounding box center [199, 111] width 92 height 13
select select "rem"
select select "px"
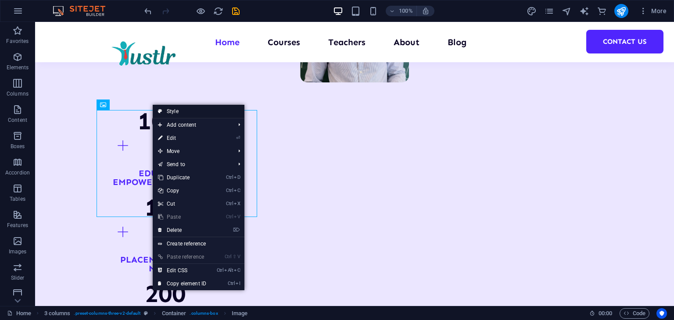
select select "px"
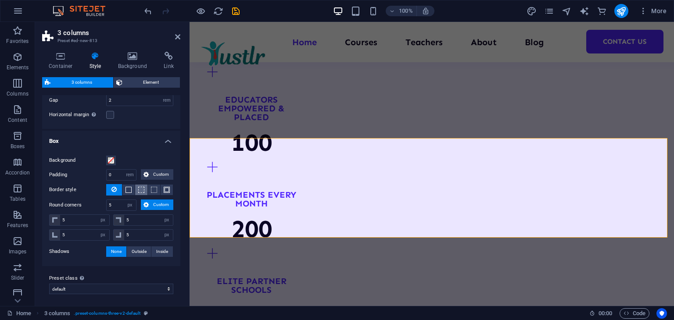
scroll to position [54, 0]
click at [115, 201] on input "5" at bounding box center [121, 204] width 29 height 11
drag, startPoint x: 116, startPoint y: 203, endPoint x: 96, endPoint y: 206, distance: 19.5
click at [96, 206] on div "Round corners 5 px rem % vh vw Custom Custom" at bounding box center [111, 204] width 124 height 11
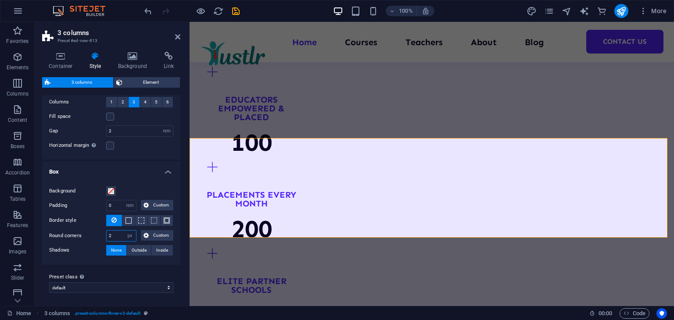
click at [113, 235] on input "2" at bounding box center [121, 236] width 29 height 11
drag, startPoint x: 114, startPoint y: 233, endPoint x: 106, endPoint y: 233, distance: 7.5
click at [107, 233] on input "2" at bounding box center [121, 236] width 29 height 11
type input "25"
click at [117, 232] on input "25" at bounding box center [121, 236] width 29 height 11
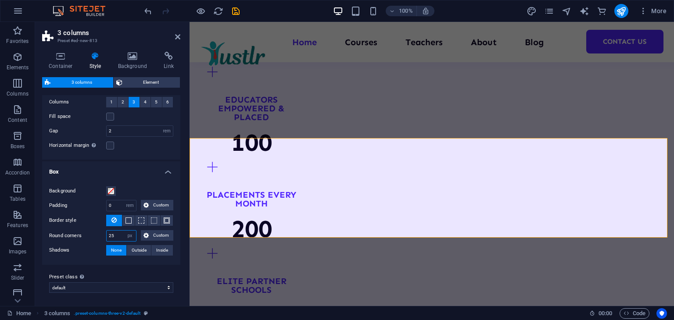
drag, startPoint x: 117, startPoint y: 232, endPoint x: 95, endPoint y: 232, distance: 21.9
click at [95, 232] on div "Round corners 25 px rem % vh vw Custom Custom" at bounding box center [111, 235] width 124 height 11
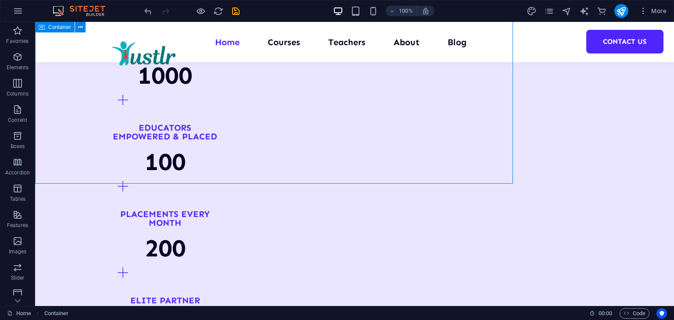
scroll to position [961, 0]
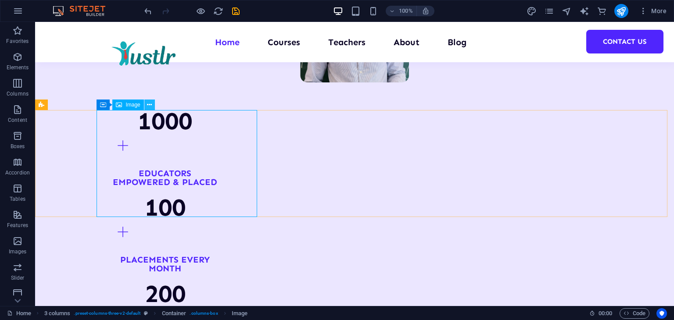
click at [146, 100] on button at bounding box center [149, 105] width 11 height 11
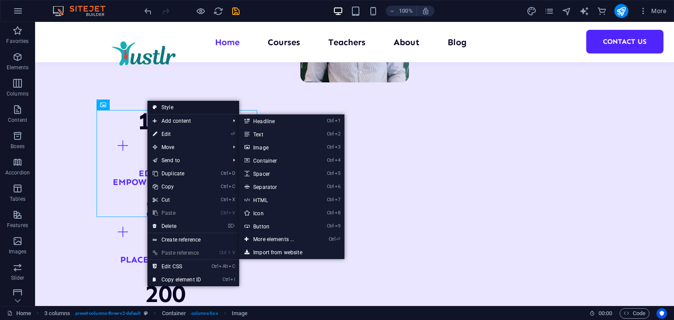
click at [174, 111] on link "Style" at bounding box center [193, 107] width 92 height 13
select select "rem"
select select "px"
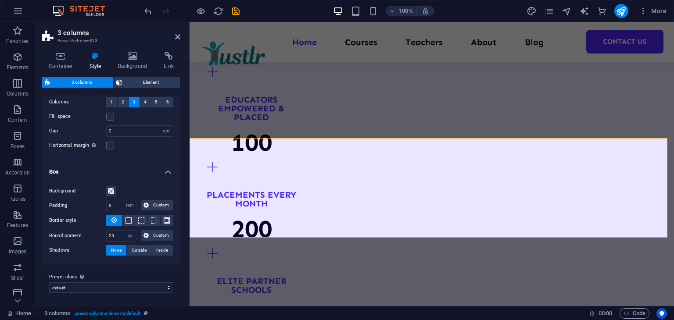
scroll to position [23, 0]
click at [119, 231] on input "25" at bounding box center [121, 236] width 29 height 11
drag, startPoint x: 117, startPoint y: 232, endPoint x: 105, endPoint y: 232, distance: 12.3
click at [105, 232] on div "Round corners 25 px rem % vh vw Custom Custom" at bounding box center [111, 235] width 124 height 11
type input "10"
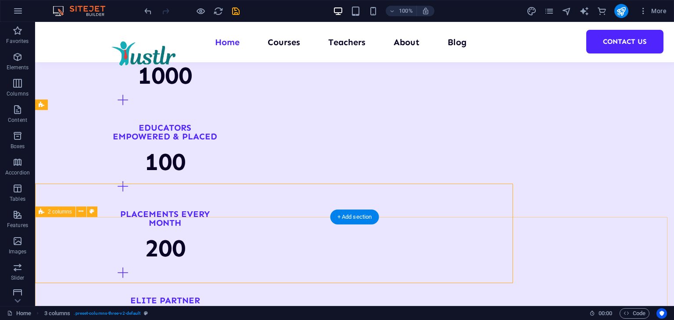
scroll to position [961, 0]
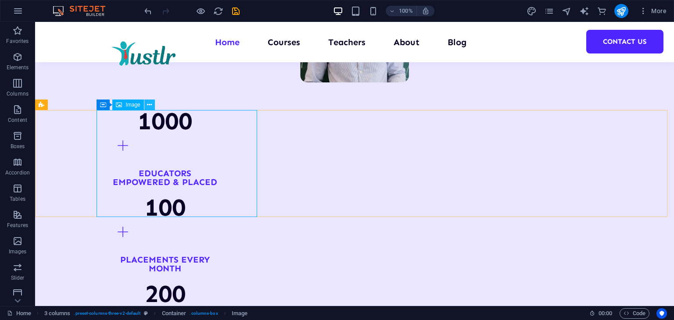
click at [152, 105] on button at bounding box center [149, 105] width 11 height 11
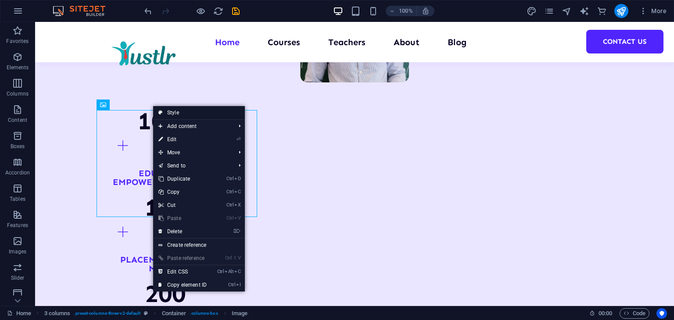
click at [174, 116] on link "Style" at bounding box center [199, 112] width 92 height 13
select select "rem"
select select "px"
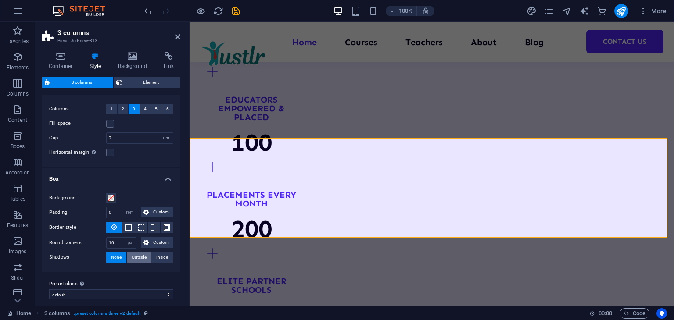
scroll to position [23, 0]
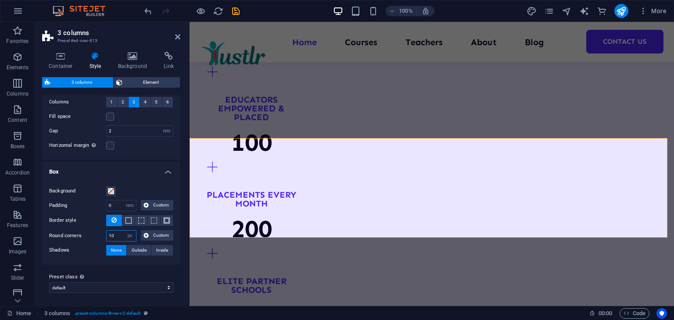
click at [118, 232] on input "10" at bounding box center [121, 236] width 29 height 11
drag, startPoint x: 118, startPoint y: 232, endPoint x: 107, endPoint y: 234, distance: 11.5
click at [107, 234] on input "10" at bounding box center [121, 236] width 29 height 11
click at [143, 230] on icon at bounding box center [145, 235] width 5 height 11
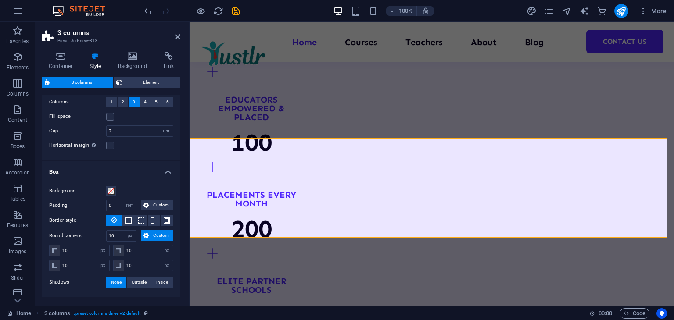
click at [114, 228] on div "Background Padding 0 px rem % vw vh Custom Custom 0 px rem % vw vh 0 px rem % v…" at bounding box center [111, 237] width 142 height 120
click at [115, 232] on input "10" at bounding box center [121, 236] width 29 height 11
drag, startPoint x: 115, startPoint y: 235, endPoint x: 97, endPoint y: 235, distance: 18.4
click at [97, 235] on div "Round corners 10 px rem % vh vw Custom Custom" at bounding box center [111, 235] width 124 height 11
type input "10"
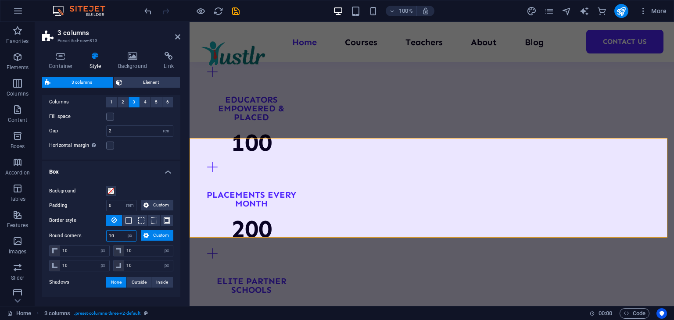
click at [116, 231] on input "10" at bounding box center [121, 236] width 29 height 11
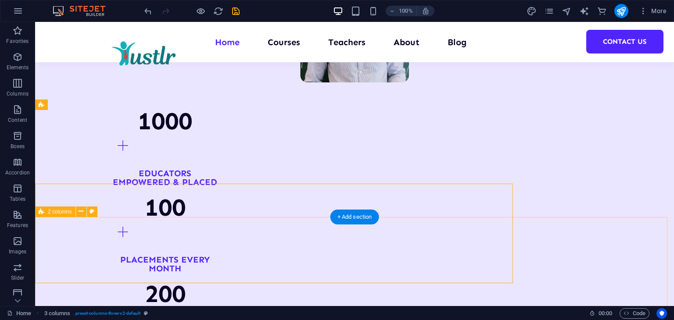
select select "rem"
select select "px"
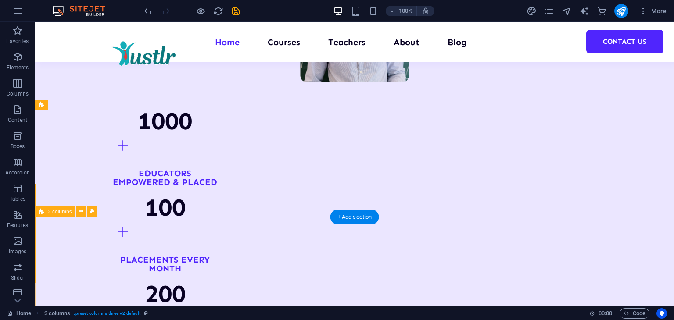
select select "px"
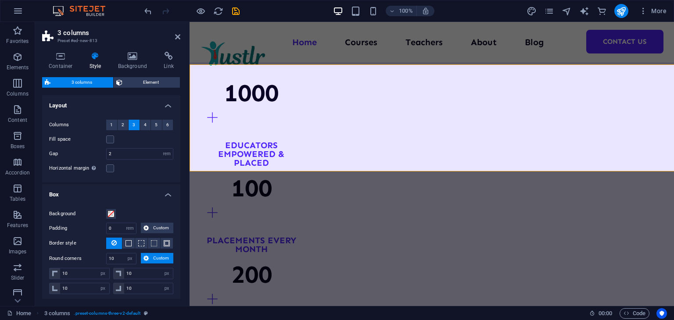
scroll to position [1007, 0]
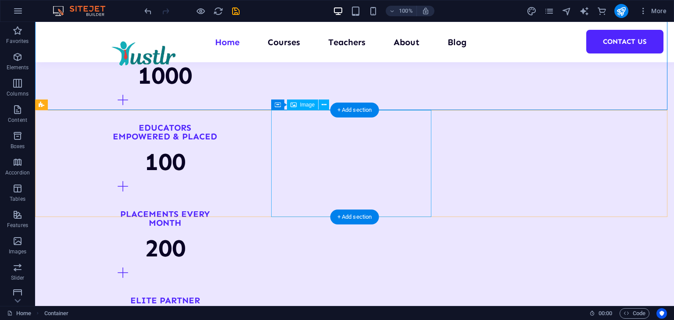
scroll to position [961, 0]
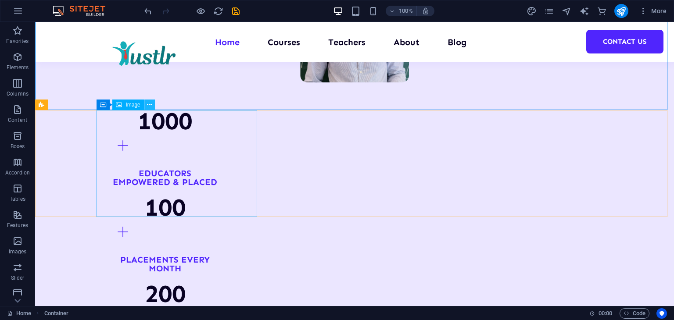
click at [149, 107] on icon at bounding box center [149, 104] width 5 height 9
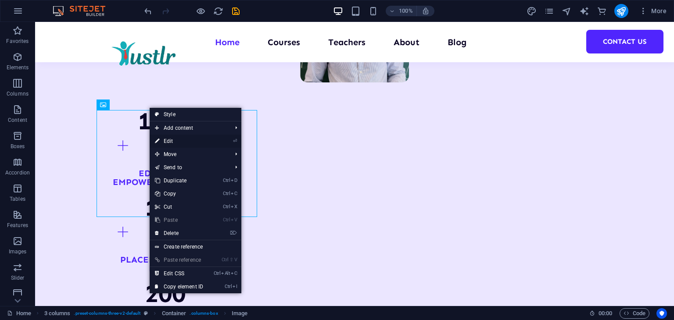
click at [174, 137] on link "⏎ Edit" at bounding box center [179, 141] width 59 height 13
select select "px"
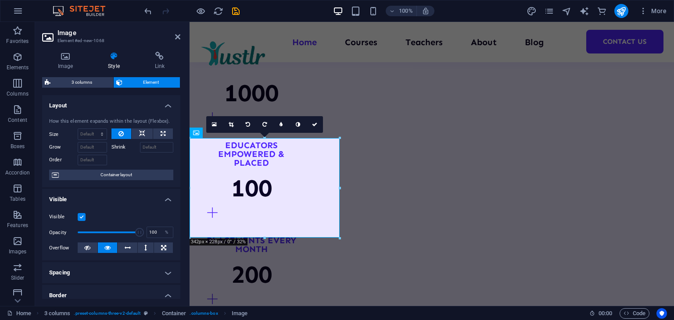
scroll to position [1007, 0]
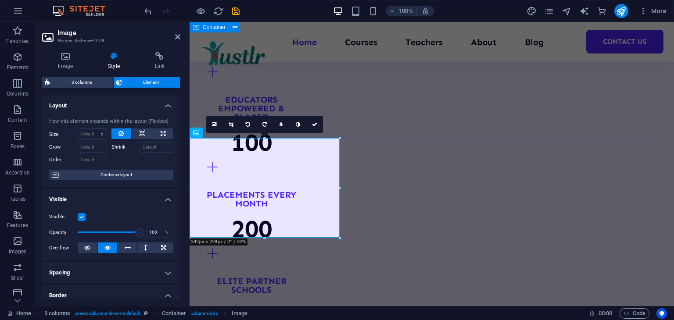
drag, startPoint x: 530, startPoint y: 158, endPoint x: 373, endPoint y: 118, distance: 161.7
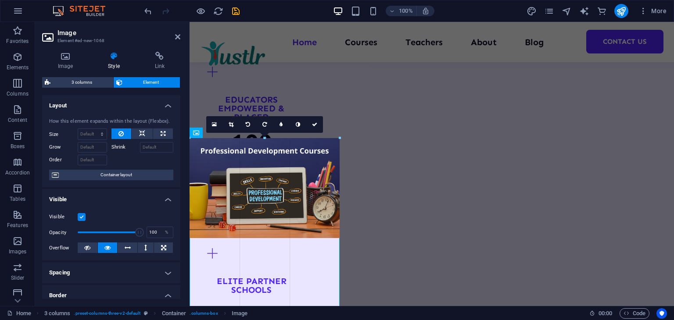
click at [365, 109] on div at bounding box center [428, 46] width 478 height 184
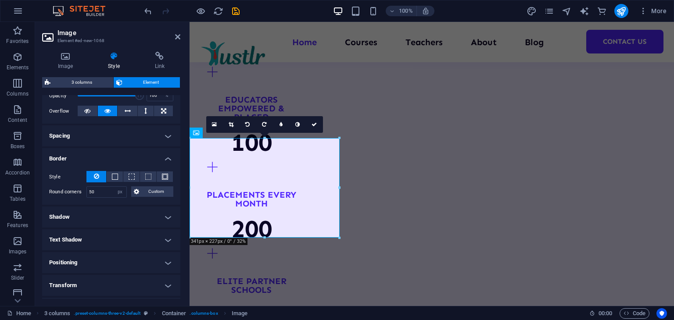
scroll to position [202, 0]
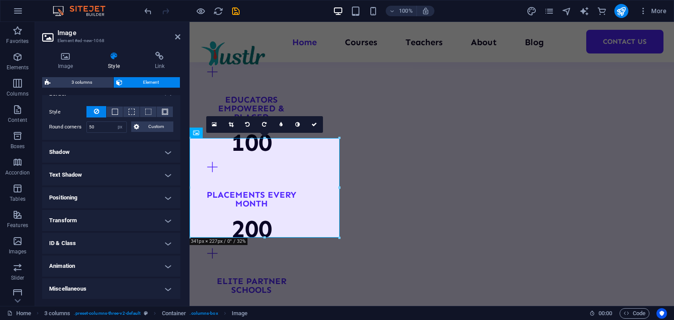
click at [89, 199] on h4 "Positioning" at bounding box center [111, 197] width 138 height 21
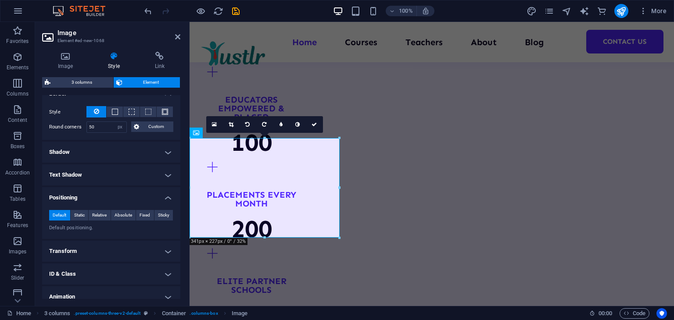
click at [119, 146] on h4 "Shadow" at bounding box center [111, 152] width 138 height 21
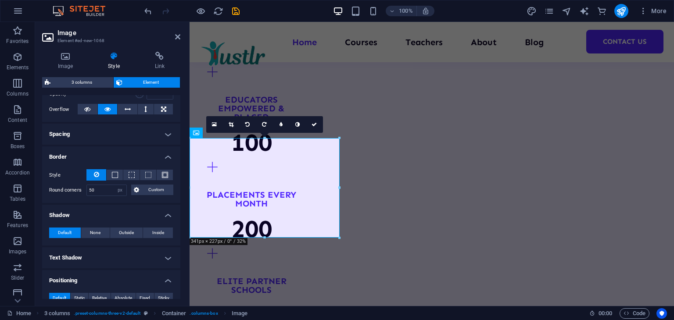
scroll to position [139, 0]
click at [106, 188] on input "50" at bounding box center [106, 189] width 39 height 11
drag, startPoint x: 106, startPoint y: 188, endPoint x: 70, endPoint y: 187, distance: 36.0
click at [70, 187] on div "Round corners 50 Default px rem % vh vw Custom Custom" at bounding box center [111, 189] width 124 height 11
drag, startPoint x: 93, startPoint y: 187, endPoint x: 87, endPoint y: 186, distance: 6.2
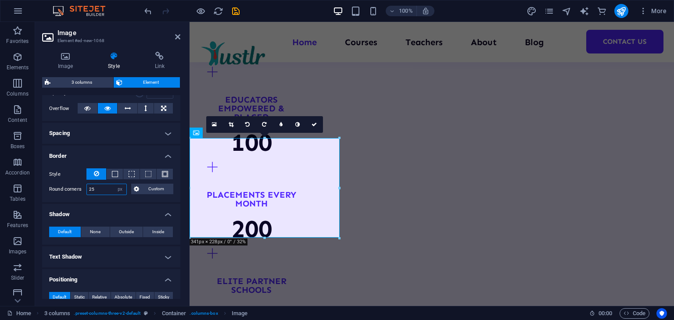
click at [87, 186] on input "25" at bounding box center [106, 189] width 39 height 11
drag, startPoint x: 93, startPoint y: 189, endPoint x: 72, endPoint y: 187, distance: 21.1
click at [72, 187] on div "Round corners 20 Default px rem % vh vw Custom Custom" at bounding box center [111, 189] width 124 height 11
type input "18"
click at [312, 122] on icon at bounding box center [313, 124] width 5 height 5
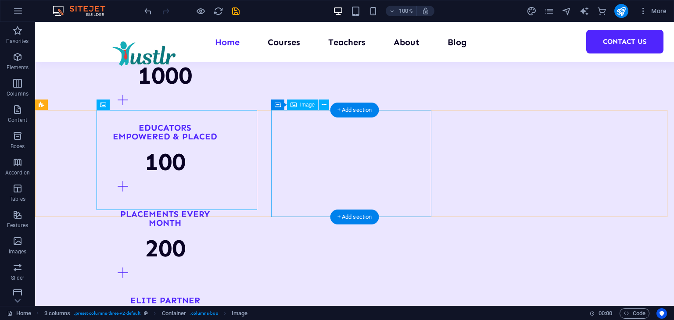
scroll to position [961, 0]
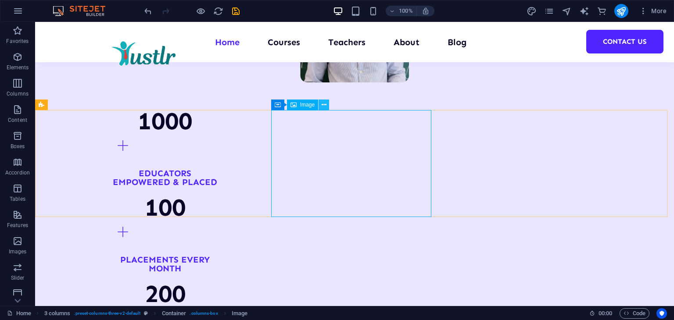
click at [320, 102] on button at bounding box center [323, 105] width 11 height 11
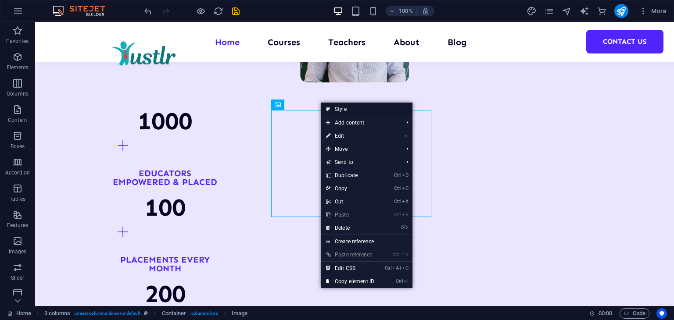
click at [335, 109] on link "Style" at bounding box center [367, 109] width 92 height 13
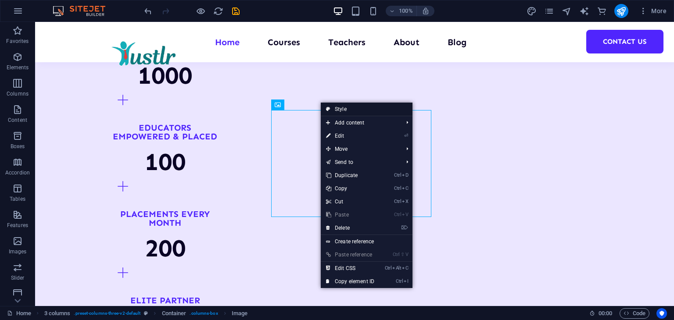
select select "rem"
select select "px"
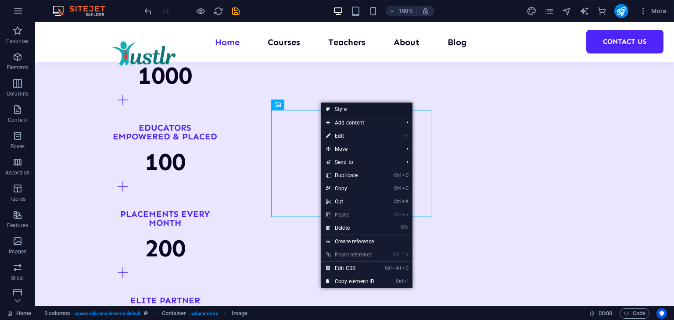
select select "px"
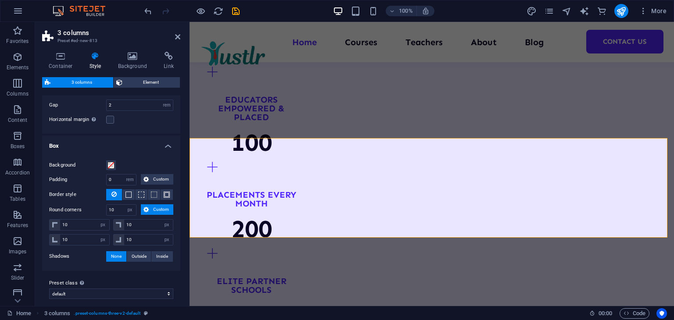
scroll to position [54, 0]
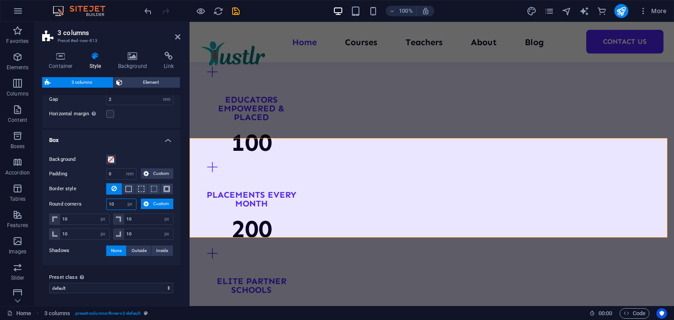
click at [116, 205] on input "10" at bounding box center [121, 204] width 29 height 11
click at [161, 203] on span "Custom" at bounding box center [160, 204] width 19 height 11
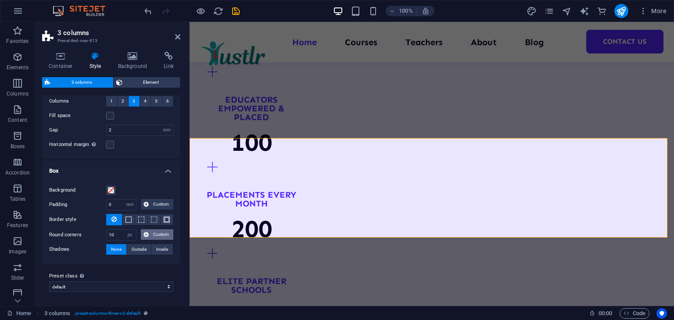
scroll to position [23, 0]
drag, startPoint x: 117, startPoint y: 234, endPoint x: 103, endPoint y: 234, distance: 13.2
click at [103, 234] on div "Round corners 10 px rem % vh vw Custom Custom" at bounding box center [111, 235] width 124 height 11
type input "18"
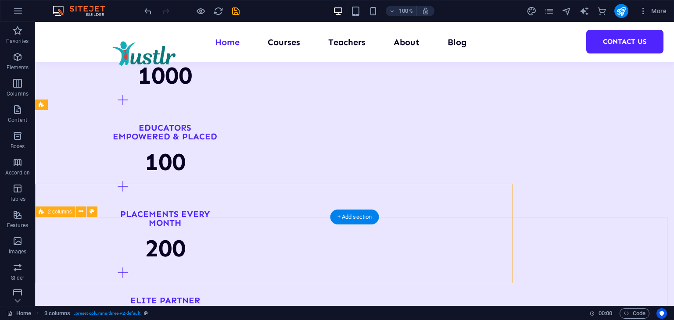
scroll to position [961, 0]
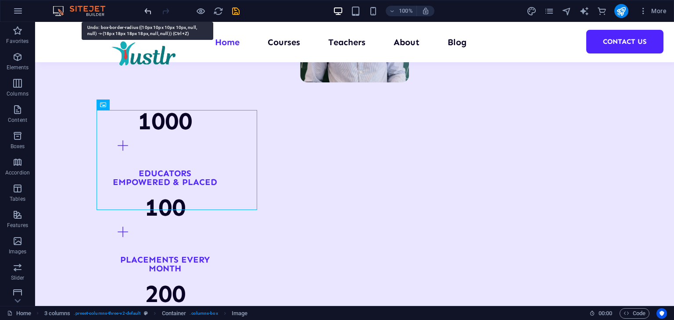
click at [148, 10] on icon "undo" at bounding box center [148, 11] width 10 height 10
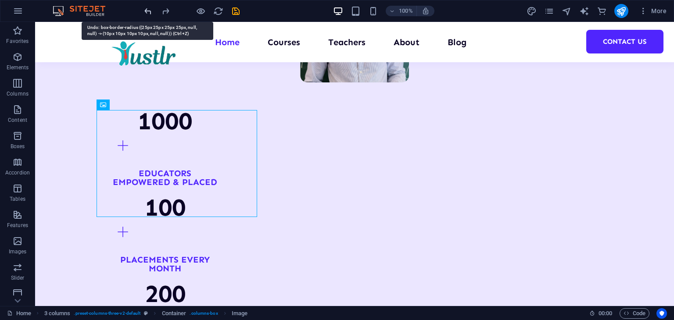
click at [148, 10] on icon "undo" at bounding box center [148, 11] width 10 height 10
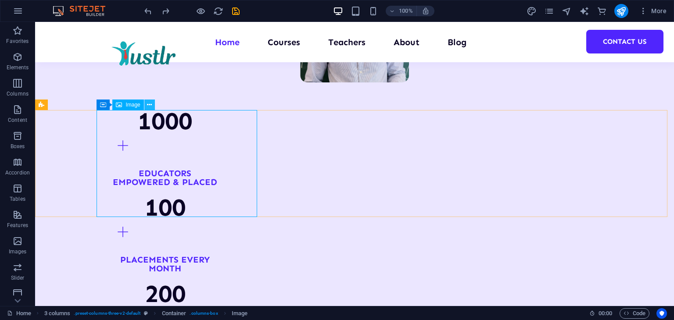
click at [150, 105] on icon at bounding box center [149, 104] width 5 height 9
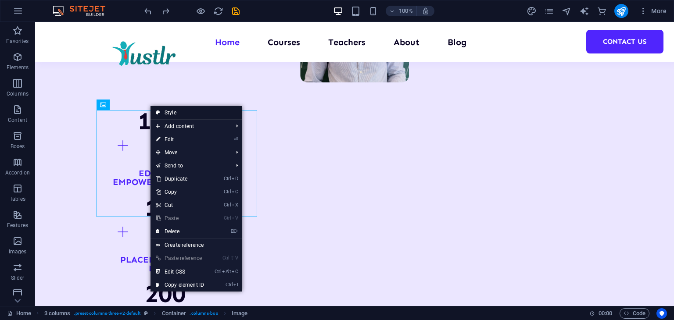
click at [179, 115] on link "Style" at bounding box center [196, 112] width 92 height 13
select select "rem"
select select "px"
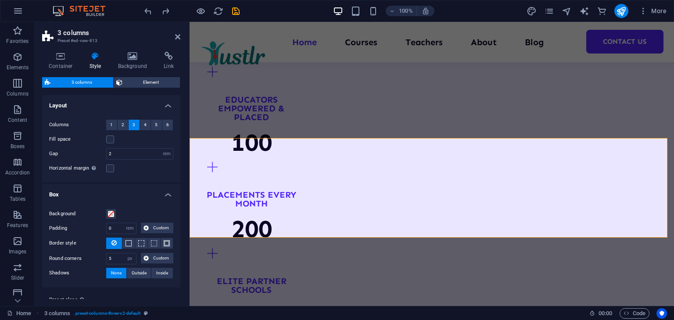
scroll to position [23, 0]
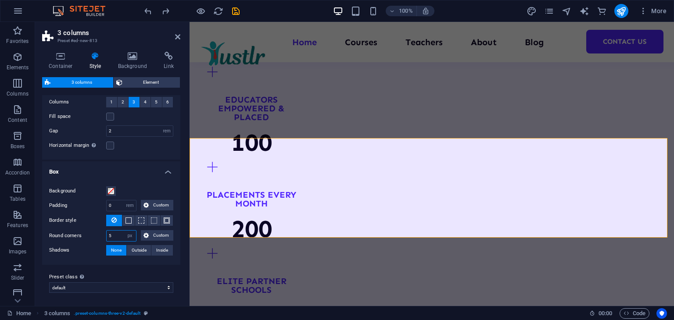
click at [116, 231] on input "5" at bounding box center [121, 236] width 29 height 11
drag, startPoint x: 116, startPoint y: 231, endPoint x: 95, endPoint y: 236, distance: 21.6
click at [95, 236] on div "Round corners 5 px rem % vh vw Custom Custom" at bounding box center [111, 235] width 124 height 11
type input "18"
click at [117, 235] on input "18" at bounding box center [121, 236] width 29 height 11
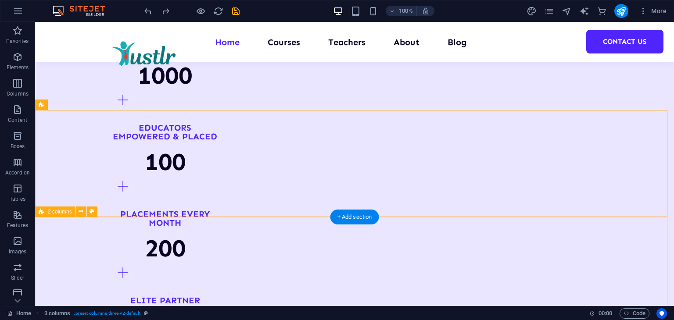
scroll to position [961, 0]
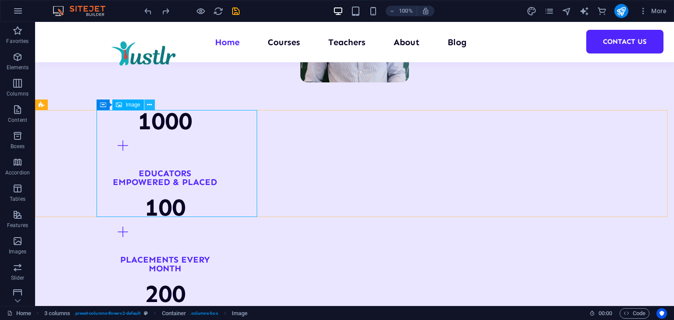
click at [150, 103] on icon at bounding box center [149, 104] width 5 height 9
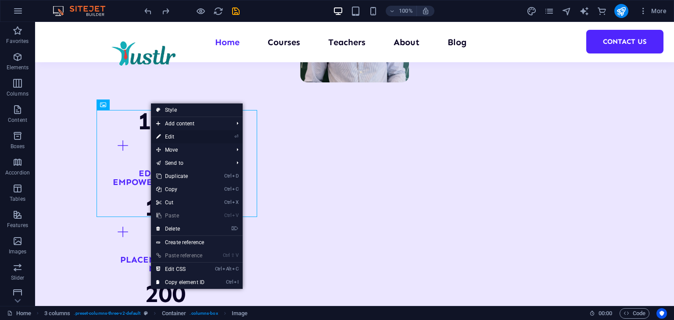
click at [170, 138] on link "⏎ Edit" at bounding box center [180, 136] width 59 height 13
select select "px"
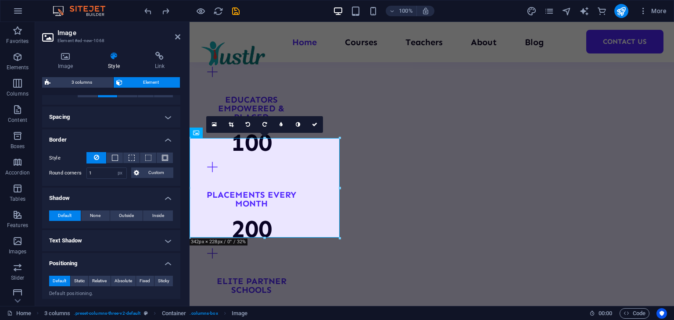
scroll to position [153, 0]
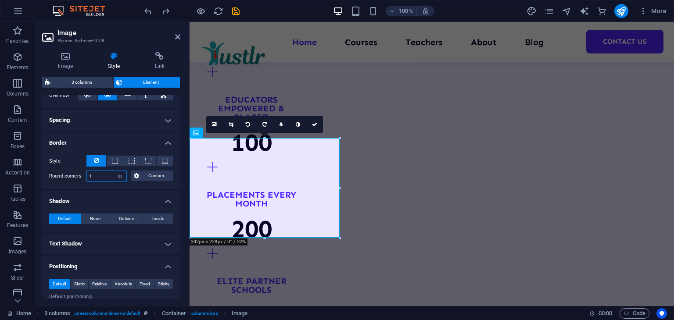
click at [99, 178] on input "1" at bounding box center [106, 176] width 39 height 11
drag, startPoint x: 99, startPoint y: 178, endPoint x: 83, endPoint y: 172, distance: 16.8
click at [83, 172] on div "Round corners 1 Default px rem % vh vw Custom Custom" at bounding box center [111, 176] width 124 height 11
type input "18"
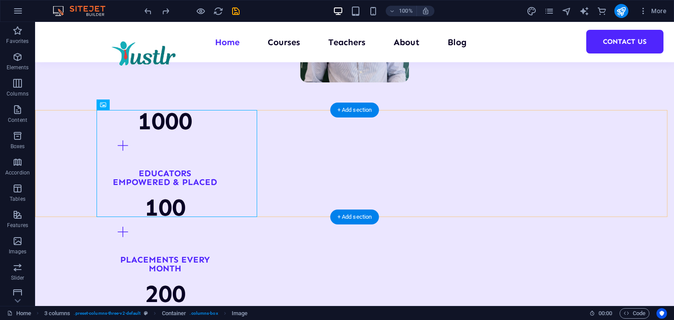
select select "px"
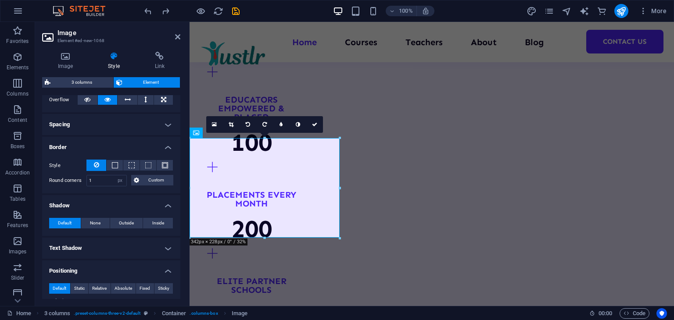
scroll to position [133, 0]
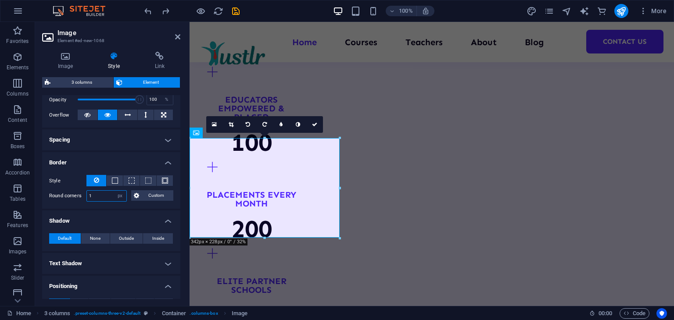
click at [98, 195] on input "1" at bounding box center [106, 196] width 39 height 11
click at [94, 192] on input "18" at bounding box center [106, 196] width 39 height 11
type input "18"
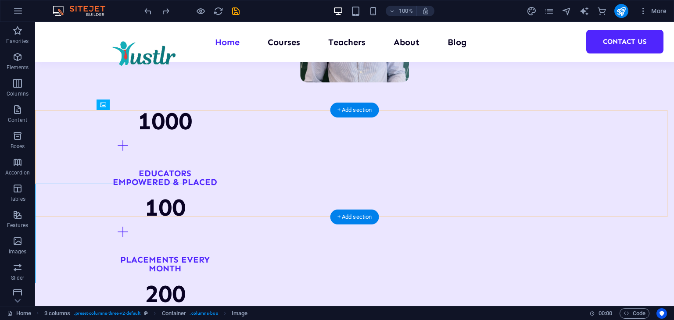
scroll to position [1007, 0]
select select "px"
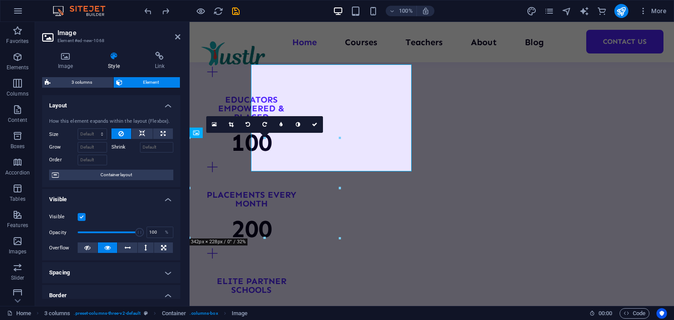
type input "1"
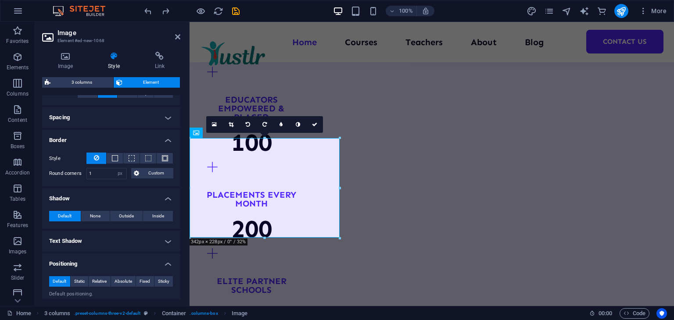
scroll to position [155, 0]
click at [114, 173] on select "Default px rem % vh vw Custom" at bounding box center [120, 174] width 12 height 11
select select "%"
click at [114, 169] on select "Default px rem % vh vw Custom" at bounding box center [120, 174] width 12 height 11
click at [95, 175] on input "20" at bounding box center [106, 174] width 39 height 11
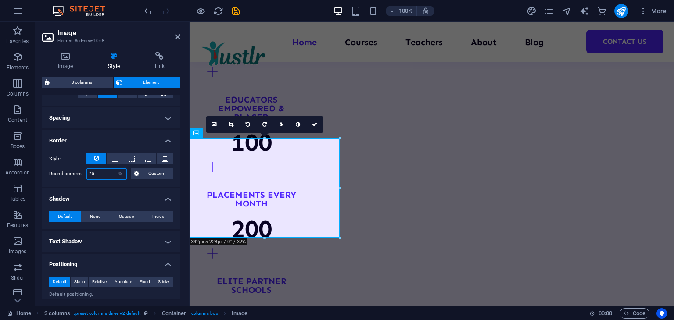
drag, startPoint x: 95, startPoint y: 175, endPoint x: 83, endPoint y: 171, distance: 12.1
click at [83, 171] on div "Round corners 20 Default px rem % vh vw Custom Custom" at bounding box center [111, 173] width 124 height 11
drag, startPoint x: 95, startPoint y: 173, endPoint x: 77, endPoint y: 168, distance: 18.6
click at [77, 168] on div "Round corners 10 Default px rem % vh vw Custom Custom" at bounding box center [111, 173] width 124 height 11
drag, startPoint x: 95, startPoint y: 171, endPoint x: 88, endPoint y: 171, distance: 6.6
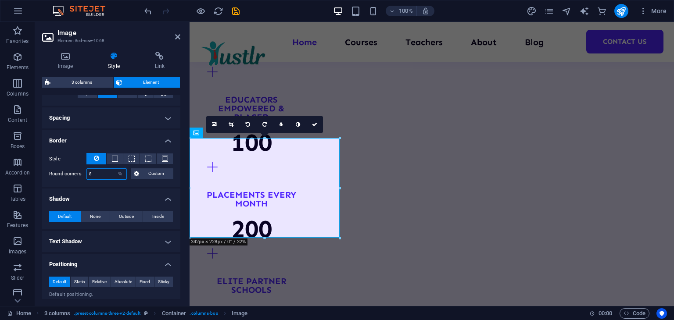
click at [88, 171] on input "8" at bounding box center [106, 174] width 39 height 11
drag, startPoint x: 99, startPoint y: 173, endPoint x: 82, endPoint y: 172, distance: 17.5
click at [82, 172] on div "Round corners 7 Default px rem % vh vw Custom Custom" at bounding box center [111, 173] width 124 height 11
drag, startPoint x: 93, startPoint y: 172, endPoint x: 86, endPoint y: 172, distance: 6.1
click at [87, 172] on input "5" at bounding box center [106, 174] width 39 height 11
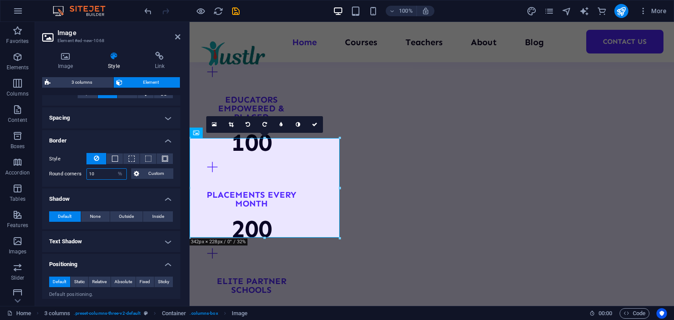
type input "10"
click at [314, 127] on link at bounding box center [314, 124] width 17 height 17
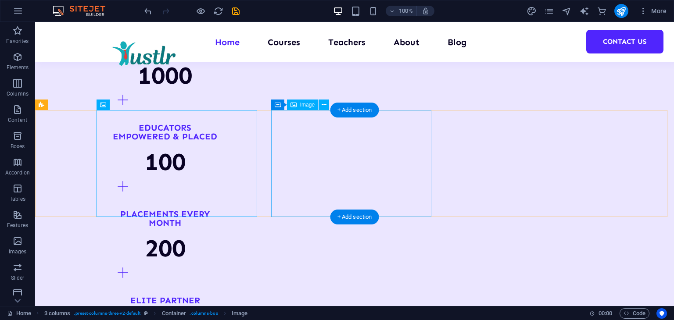
scroll to position [961, 0]
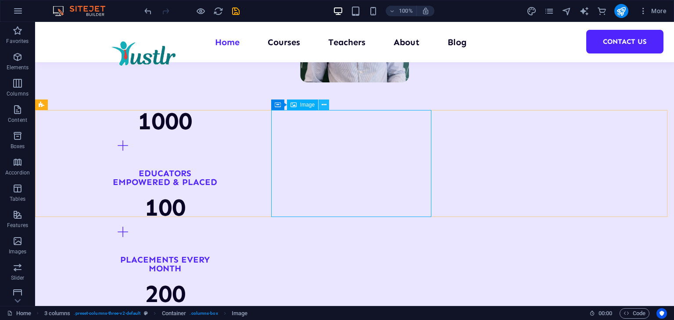
click at [324, 100] on icon at bounding box center [323, 104] width 5 height 9
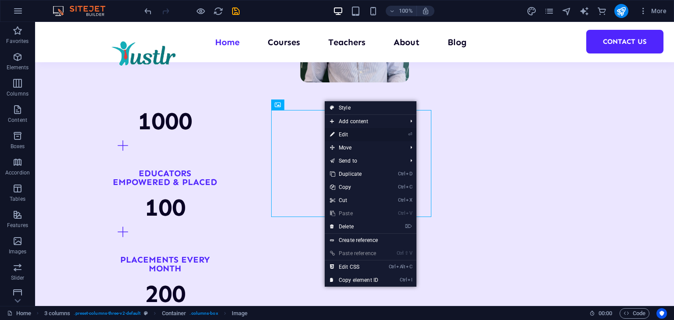
click at [342, 131] on link "⏎ Edit" at bounding box center [353, 134] width 59 height 13
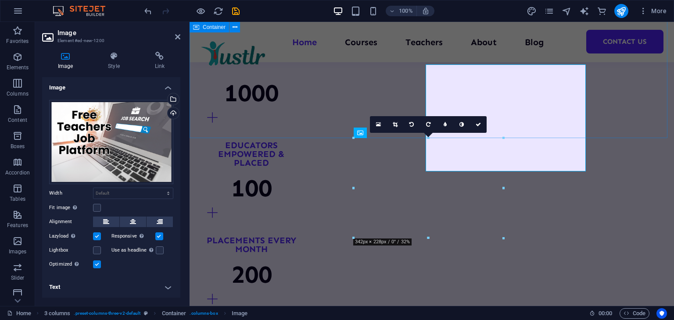
scroll to position [1007, 0]
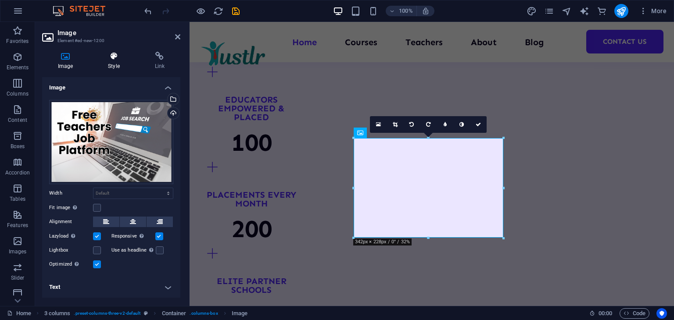
click at [114, 57] on icon at bounding box center [113, 56] width 43 height 9
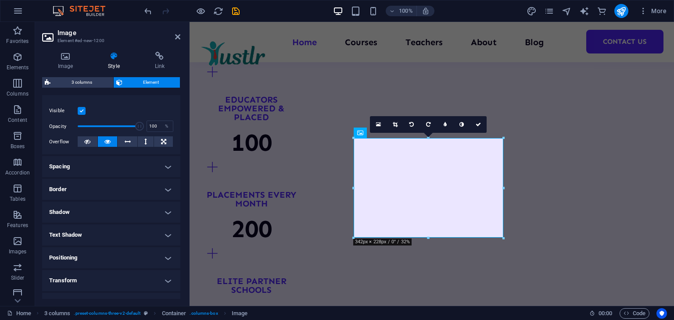
scroll to position [125, 0]
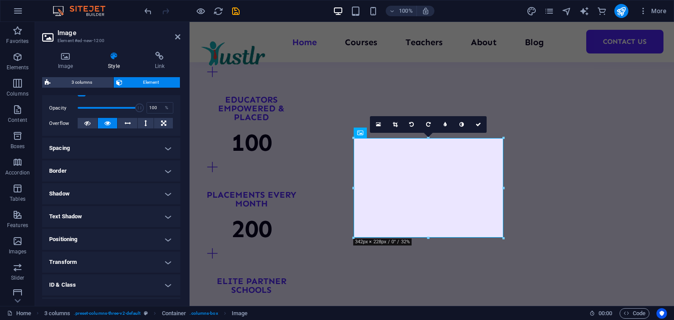
click at [104, 145] on h4 "Spacing" at bounding box center [111, 148] width 138 height 21
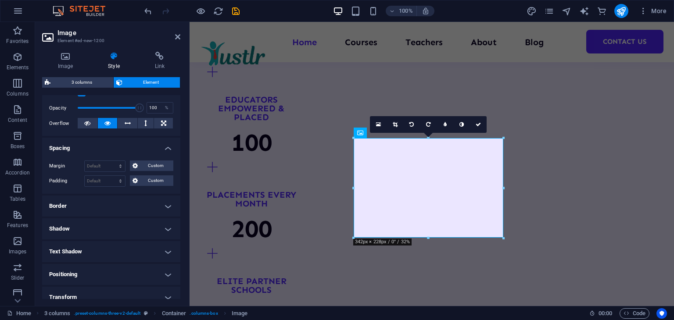
click at [104, 145] on h4 "Spacing" at bounding box center [111, 146] width 138 height 16
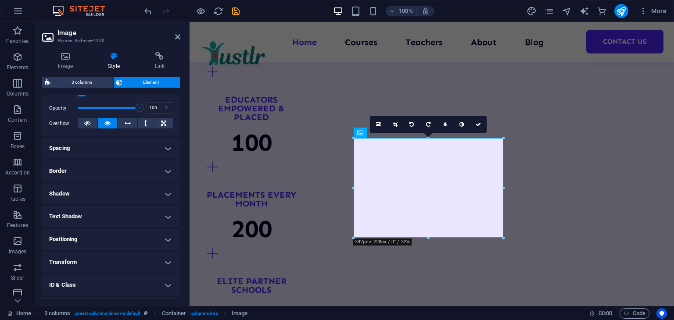
click at [98, 189] on h4 "Shadow" at bounding box center [111, 193] width 138 height 21
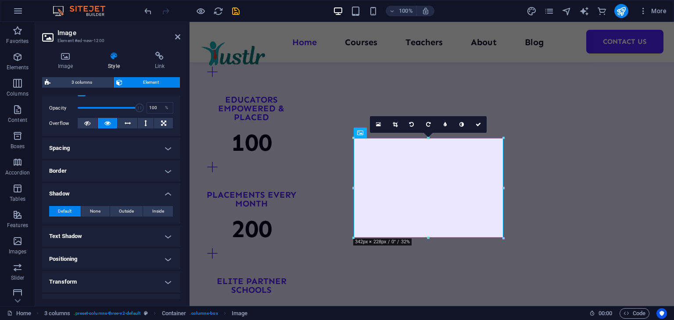
click at [110, 167] on h4 "Border" at bounding box center [111, 170] width 138 height 21
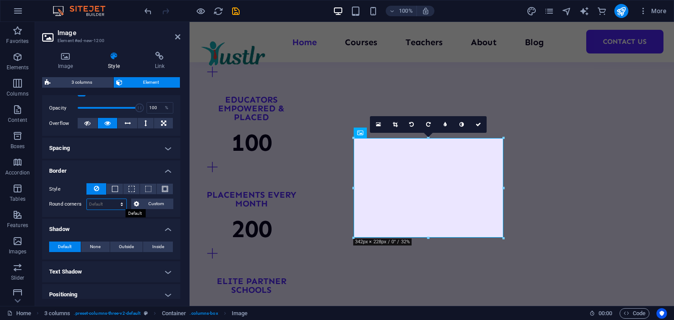
click at [104, 206] on select "Default px rem % vh vw Custom" at bounding box center [106, 204] width 39 height 11
select select "%"
click at [113, 199] on select "Default px rem % vh vw Custom" at bounding box center [106, 204] width 39 height 11
type input "10"
click at [480, 120] on link at bounding box center [478, 124] width 17 height 17
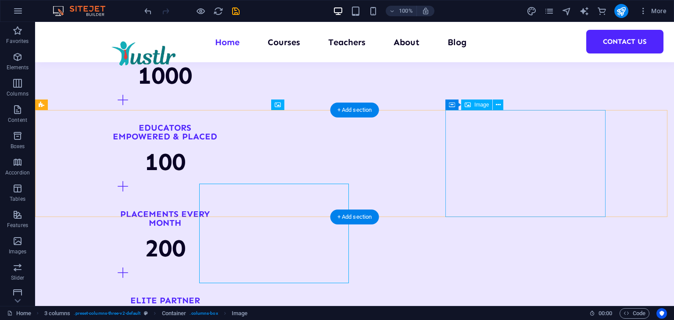
scroll to position [961, 0]
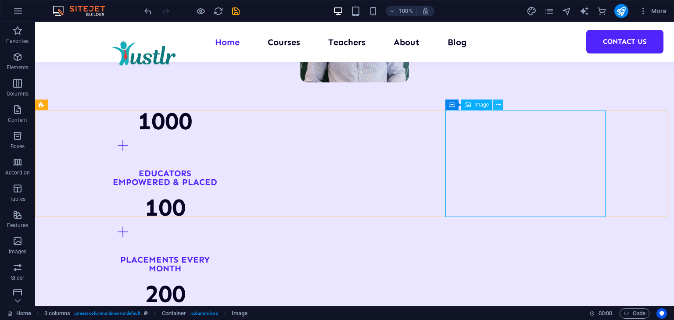
click at [496, 102] on icon at bounding box center [498, 104] width 5 height 9
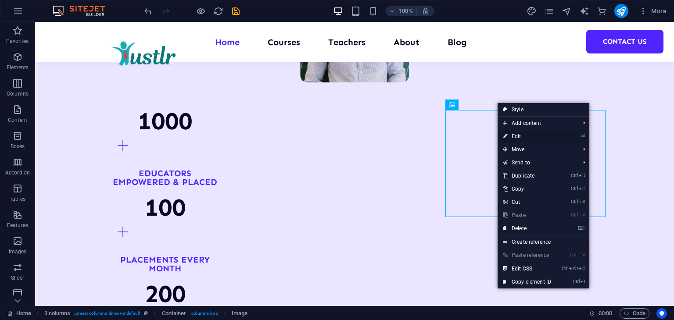
click at [508, 135] on link "⏎ Edit" at bounding box center [526, 136] width 59 height 13
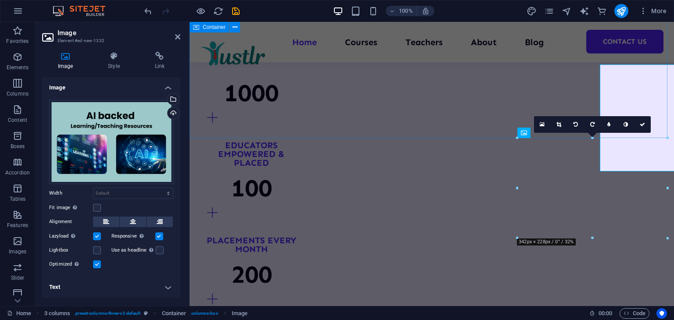
scroll to position [1007, 0]
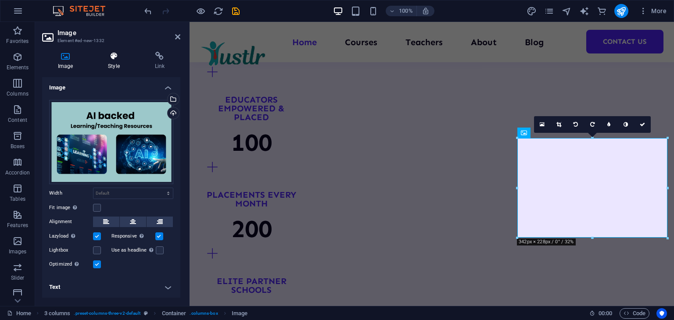
click at [121, 65] on h4 "Style" at bounding box center [115, 61] width 46 height 18
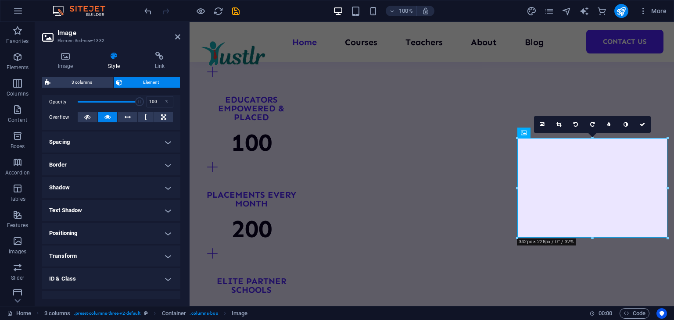
scroll to position [130, 0]
click at [101, 163] on h4 "Border" at bounding box center [111, 165] width 138 height 21
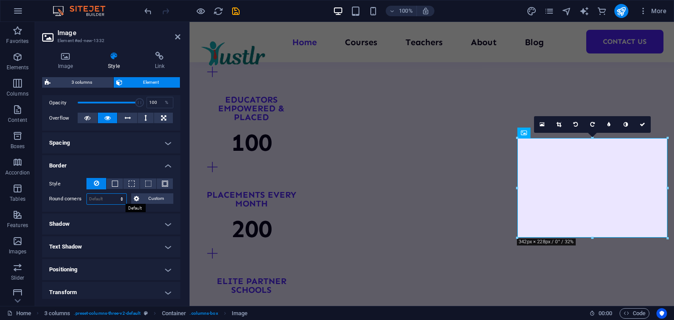
click at [109, 199] on select "Default px rem % vh vw Custom" at bounding box center [106, 199] width 39 height 11
select select "%"
click at [113, 194] on select "Default px rem % vh vw Custom" at bounding box center [106, 199] width 39 height 11
type input "10"
click at [642, 125] on icon at bounding box center [641, 124] width 5 height 5
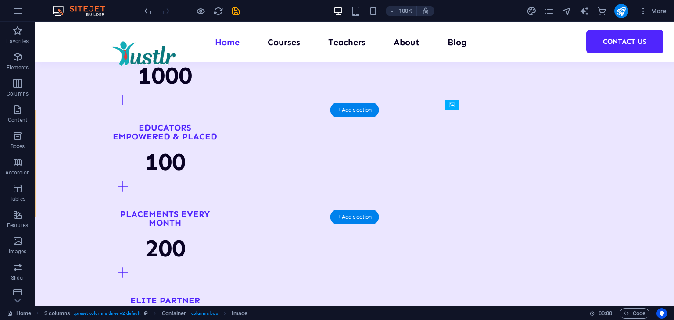
scroll to position [961, 0]
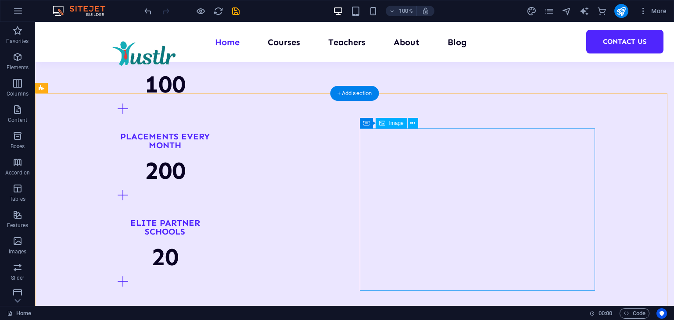
scroll to position [1085, 0]
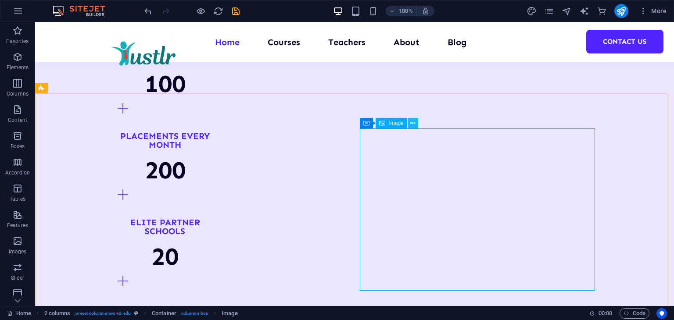
click at [409, 123] on button at bounding box center [412, 123] width 11 height 11
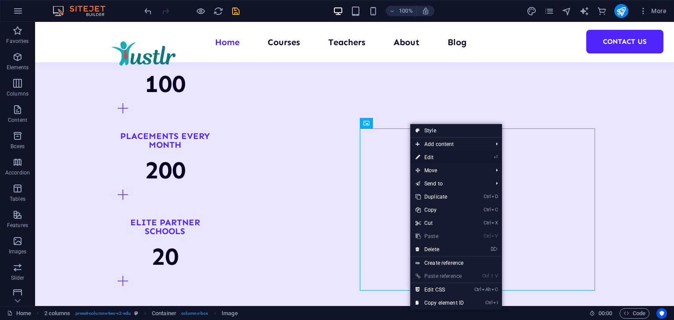
click at [430, 155] on link "⏎ Edit" at bounding box center [439, 157] width 59 height 13
select select "%"
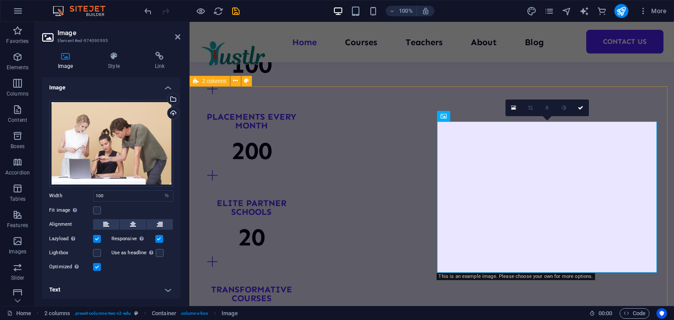
scroll to position [1159, 0]
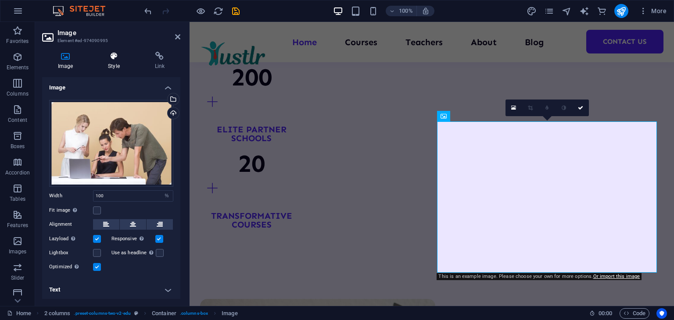
click at [107, 56] on icon at bounding box center [113, 56] width 43 height 9
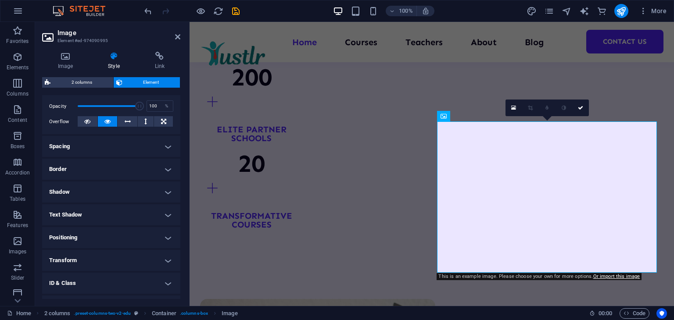
scroll to position [128, 0]
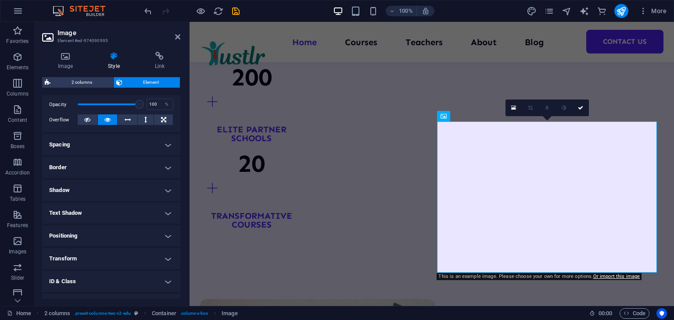
click at [78, 169] on h4 "Border" at bounding box center [111, 167] width 138 height 21
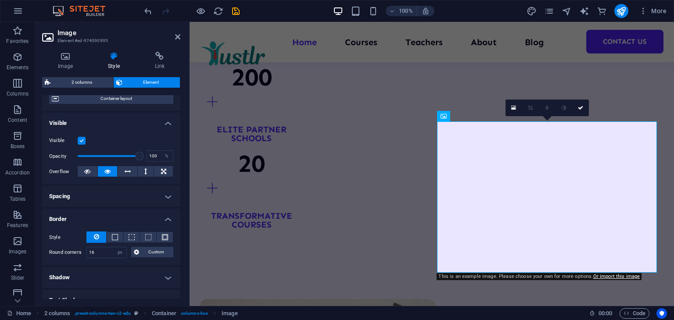
scroll to position [75, 0]
click at [175, 36] on icon at bounding box center [177, 36] width 5 height 7
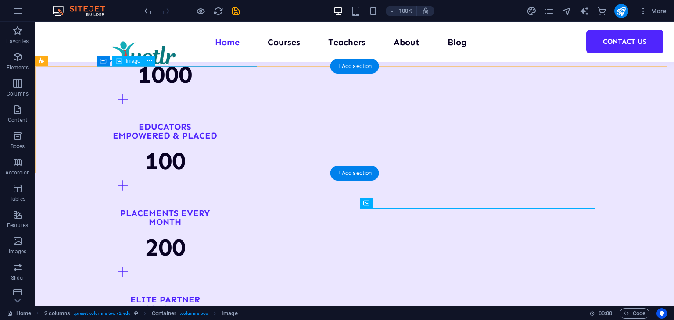
scroll to position [1004, 0]
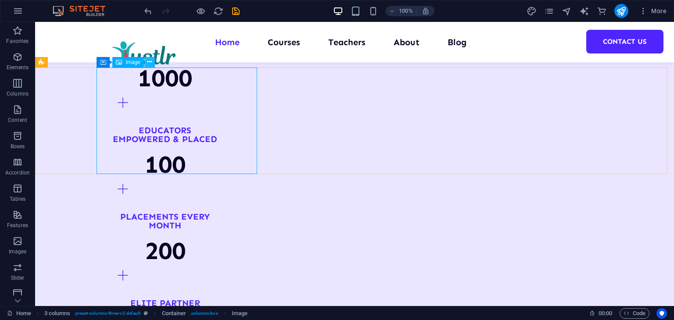
click at [148, 62] on icon at bounding box center [149, 61] width 5 height 9
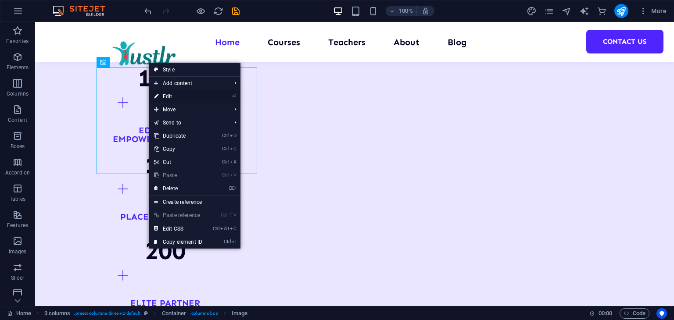
click at [174, 92] on link "⏎ Edit" at bounding box center [178, 96] width 59 height 13
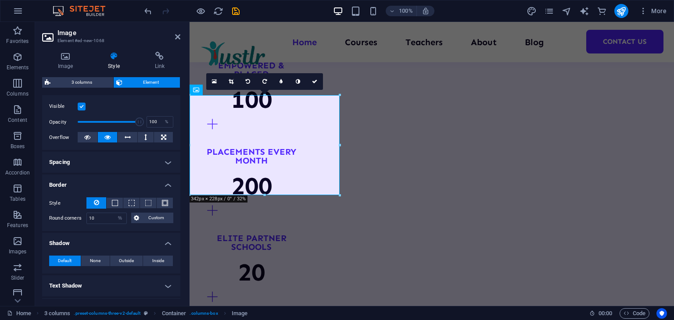
scroll to position [114, 0]
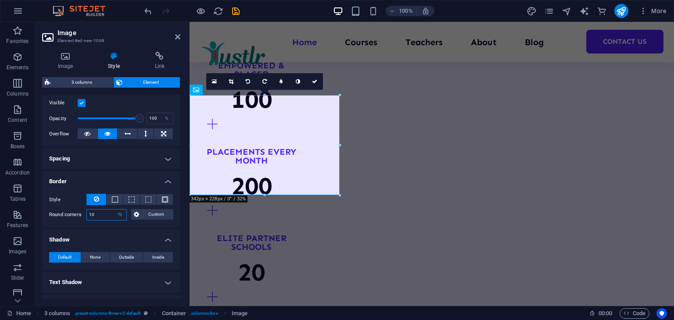
click at [109, 216] on input "10" at bounding box center [106, 215] width 39 height 11
click at [115, 216] on select "Default px rem % vh vw Custom" at bounding box center [120, 215] width 12 height 11
select select "px"
click at [114, 210] on select "Default px rem % vh vw Custom" at bounding box center [120, 215] width 12 height 11
click at [106, 216] on input "10" at bounding box center [106, 215] width 39 height 11
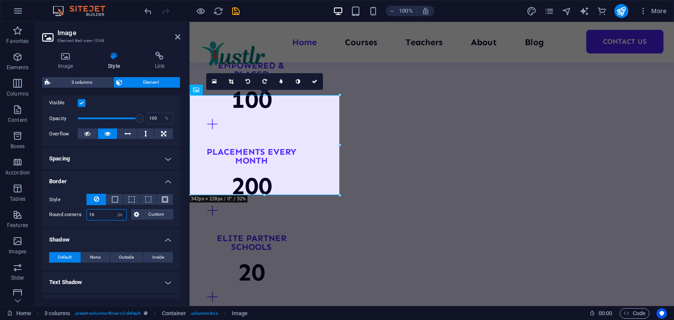
type input "16"
click at [106, 216] on input "16" at bounding box center [106, 215] width 39 height 11
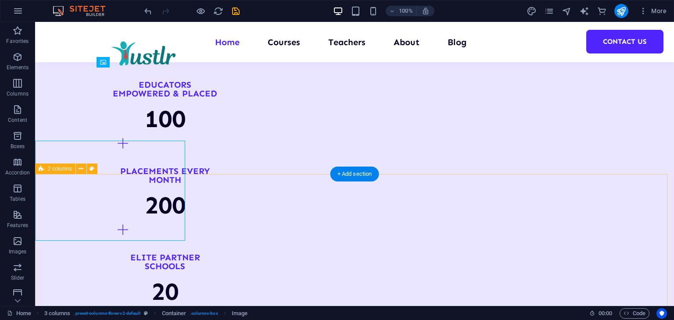
scroll to position [1050, 0]
select select "px"
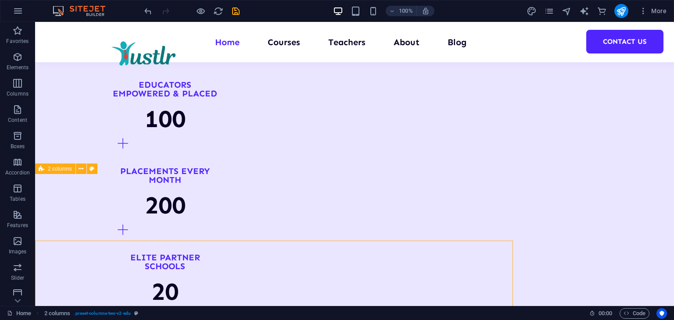
scroll to position [1004, 0]
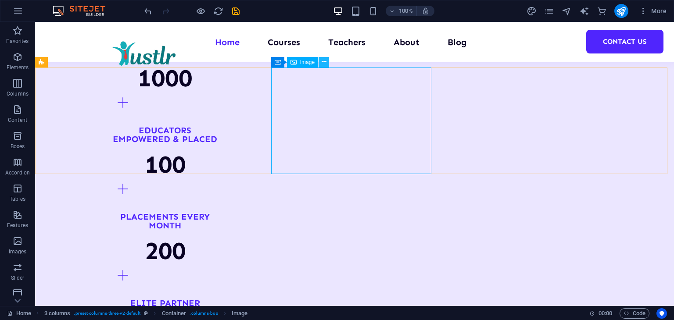
click at [324, 61] on icon at bounding box center [323, 61] width 5 height 9
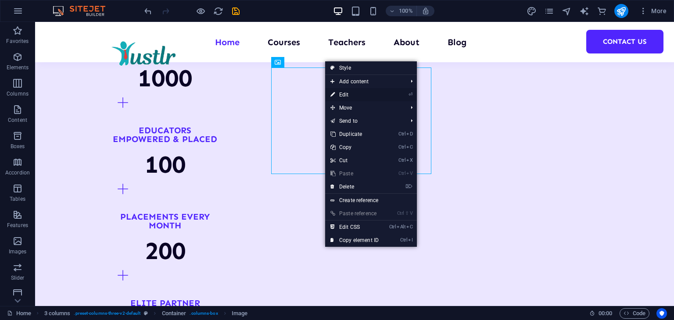
click at [346, 96] on link "⏎ Edit" at bounding box center [354, 94] width 59 height 13
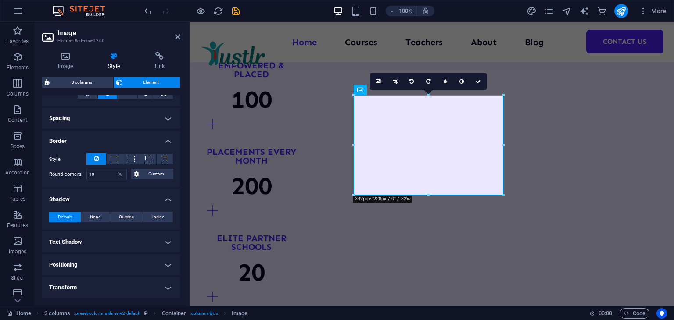
scroll to position [170, 0]
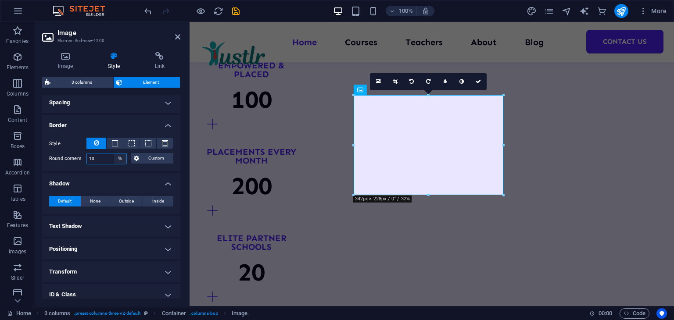
click at [118, 157] on select "Default px rem % vh vw Custom" at bounding box center [120, 158] width 12 height 11
select select "px"
click at [114, 153] on select "Default px rem % vh vw Custom" at bounding box center [120, 158] width 12 height 11
type input "16"
click at [477, 79] on icon at bounding box center [477, 81] width 5 height 5
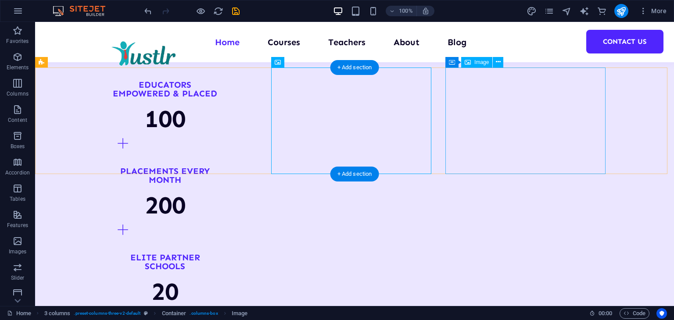
scroll to position [1004, 0]
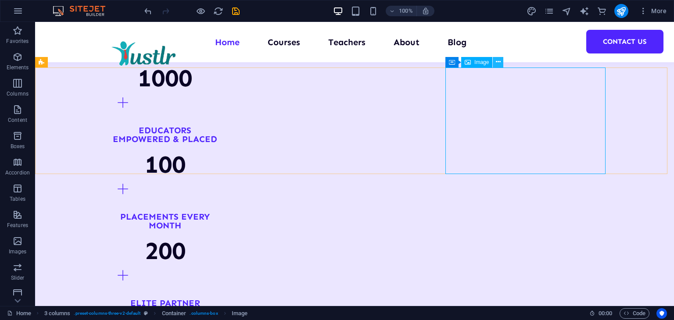
click at [496, 64] on icon at bounding box center [498, 61] width 5 height 9
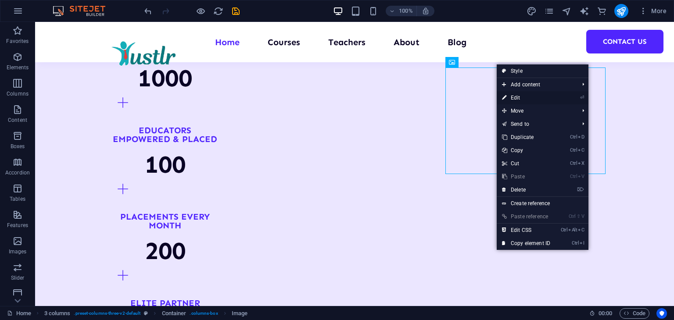
click at [510, 93] on link "⏎ Edit" at bounding box center [525, 97] width 59 height 13
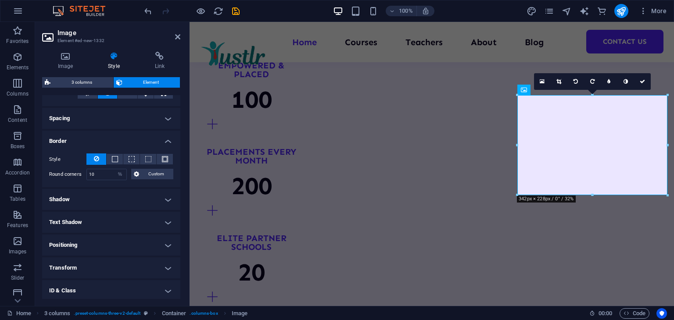
scroll to position [152, 0]
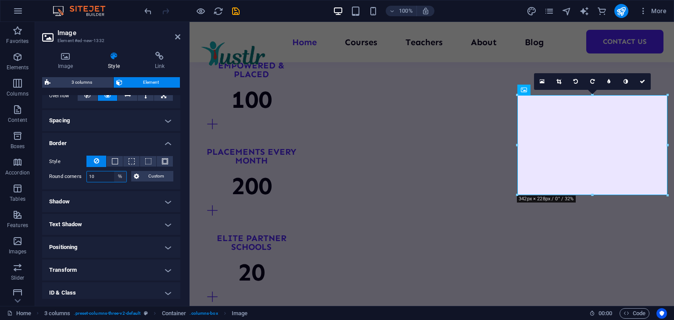
click at [121, 179] on select "Default px rem % vh vw Custom" at bounding box center [120, 176] width 12 height 11
select select "px"
click at [114, 171] on select "Default px rem % vh vw Custom" at bounding box center [120, 176] width 12 height 11
type input "16"
click at [640, 80] on icon at bounding box center [641, 81] width 5 height 5
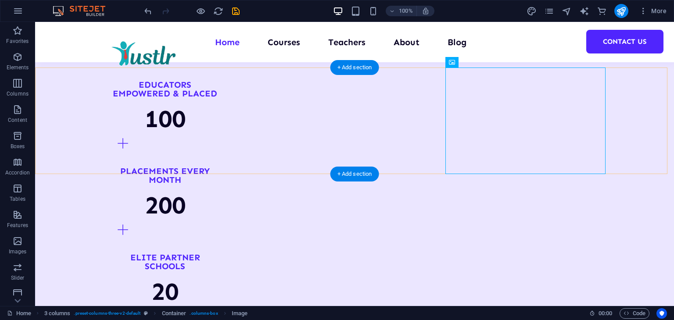
scroll to position [1004, 0]
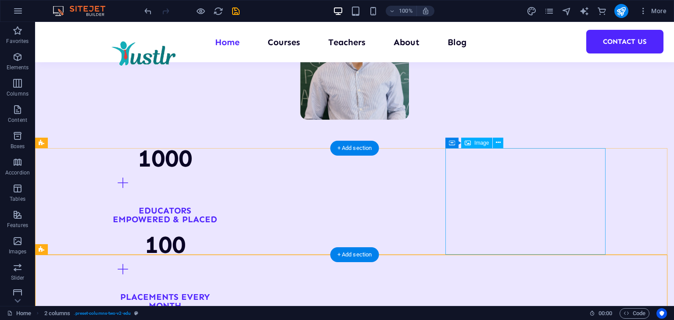
scroll to position [923, 0]
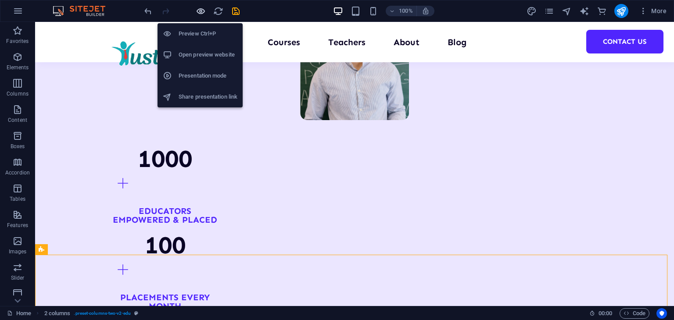
click at [196, 14] on icon "button" at bounding box center [201, 11] width 10 height 10
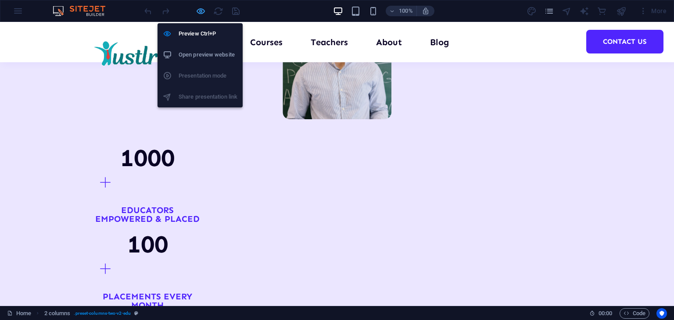
scroll to position [923, 0]
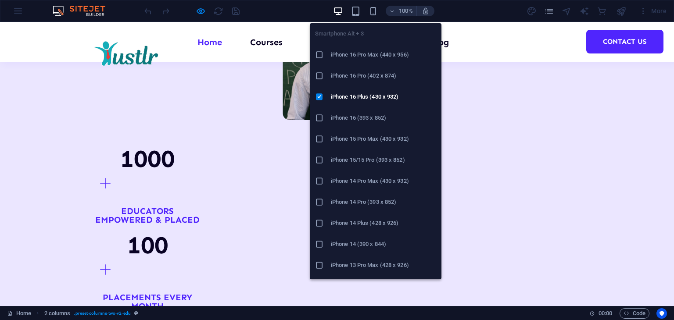
click at [371, 16] on div "Smartphone Alt + 3 iPhone 16 Pro Max (440 x 956) iPhone 16 Pro (402 x 874) iPho…" at bounding box center [376, 147] width 132 height 263
click at [373, 10] on icon "button" at bounding box center [373, 11] width 10 height 10
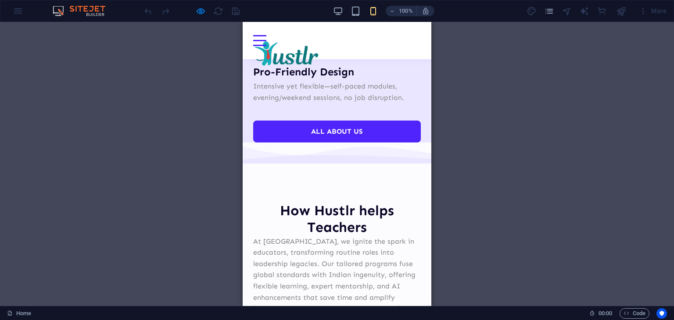
scroll to position [1408, 0]
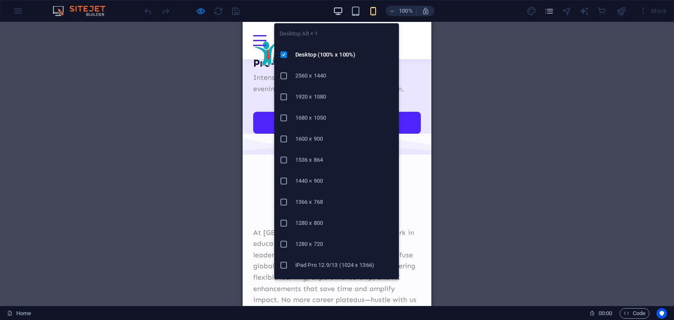
click at [337, 13] on icon "button" at bounding box center [338, 11] width 10 height 10
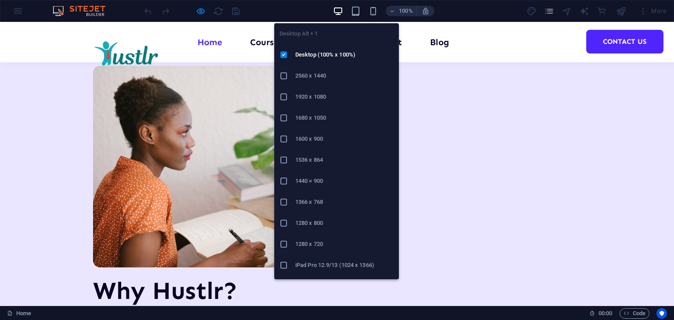
scroll to position [1412, 0]
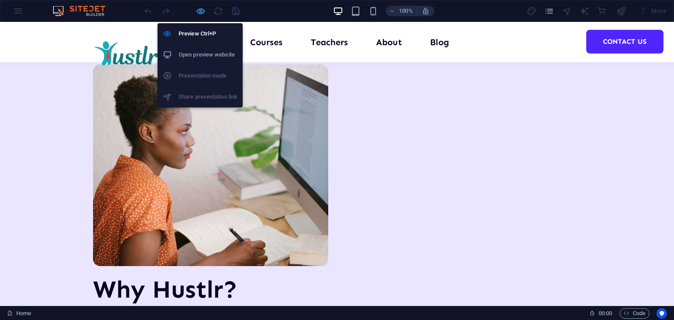
click at [203, 11] on icon "button" at bounding box center [201, 11] width 10 height 10
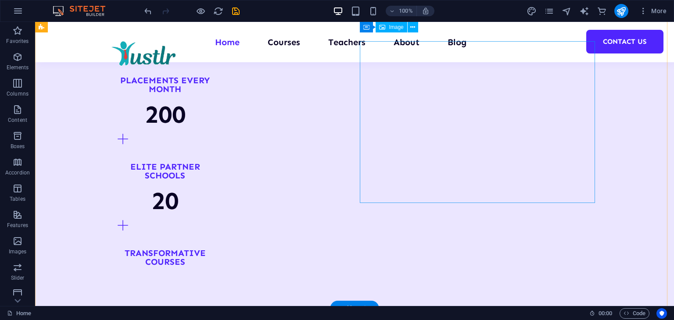
scroll to position [1089, 0]
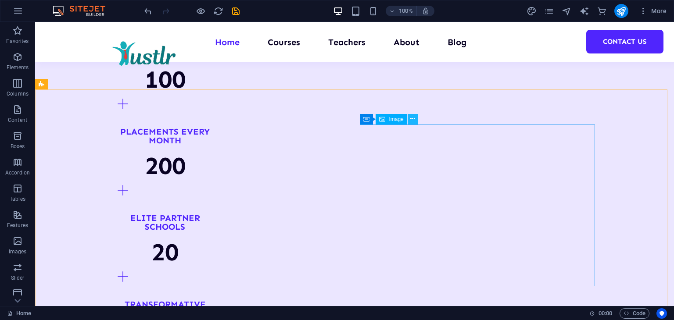
click at [411, 118] on icon at bounding box center [412, 118] width 5 height 9
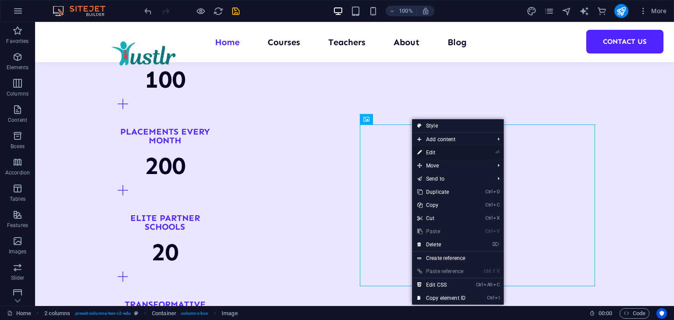
click at [430, 148] on link "⏎ Edit" at bounding box center [441, 152] width 59 height 13
select select "px"
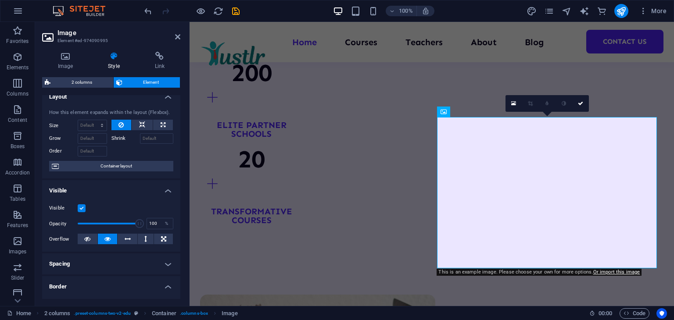
scroll to position [0, 0]
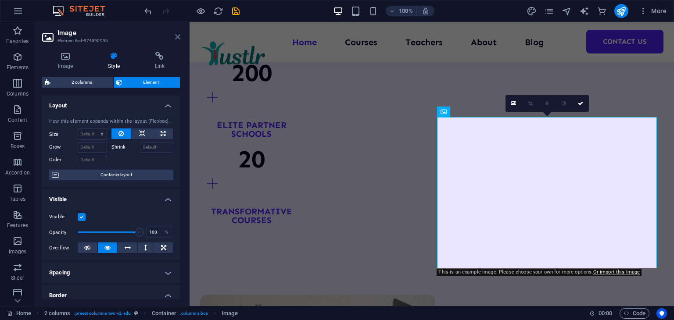
click at [179, 38] on icon at bounding box center [177, 36] width 5 height 7
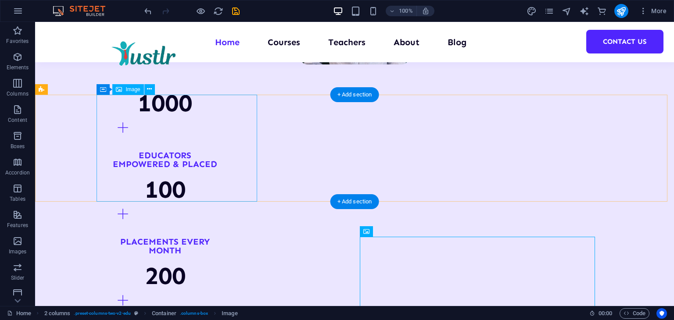
scroll to position [977, 0]
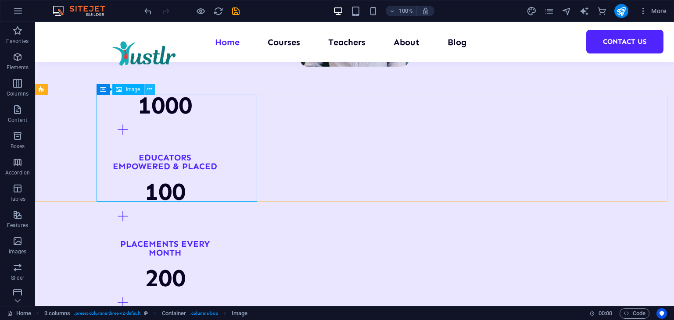
click at [150, 93] on icon at bounding box center [149, 89] width 5 height 9
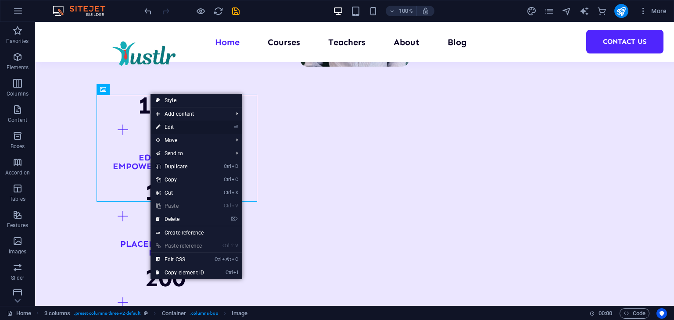
click at [170, 125] on link "⏎ Edit" at bounding box center [179, 127] width 59 height 13
select select "px"
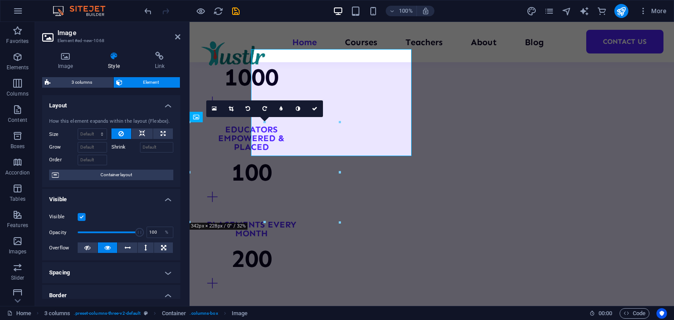
scroll to position [1023, 0]
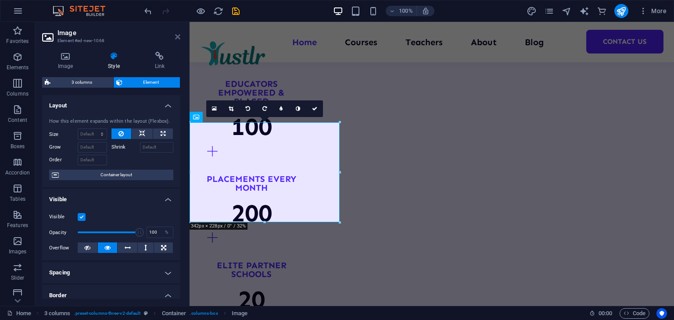
click at [177, 37] on icon at bounding box center [177, 36] width 5 height 7
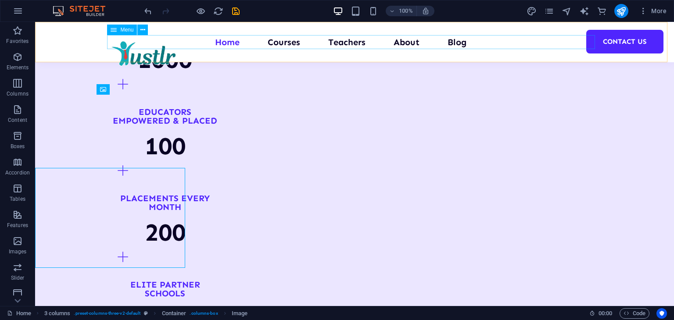
scroll to position [977, 0]
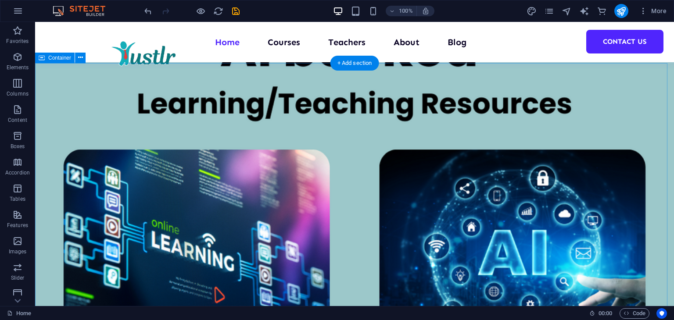
scroll to position [3379, 0]
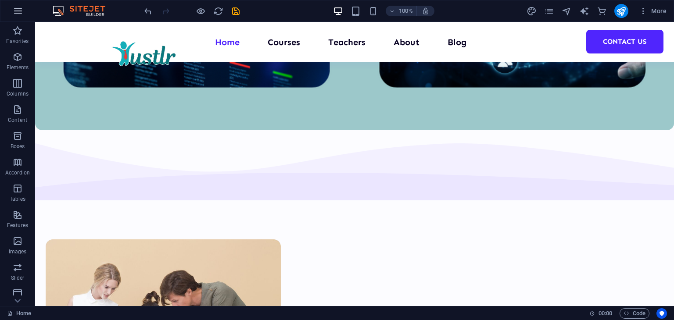
click at [18, 7] on icon "button" at bounding box center [18, 11] width 11 height 11
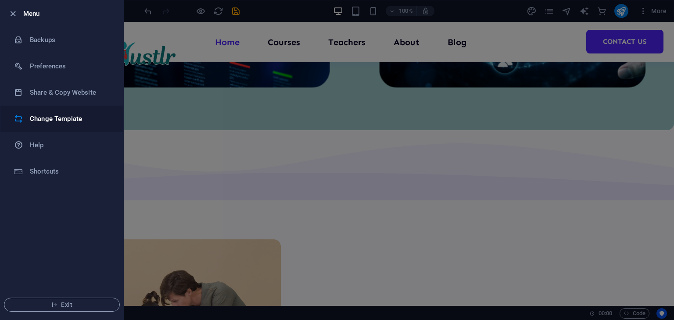
click at [57, 117] on h6 "Change Template" at bounding box center [70, 119] width 81 height 11
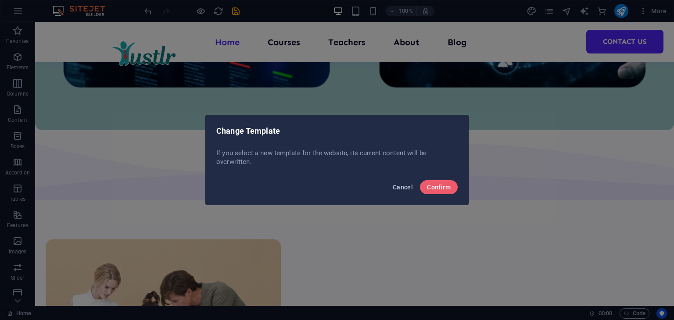
click at [400, 187] on span "Cancel" at bounding box center [402, 187] width 20 height 7
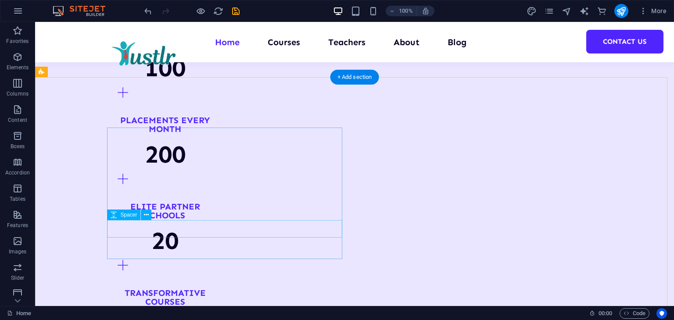
scroll to position [1101, 0]
